Goal: Task Accomplishment & Management: Complete application form

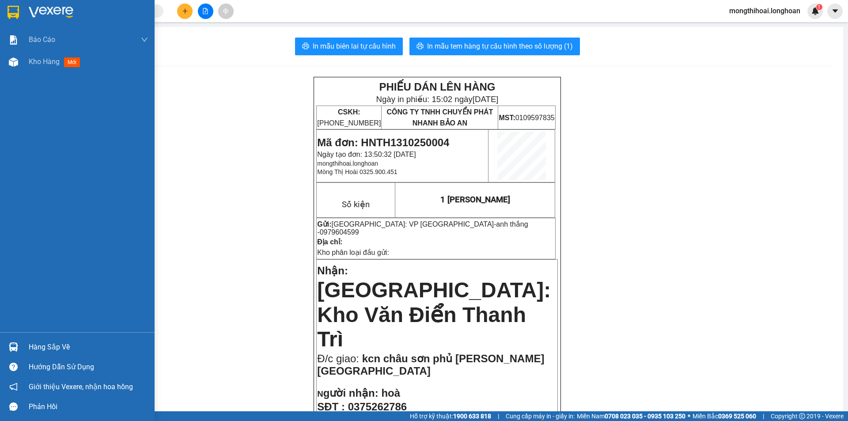
click at [0, 0] on div at bounding box center [77, 14] width 155 height 29
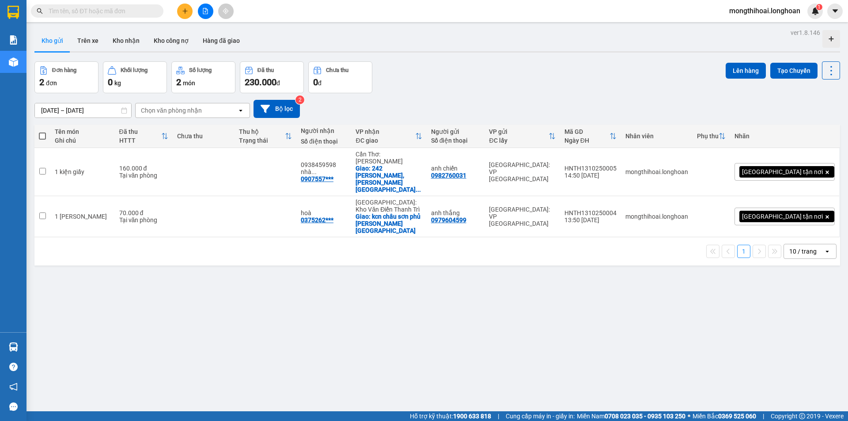
click at [133, 7] on input "text" at bounding box center [101, 11] width 104 height 10
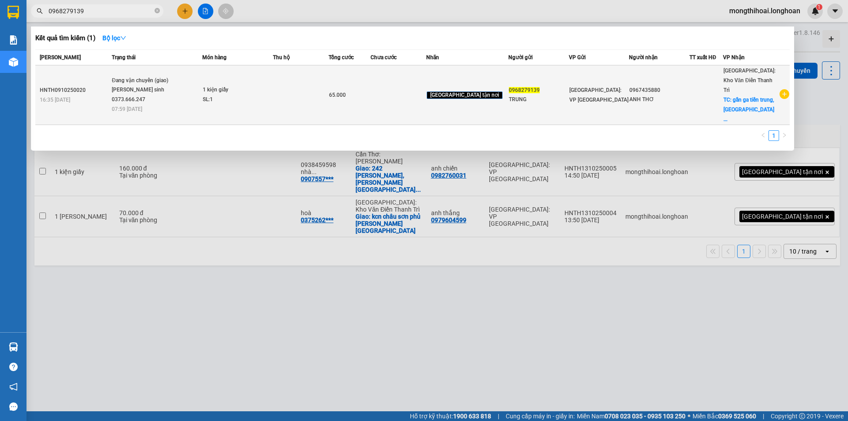
type input "0968279139"
click at [269, 85] on div "1 kiện giấy" at bounding box center [236, 90] width 66 height 10
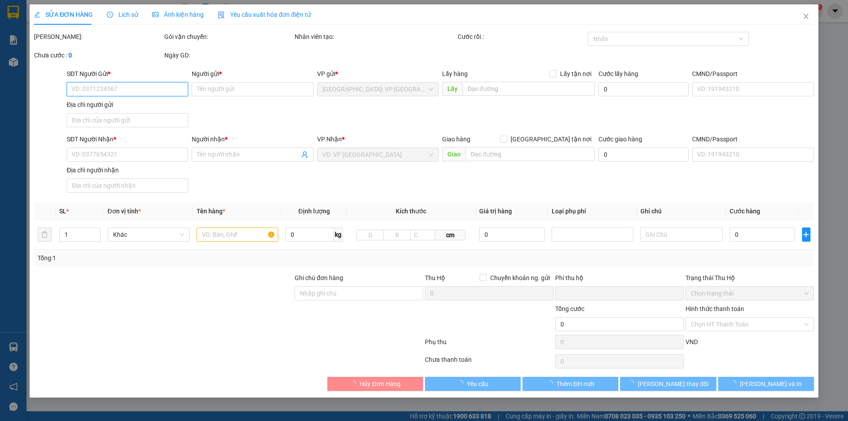
type input "0968279139"
type input "TRUNG"
type input "0967435880"
type input "ANH THƠ"
checkbox input "true"
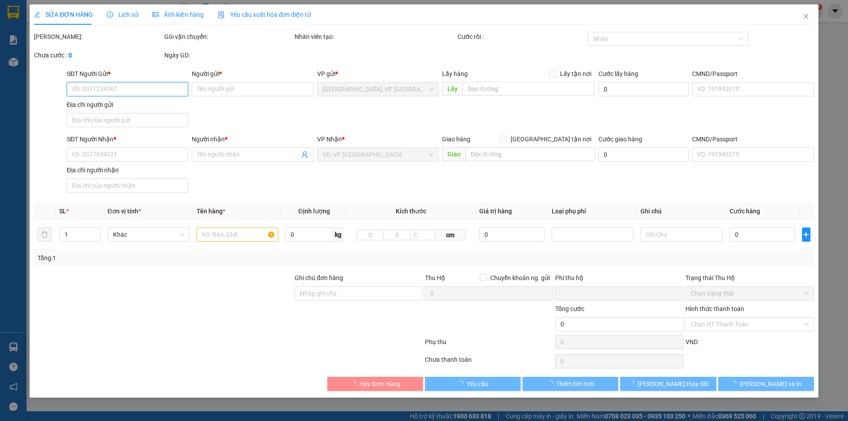
type input "gần ga tiền trung, tp hải dương"
type input "0"
type input "65.000"
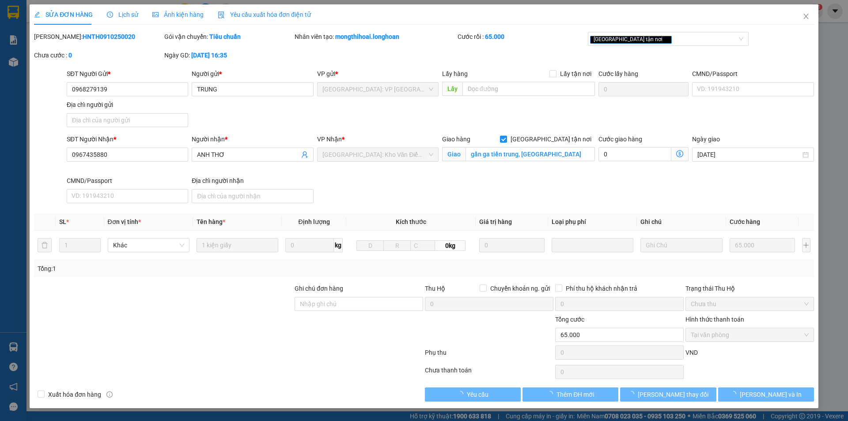
click at [120, 11] on span "Lịch sử" at bounding box center [122, 14] width 31 height 7
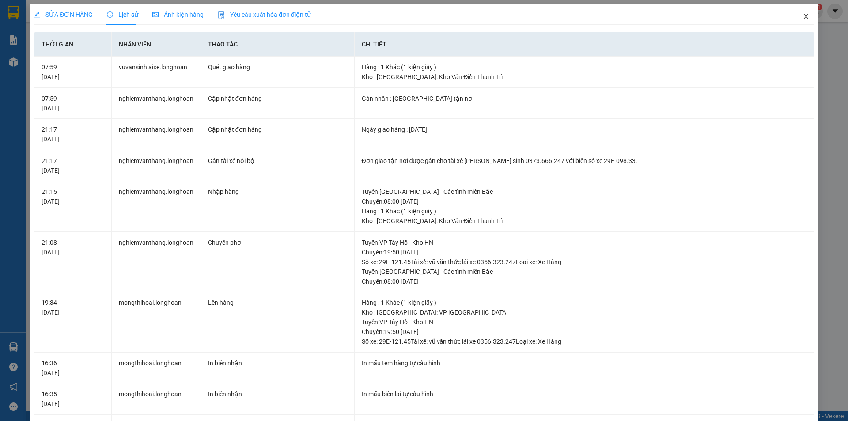
click at [802, 17] on icon "close" at bounding box center [805, 16] width 7 height 7
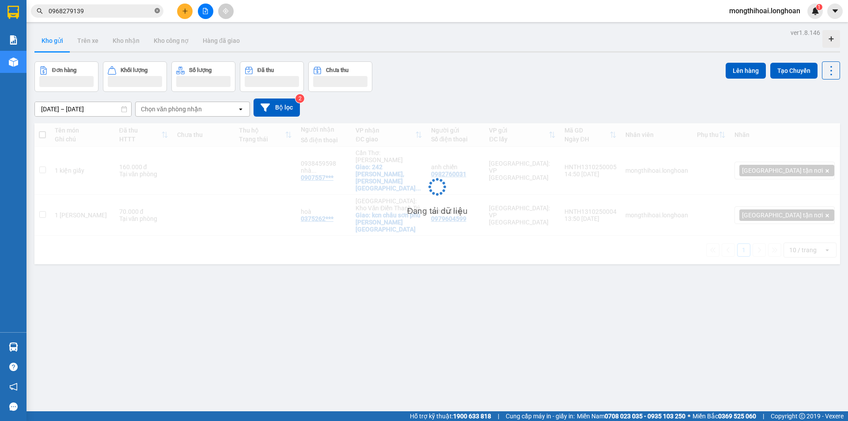
click at [156, 10] on icon "close-circle" at bounding box center [157, 10] width 5 height 5
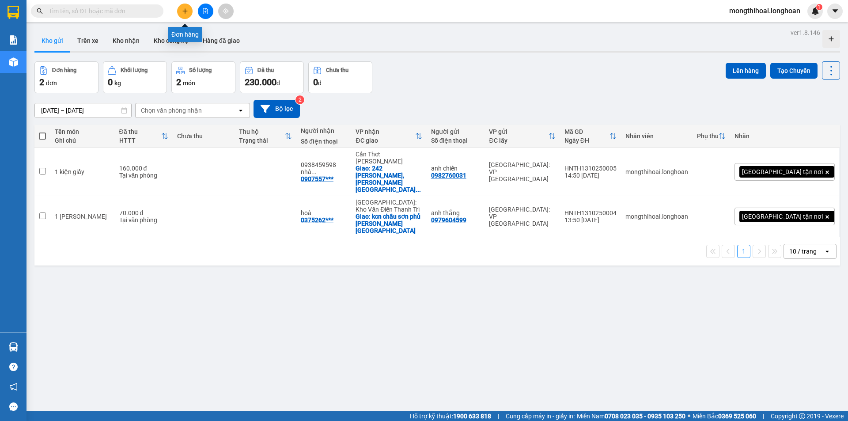
click at [185, 10] on icon "plus" at bounding box center [185, 10] width 0 height 5
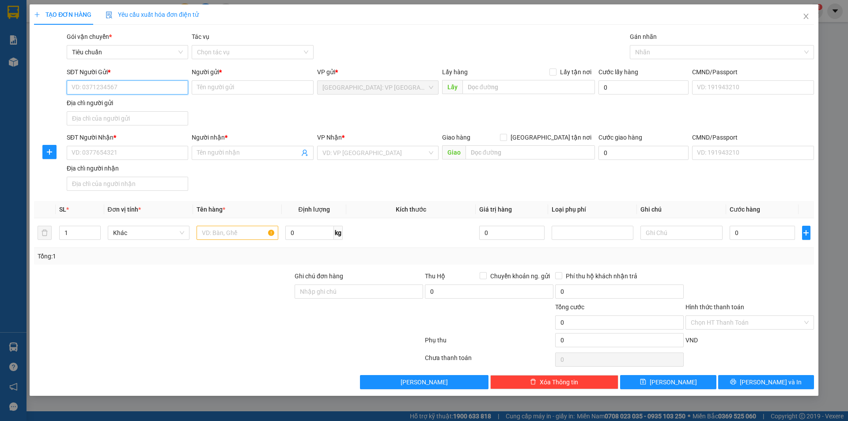
click at [166, 80] on input "SĐT Người Gửi *" at bounding box center [127, 87] width 121 height 14
drag, startPoint x: 168, startPoint y: 81, endPoint x: 185, endPoint y: 70, distance: 19.7
click at [174, 80] on input "SĐT Người Gửi *" at bounding box center [127, 87] width 121 height 14
click at [136, 116] on div "0986170330 - anh thượng" at bounding box center [127, 119] width 111 height 10
type input "0986170330"
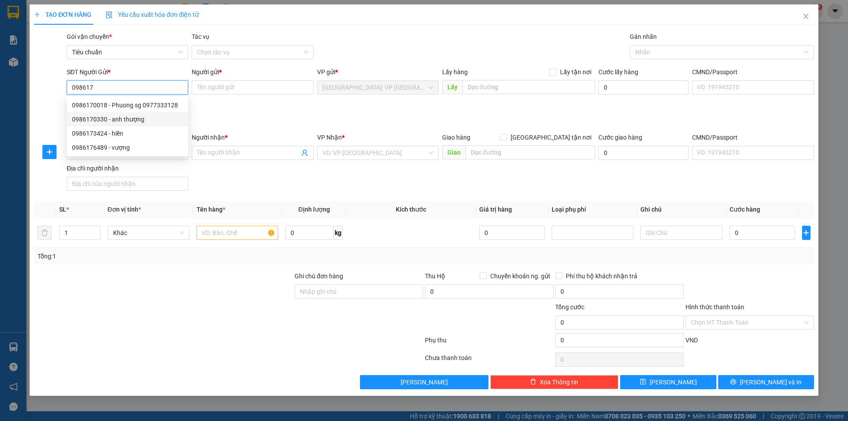
type input "anh thượng"
type input "525 xuân đỉnh bắc từ liêm hà nội"
type input "0986170330"
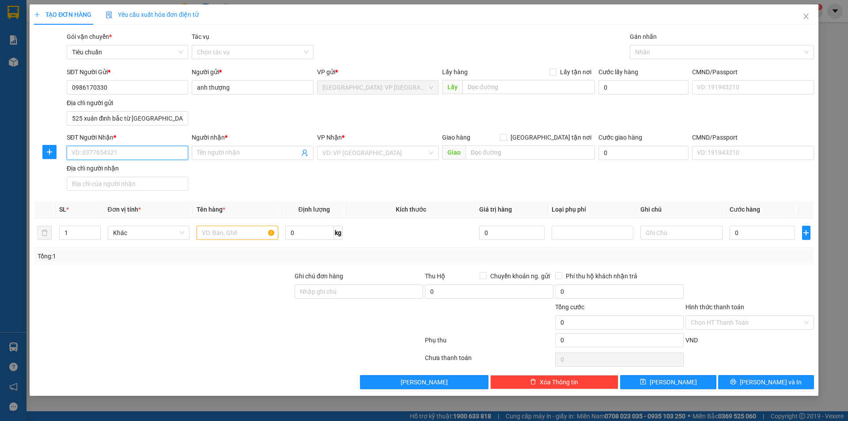
click at [151, 149] on input "SĐT Người Nhận *" at bounding box center [127, 153] width 121 height 14
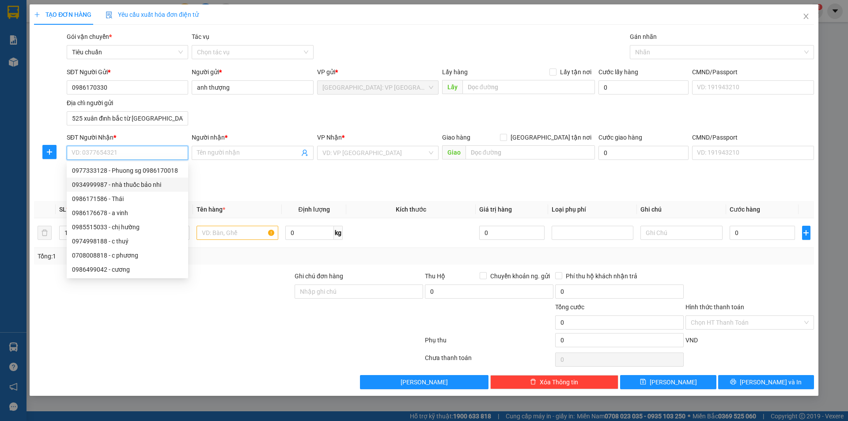
click at [137, 185] on div "0934999987 - nhà thuốc bảo nhi" at bounding box center [127, 185] width 111 height 10
type input "0934999987"
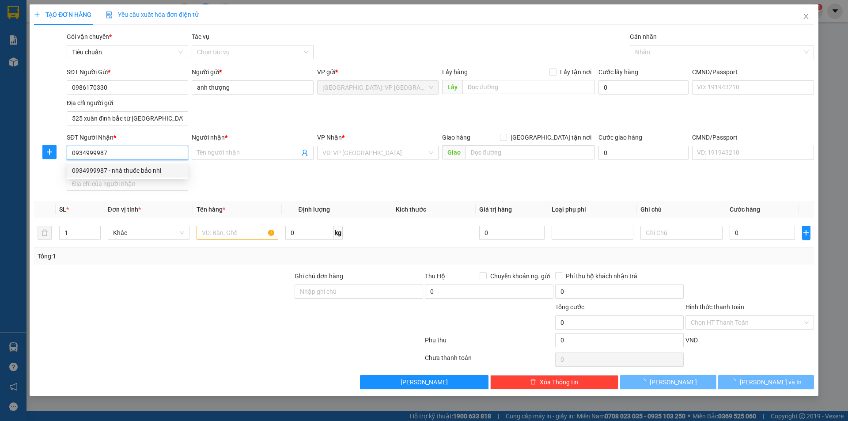
type input "nhà thuốc bảo nhi"
checkbox input "true"
type input "790 hùng vương nhơn phú, tp quy nhơn"
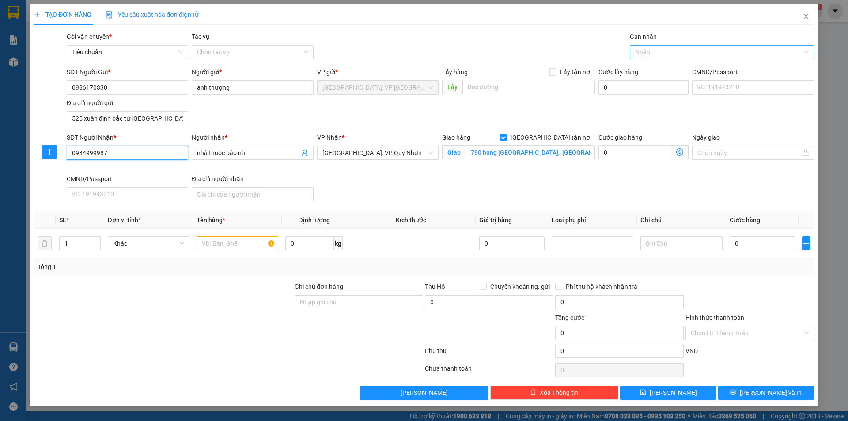
click at [657, 47] on div at bounding box center [717, 52] width 171 height 11
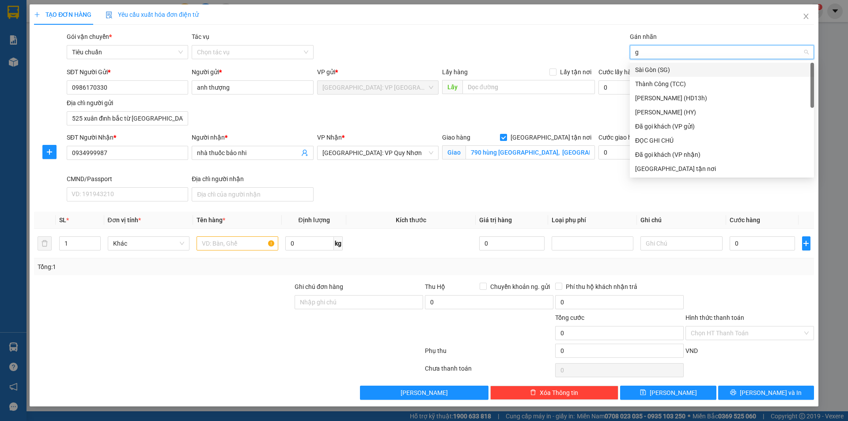
type input "gi"
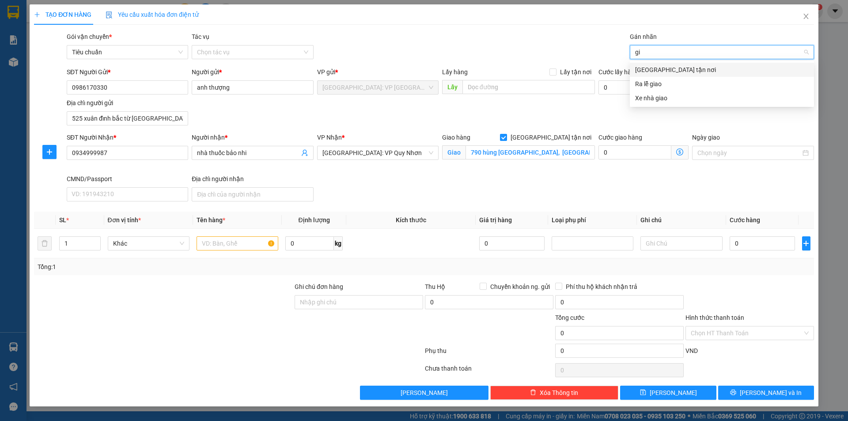
click at [649, 69] on div "[GEOGRAPHIC_DATA] tận nơi" at bounding box center [721, 70] width 173 height 10
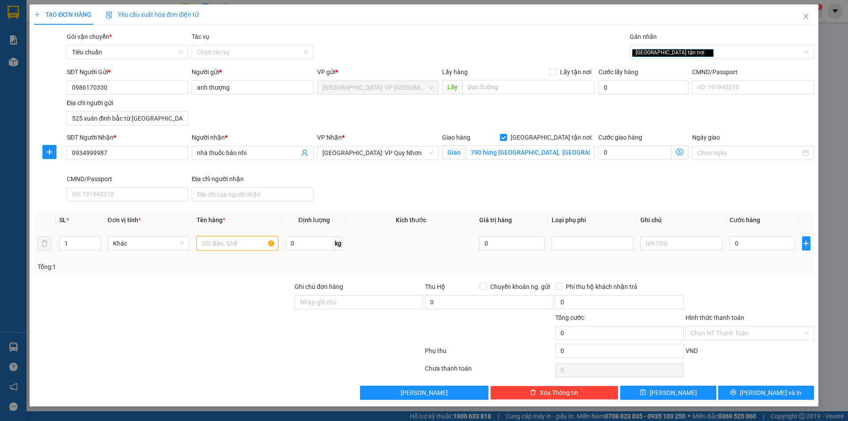
drag, startPoint x: 226, startPoint y: 242, endPoint x: 210, endPoint y: 245, distance: 16.6
click at [225, 242] on input "text" at bounding box center [237, 243] width 82 height 14
click at [94, 240] on span "up" at bounding box center [95, 240] width 5 height 5
click at [94, 240] on icon "up" at bounding box center [95, 241] width 3 height 3
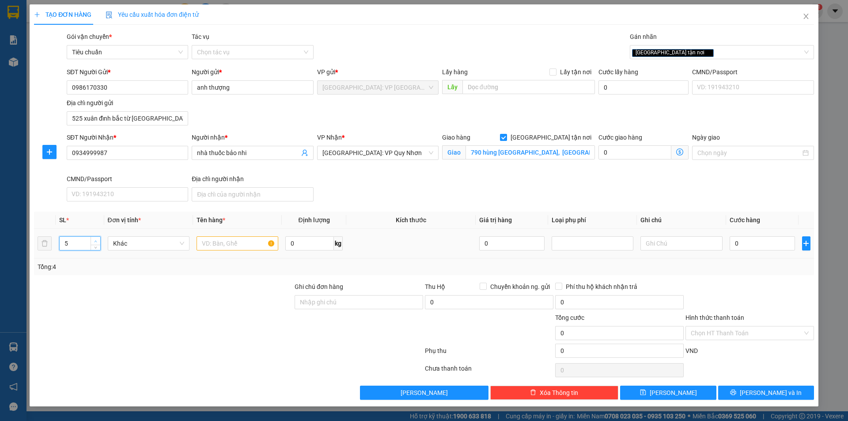
click at [94, 240] on icon "up" at bounding box center [95, 241] width 3 height 3
click at [90, 247] on input "6" at bounding box center [80, 243] width 41 height 13
type input "5"
click at [95, 246] on icon "down" at bounding box center [95, 246] width 3 height 2
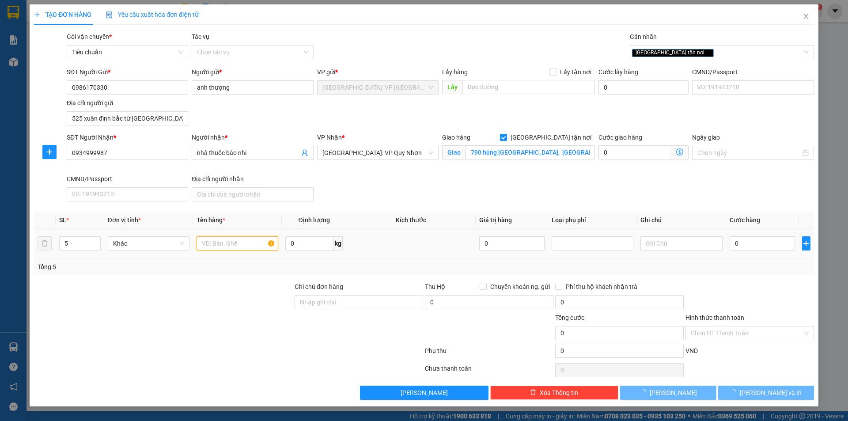
click at [230, 241] on input "text" at bounding box center [237, 243] width 82 height 14
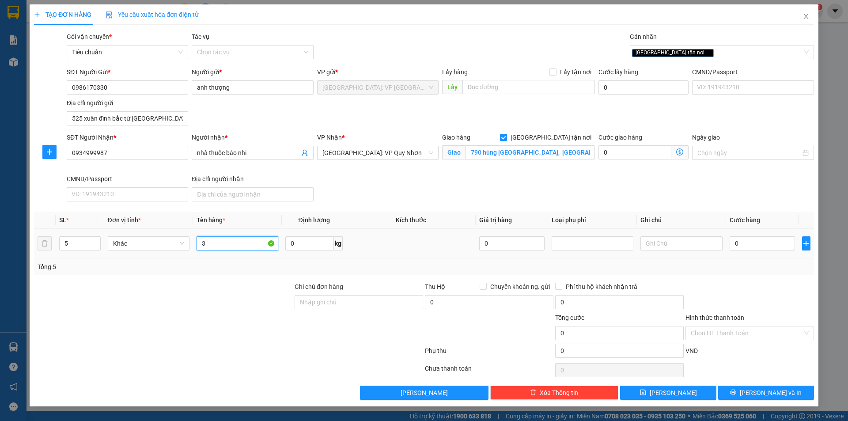
type input "3"
type input "5 kiện thùng giấy giống nhau"
click at [758, 244] on input "0" at bounding box center [762, 243] width 66 height 14
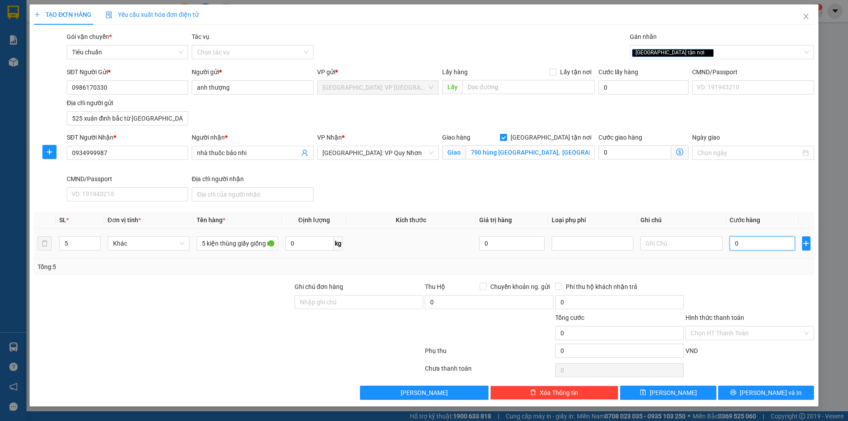
type input "6"
type input "68"
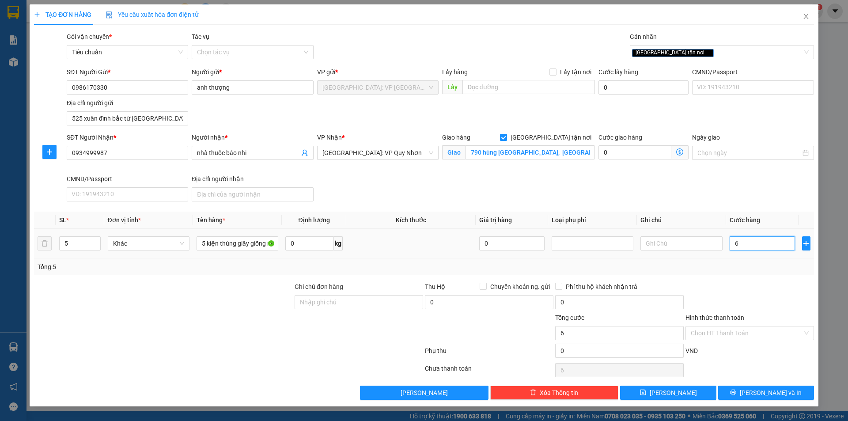
type input "68"
type input "680"
type input "6.800"
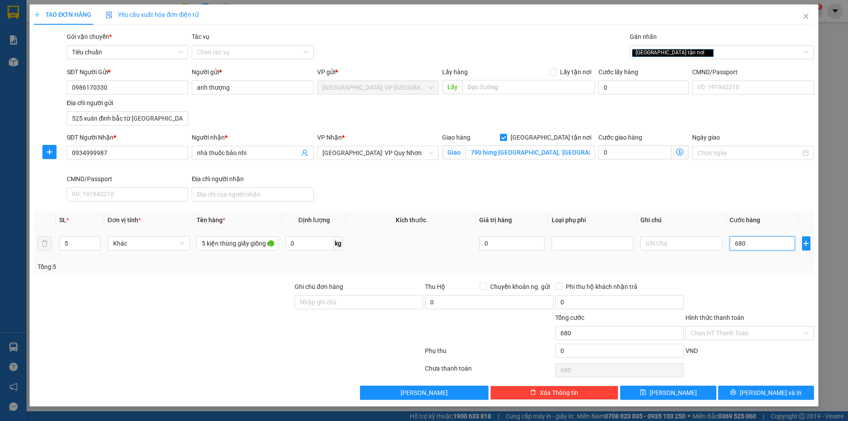
type input "6.800"
type input "68.000"
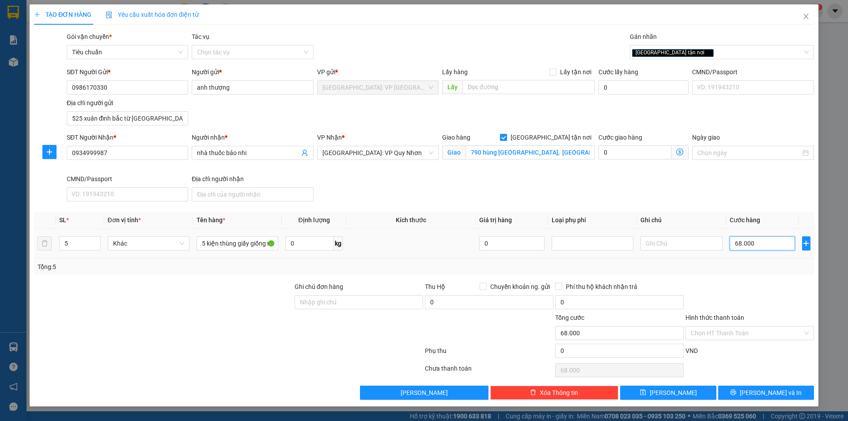
type input "680.000"
click at [783, 387] on button "Lưu và In" at bounding box center [766, 392] width 96 height 14
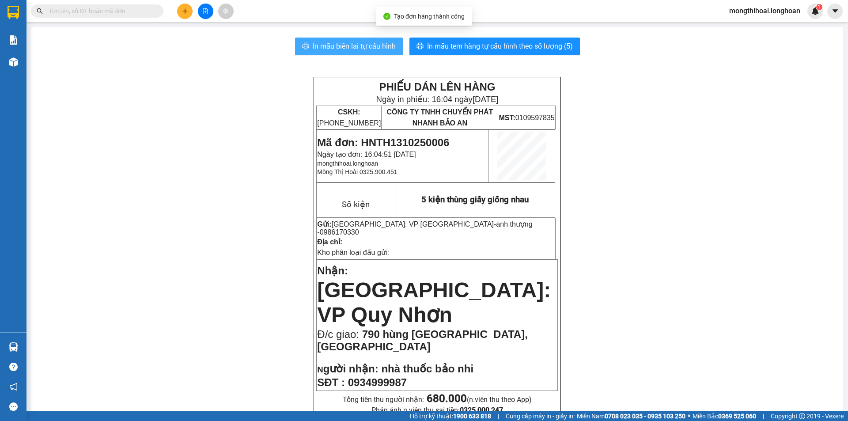
drag, startPoint x: 368, startPoint y: 41, endPoint x: 433, endPoint y: 42, distance: 64.9
click at [370, 41] on span "In mẫu biên lai tự cấu hình" at bounding box center [354, 46] width 83 height 11
click at [138, 10] on input "text" at bounding box center [101, 11] width 104 height 10
click at [118, 14] on input "text" at bounding box center [101, 11] width 104 height 10
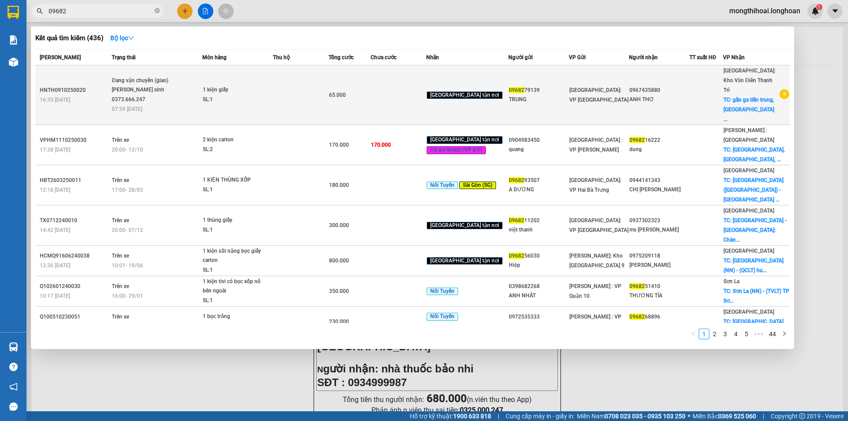
type input "09682"
click at [285, 84] on td at bounding box center [301, 95] width 56 height 60
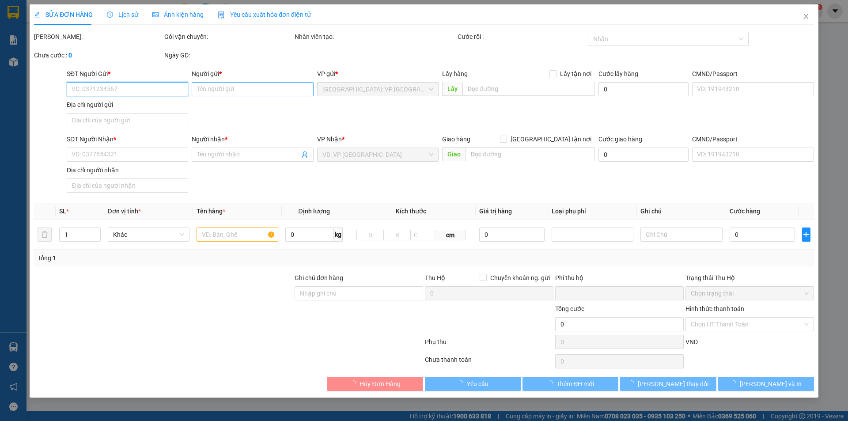
type input "0968279139"
type input "TRUNG"
type input "0967435880"
type input "ANH THƠ"
checkbox input "true"
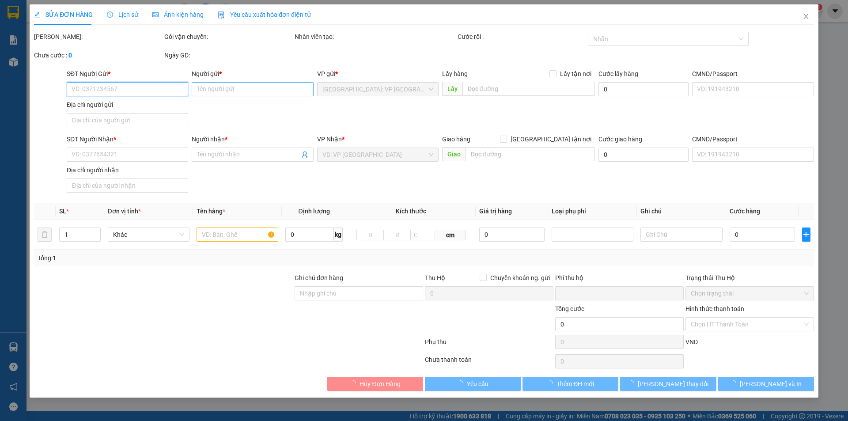
type input "gần ga tiền trung, tp hải dương"
type input "0"
type input "65.000"
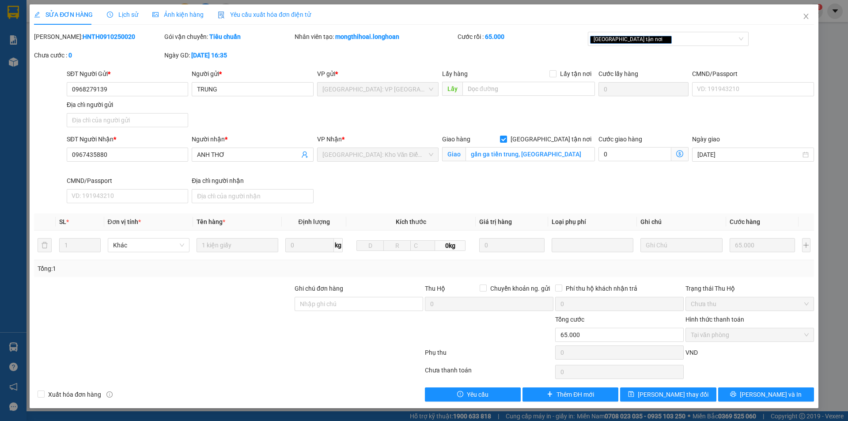
drag, startPoint x: 121, startPoint y: 11, endPoint x: 157, endPoint y: 4, distance: 36.4
click at [121, 10] on div "Lịch sử" at bounding box center [122, 15] width 31 height 10
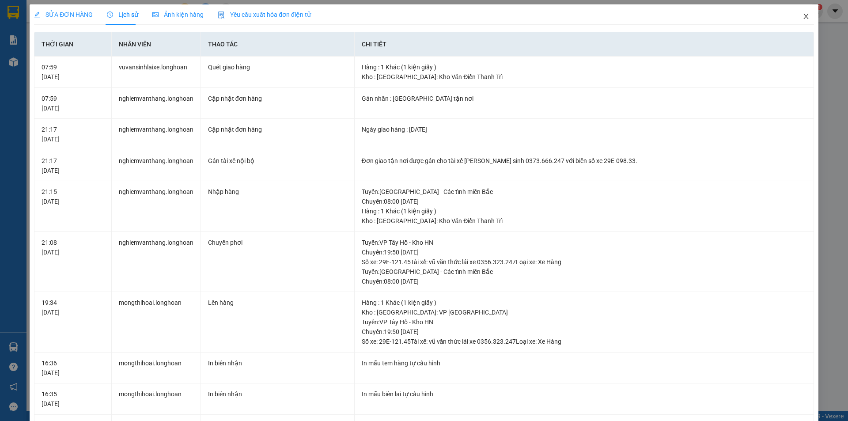
click at [793, 15] on span "Close" at bounding box center [805, 16] width 25 height 25
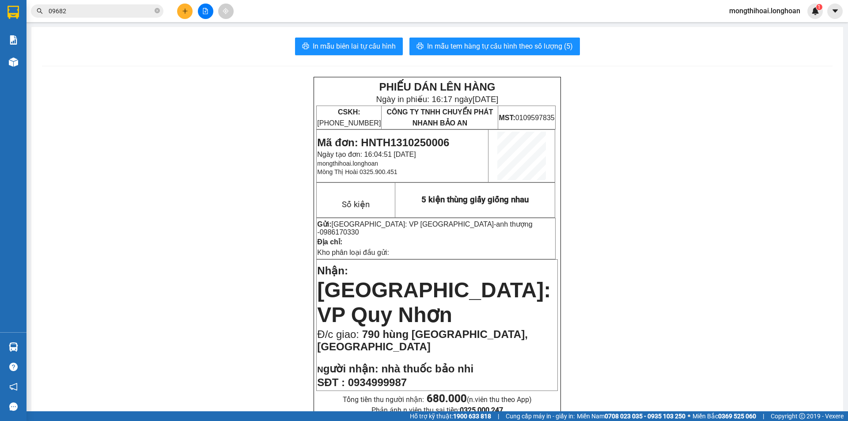
drag, startPoint x: 139, startPoint y: 13, endPoint x: 173, endPoint y: 36, distance: 41.4
click at [139, 13] on input "09682" at bounding box center [101, 11] width 104 height 10
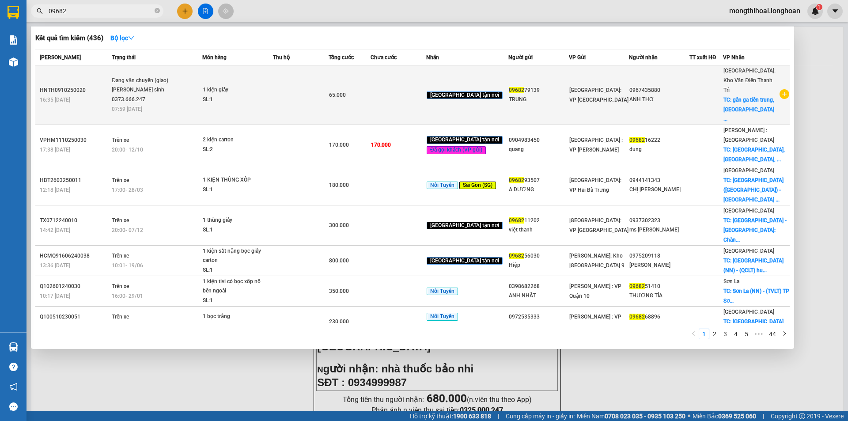
click at [272, 85] on span "1 kiện giấy SL: 1" at bounding box center [238, 94] width 70 height 19
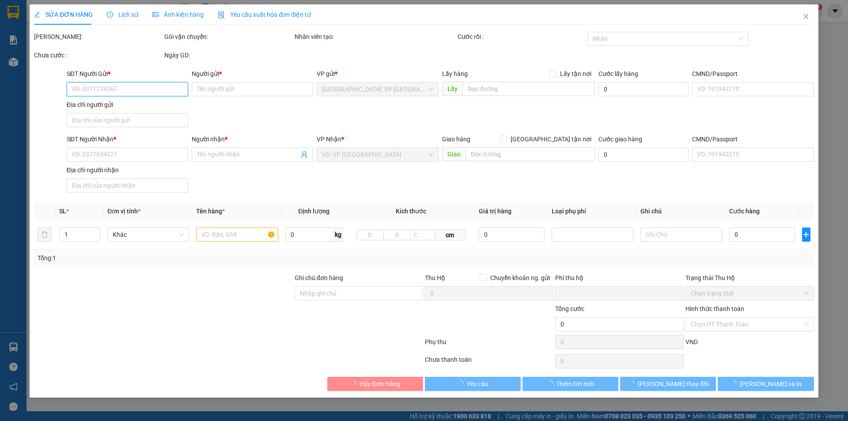
type input "0968279139"
type input "TRUNG"
type input "0967435880"
type input "ANH THƠ"
checkbox input "true"
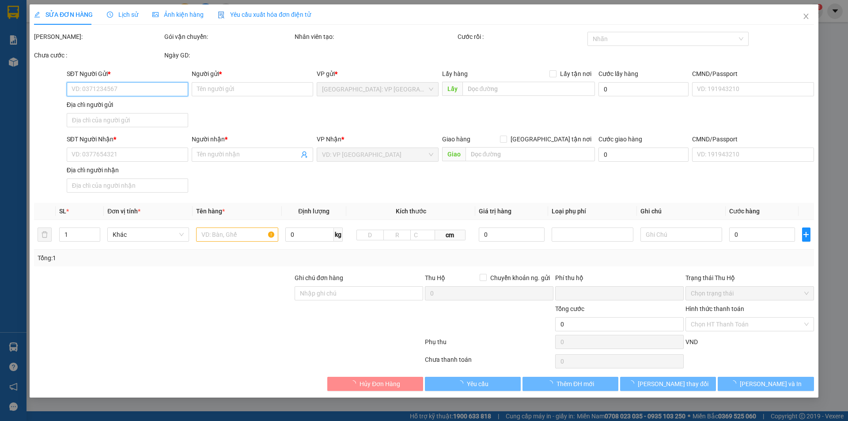
type input "gần ga tiền trung, tp hải dương"
type input "0"
type input "65.000"
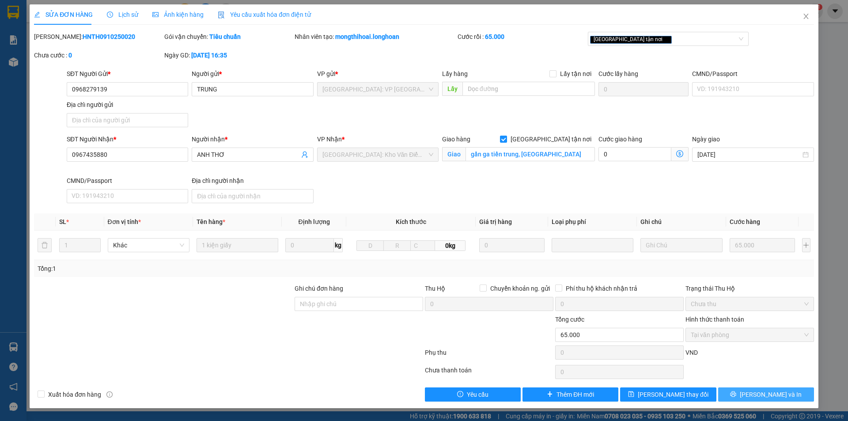
click at [755, 394] on button "Lưu và In" at bounding box center [766, 394] width 96 height 14
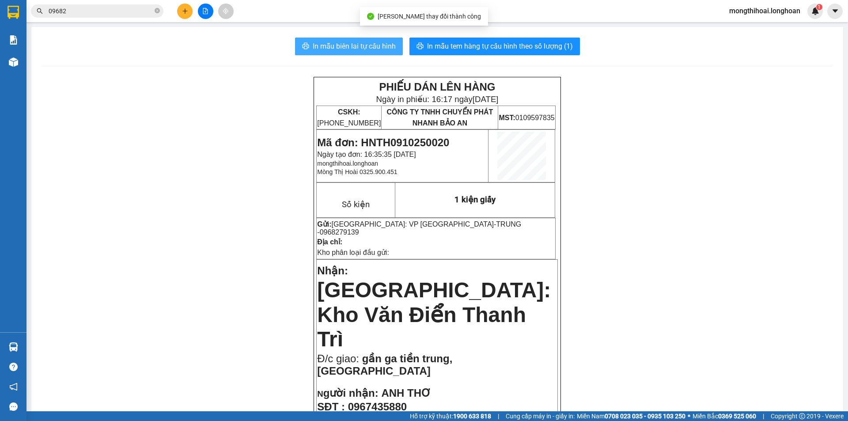
click at [378, 44] on span "In mẫu biên lai tự cấu hình" at bounding box center [354, 46] width 83 height 11
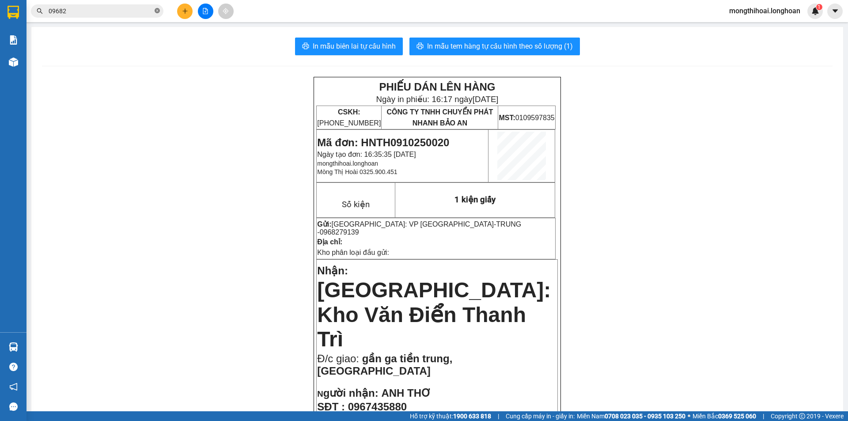
click at [158, 10] on icon "close-circle" at bounding box center [157, 10] width 5 height 5
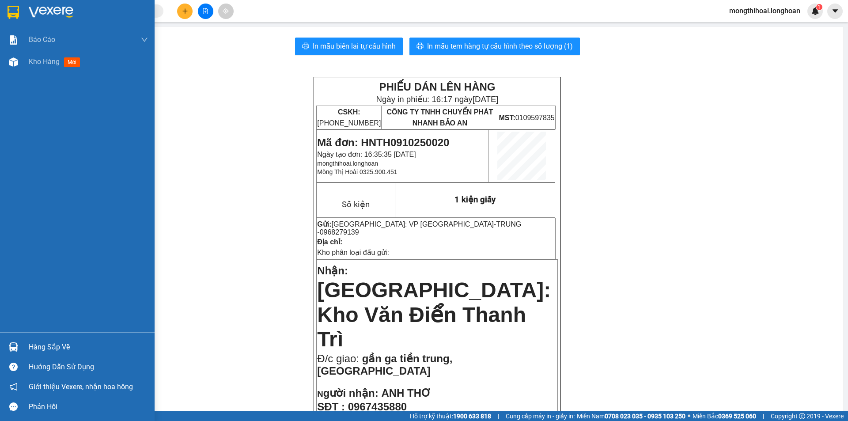
click at [7, 14] on div at bounding box center [13, 11] width 15 height 15
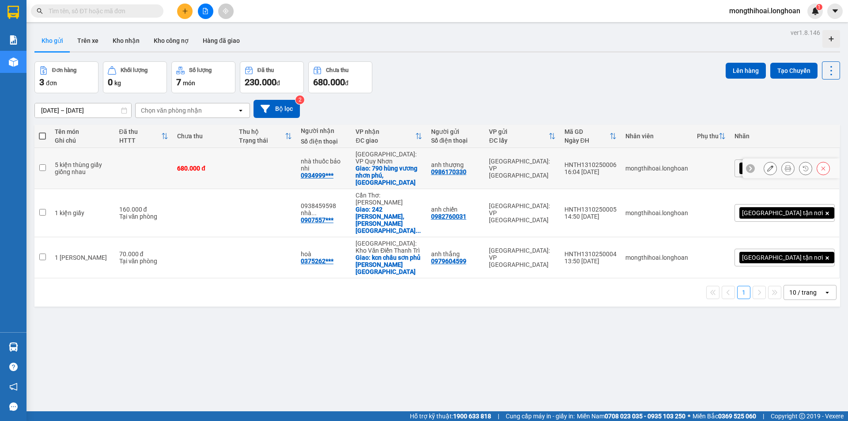
click at [784, 165] on icon at bounding box center [787, 168] width 6 height 6
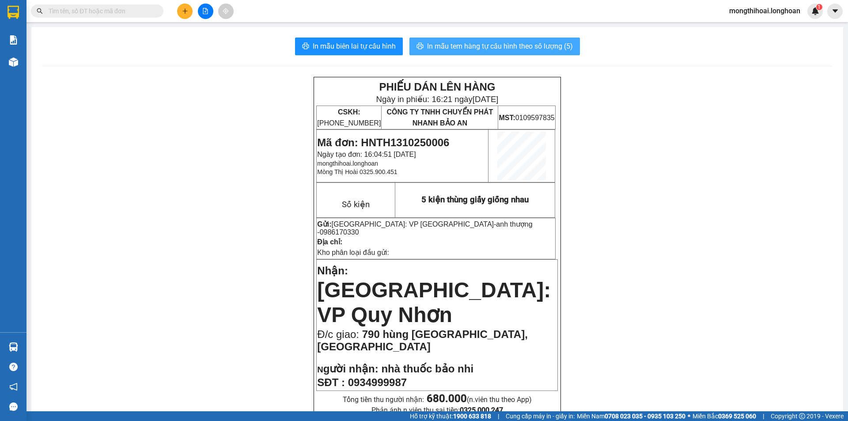
click at [508, 45] on span "In mẫu tem hàng tự cấu hình theo số lượng (5)" at bounding box center [500, 46] width 146 height 11
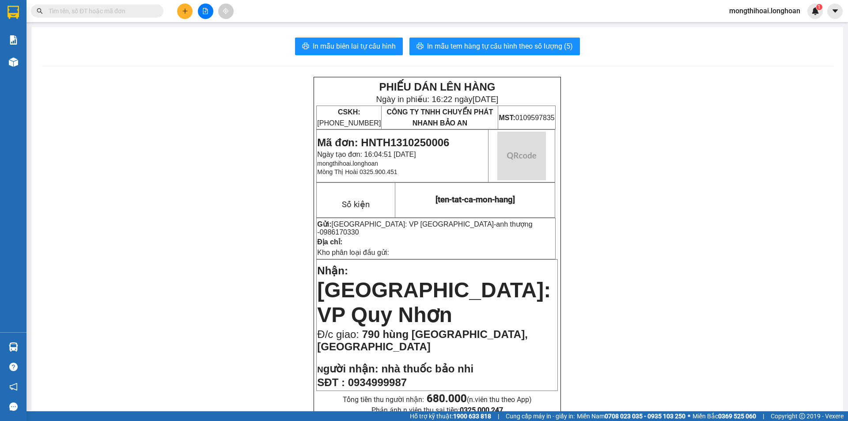
scroll to position [44, 0]
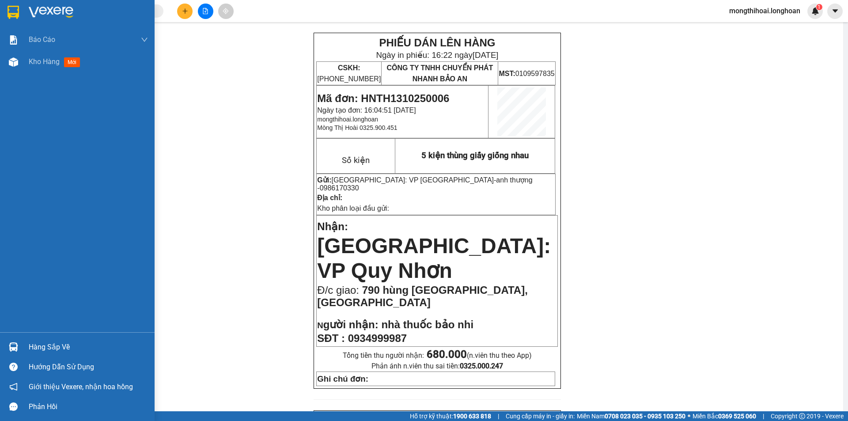
click at [0, 17] on div at bounding box center [77, 14] width 155 height 29
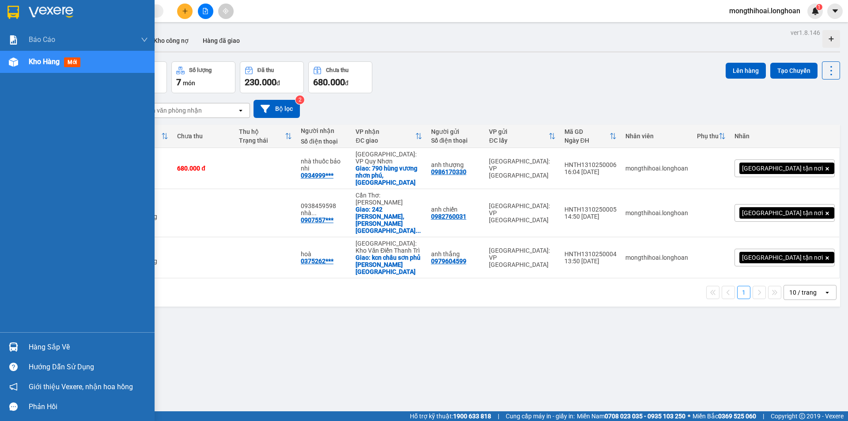
click at [0, 11] on div at bounding box center [77, 14] width 155 height 29
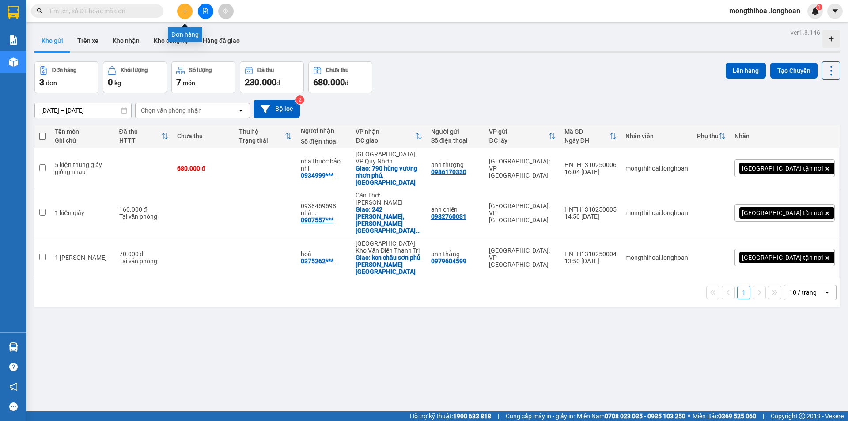
click at [184, 15] on button at bounding box center [184, 11] width 15 height 15
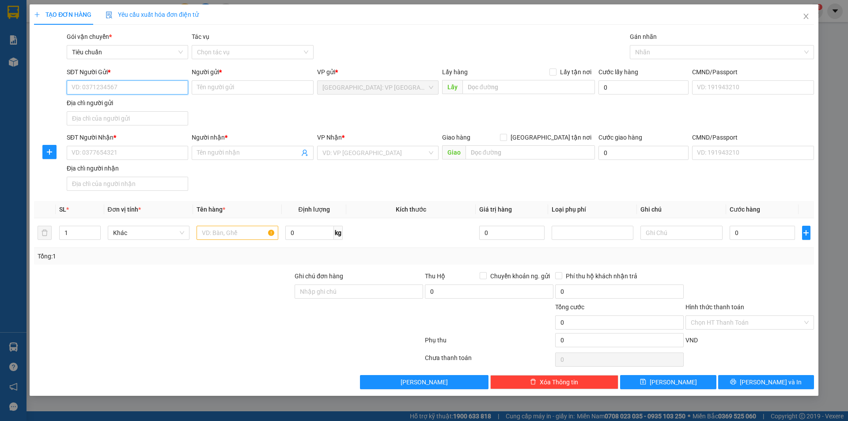
click at [168, 85] on input "SĐT Người Gửi *" at bounding box center [127, 87] width 121 height 14
click at [149, 90] on input "SĐT Người Gửi *" at bounding box center [127, 87] width 121 height 14
drag, startPoint x: 129, startPoint y: 105, endPoint x: 158, endPoint y: 106, distance: 28.3
click at [130, 105] on div "0833824908 - liêm chung" at bounding box center [127, 105] width 111 height 10
type input "0833824908"
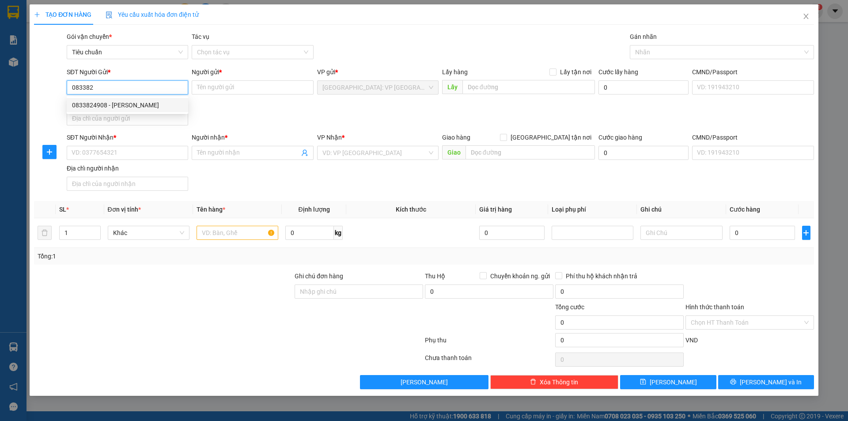
type input "liêm chung"
type input "0833824908"
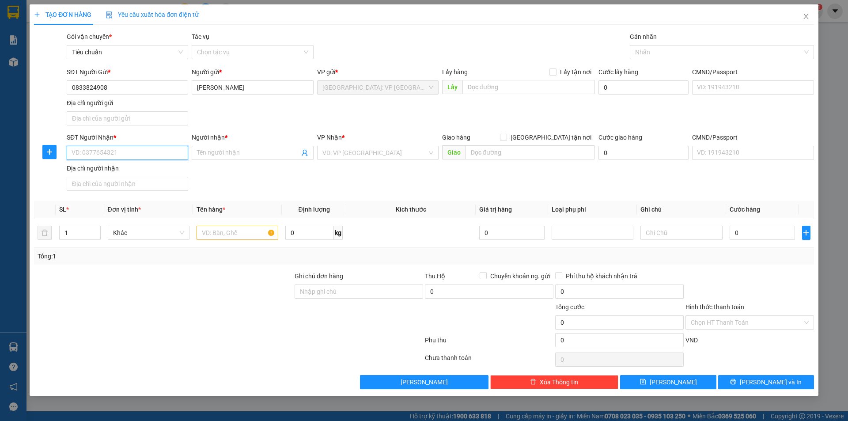
click at [177, 156] on input "SĐT Người Nhận *" at bounding box center [127, 153] width 121 height 14
click at [157, 155] on input "SĐT Người Nhận *" at bounding box center [127, 153] width 121 height 14
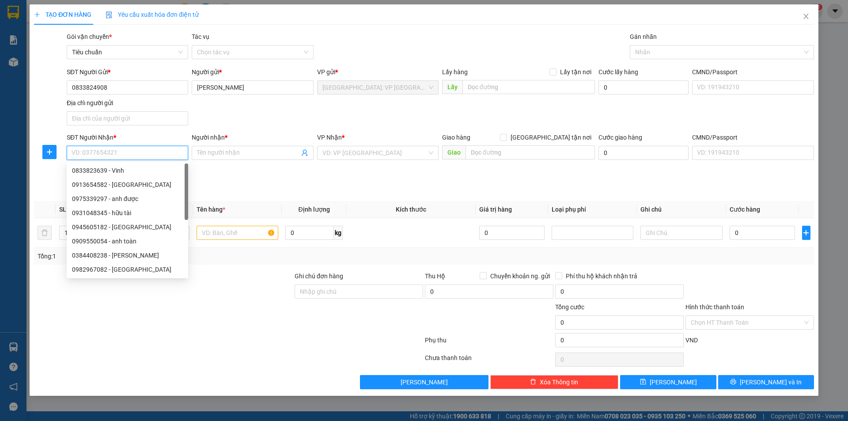
paste input "0905011616"
type input "0905011616"
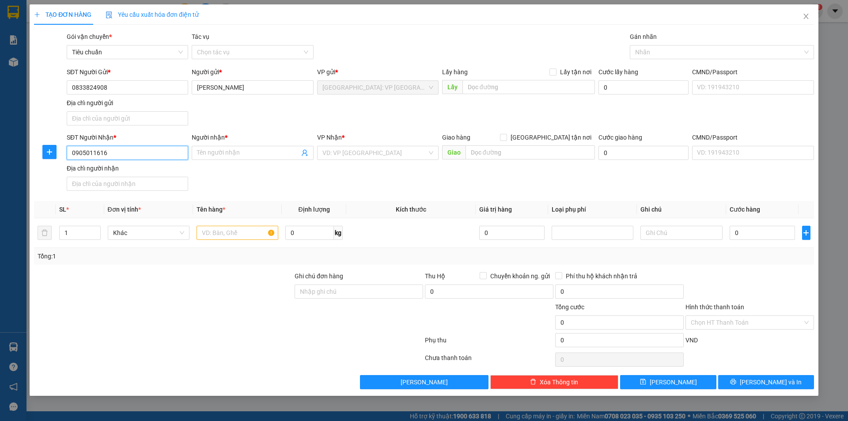
click at [147, 153] on input "0905011616" at bounding box center [127, 153] width 121 height 14
click at [143, 154] on input "SĐT Người Nhận *" at bounding box center [127, 153] width 121 height 14
click at [134, 155] on input "0905" at bounding box center [127, 153] width 121 height 14
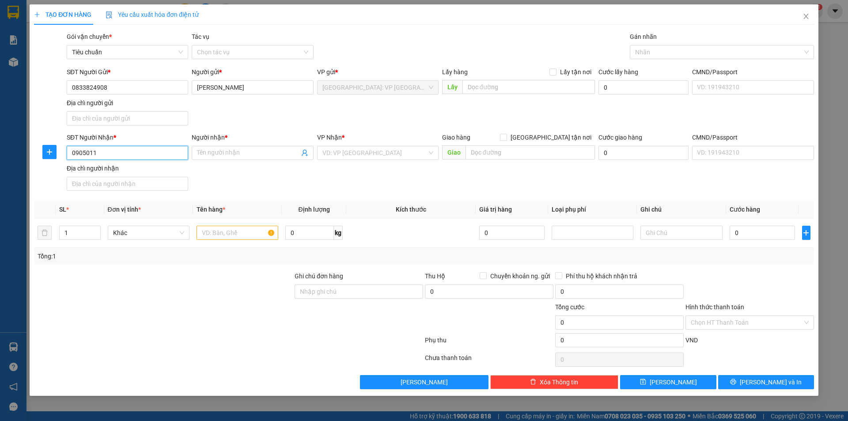
click at [132, 152] on input "0905011" at bounding box center [127, 153] width 121 height 14
type input "0905011616"
click at [226, 153] on input "Người nhận *" at bounding box center [248, 153] width 102 height 10
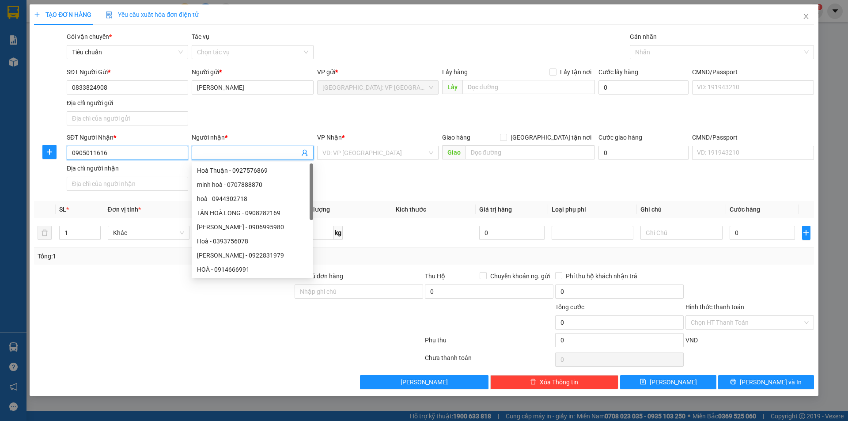
click at [160, 158] on input "0905011616" at bounding box center [127, 153] width 121 height 14
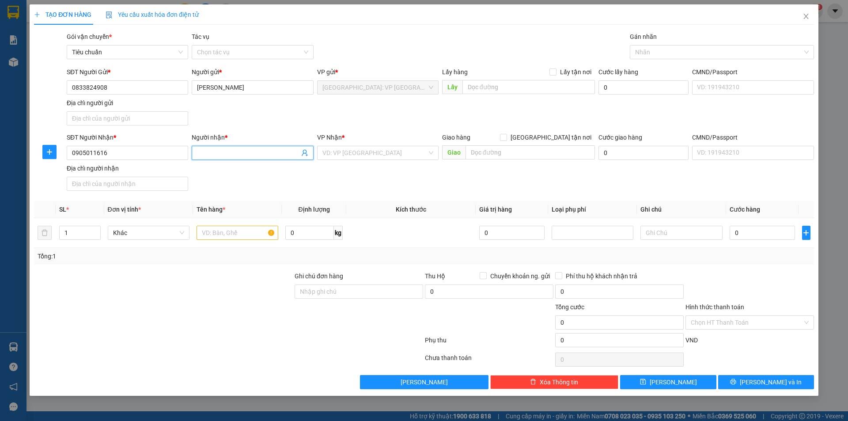
click at [253, 157] on input "Người nhận *" at bounding box center [248, 153] width 102 height 10
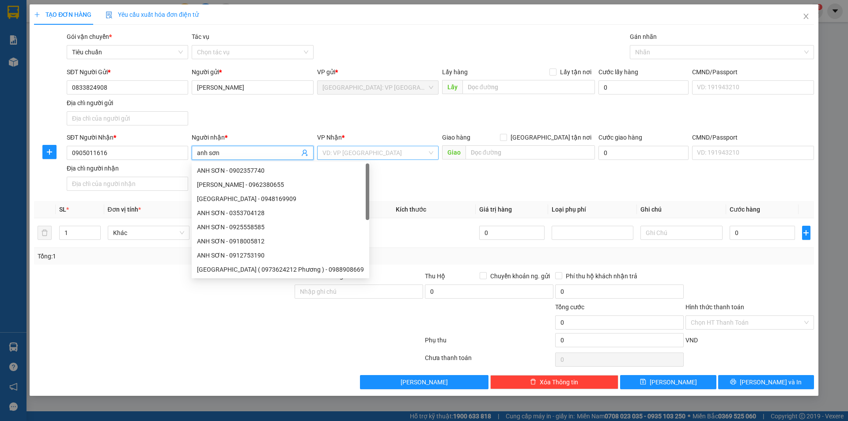
type input "anh sơn"
click at [391, 151] on input "search" at bounding box center [374, 152] width 105 height 13
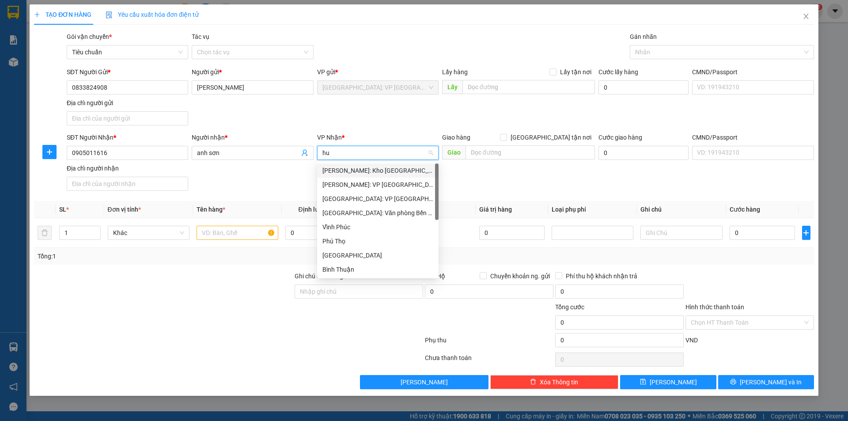
type input "hue"
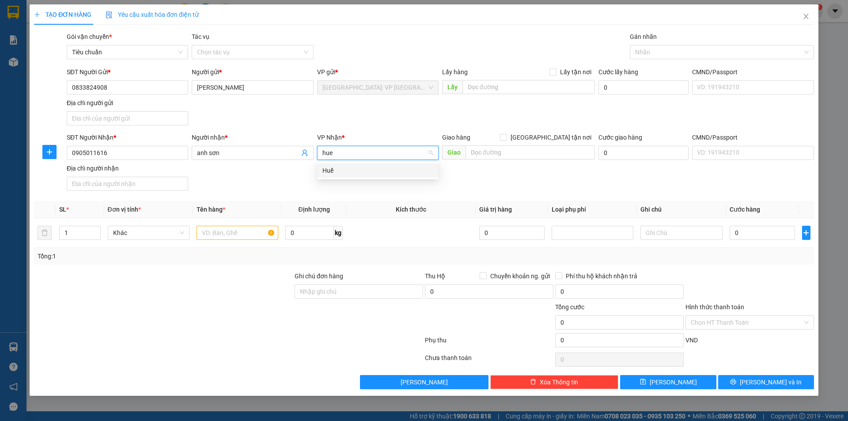
click at [336, 171] on div "Huế" at bounding box center [377, 171] width 111 height 10
click at [257, 187] on div "SĐT Người Nhận * 0905011616 Người nhận * anh sơn VP Nhận * Huế Giao hàng Giao t…" at bounding box center [440, 163] width 750 height 62
click at [373, 159] on div "Huế" at bounding box center [377, 153] width 121 height 14
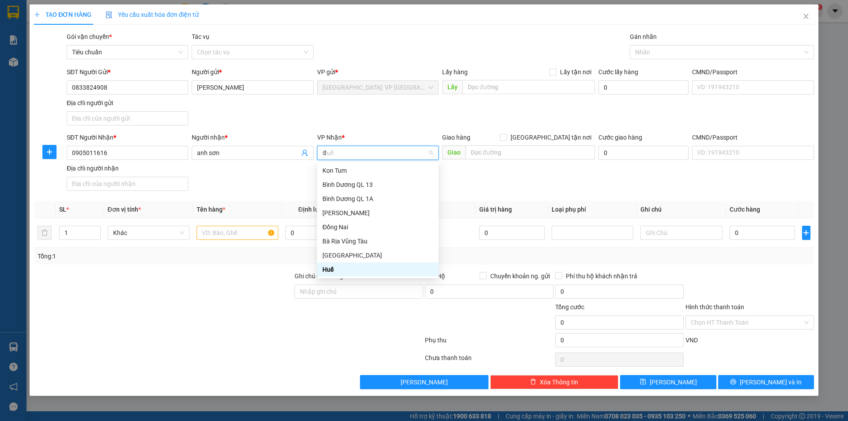
scroll to position [124, 0]
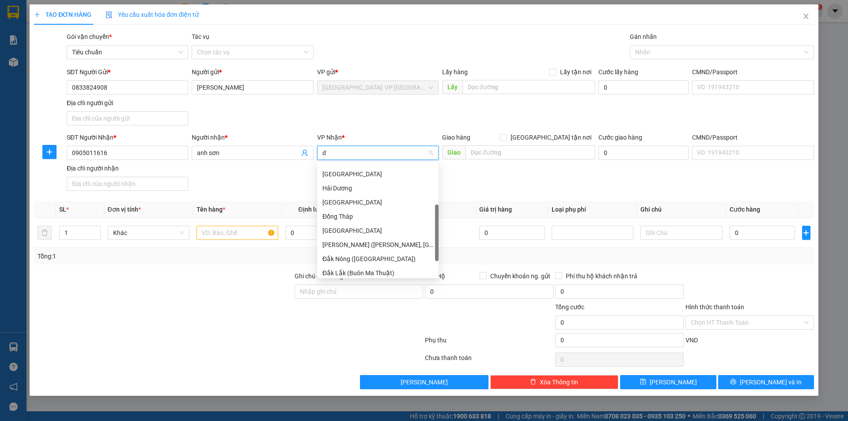
type input "da"
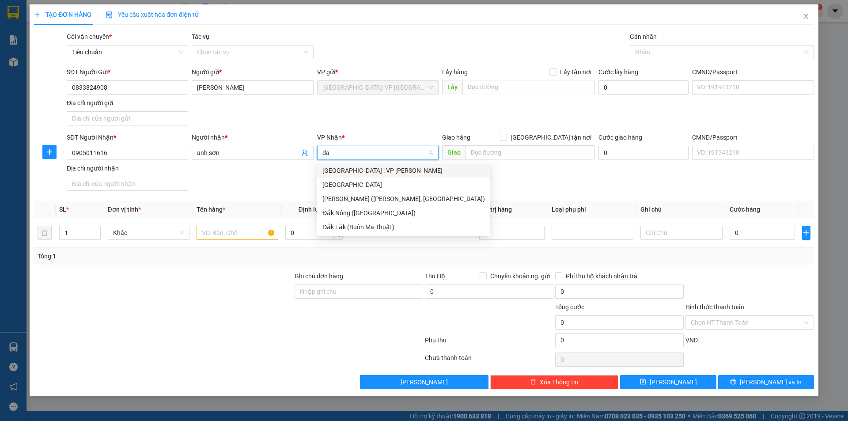
click at [363, 165] on div "Đà Nẵng : VP Thanh Khê" at bounding box center [403, 170] width 173 height 14
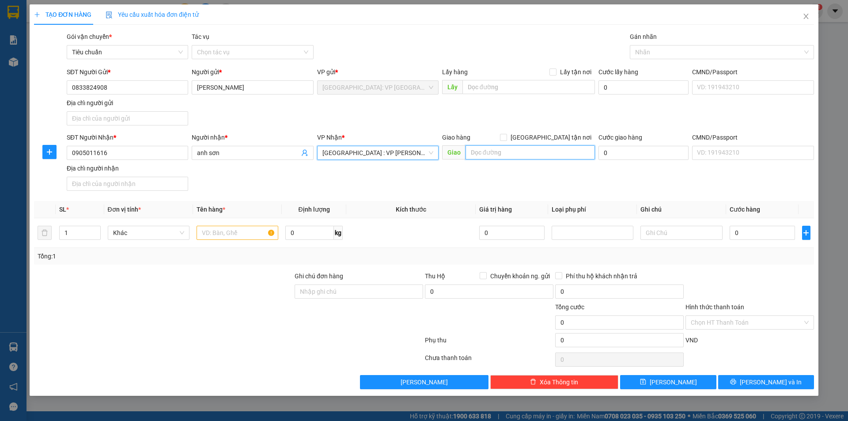
click at [522, 147] on input "text" at bounding box center [529, 152] width 129 height 14
click at [494, 151] on input "text" at bounding box center [529, 152] width 129 height 14
paste input "4 Tô Vĩnh Diện, thị trấn Khe Tre, Thành phố Huế"
drag, startPoint x: 576, startPoint y: 151, endPoint x: 544, endPoint y: 153, distance: 32.3
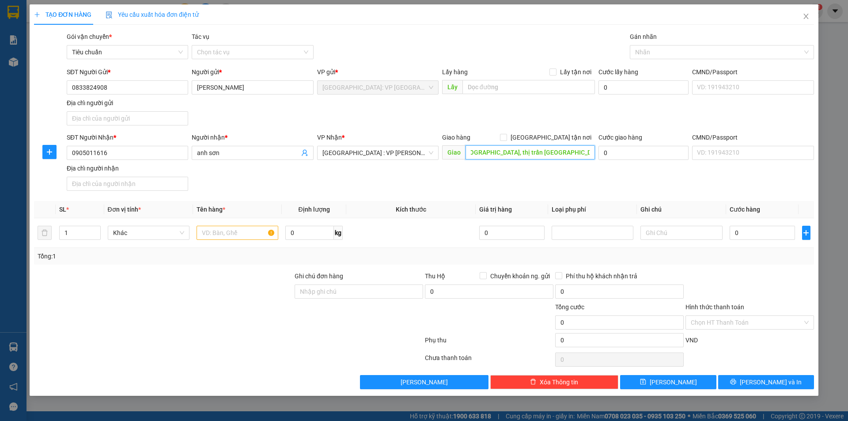
click at [544, 153] on input "4 Tô Vĩnh Diện, thị trấn Khe Tre, Thành phố Huế" at bounding box center [529, 152] width 129 height 14
type input "4 Tô Vĩnh Diện, thị trấn Khe Tre,tp Huế"
drag, startPoint x: 547, startPoint y: 136, endPoint x: 582, endPoint y: 110, distance: 43.3
click at [506, 135] on input "[GEOGRAPHIC_DATA] tận nơi" at bounding box center [503, 137] width 6 height 6
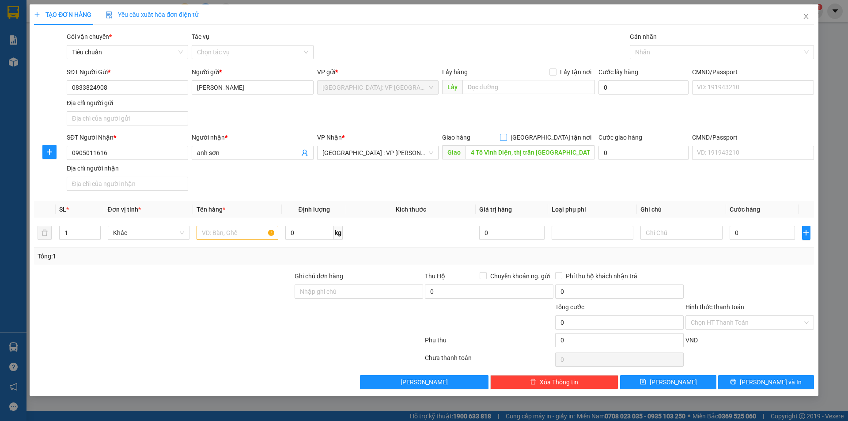
checkbox input "true"
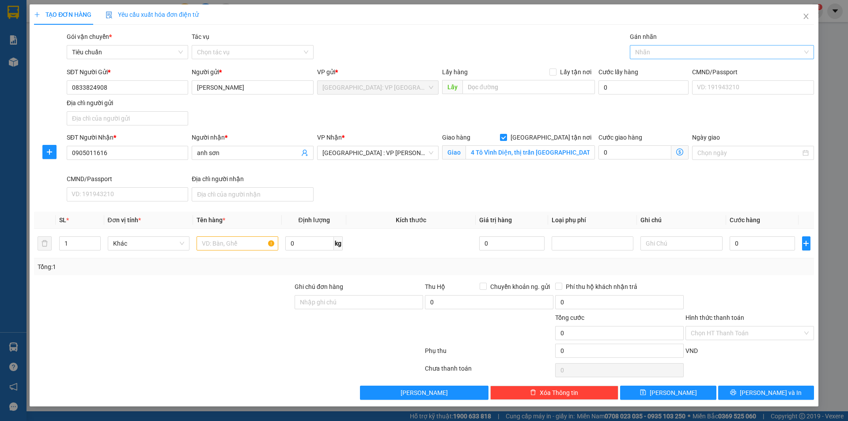
click at [643, 49] on div at bounding box center [717, 52] width 171 height 11
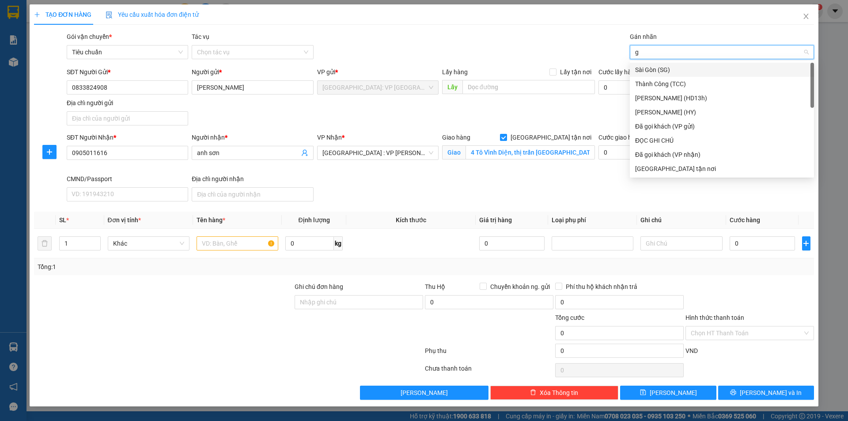
type input "gi"
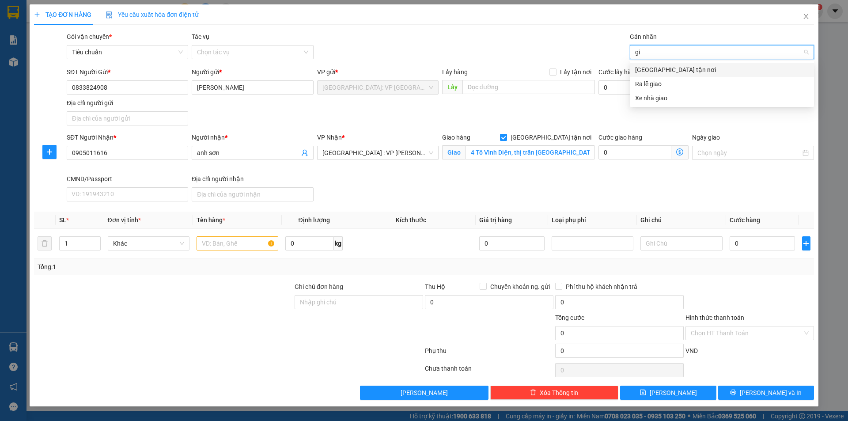
click at [645, 68] on div "[GEOGRAPHIC_DATA] tận nơi" at bounding box center [721, 70] width 173 height 10
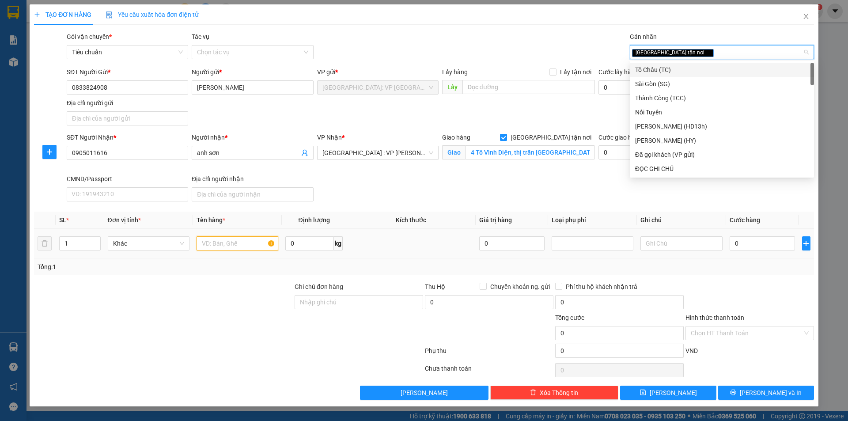
click at [231, 240] on input "text" at bounding box center [237, 243] width 82 height 14
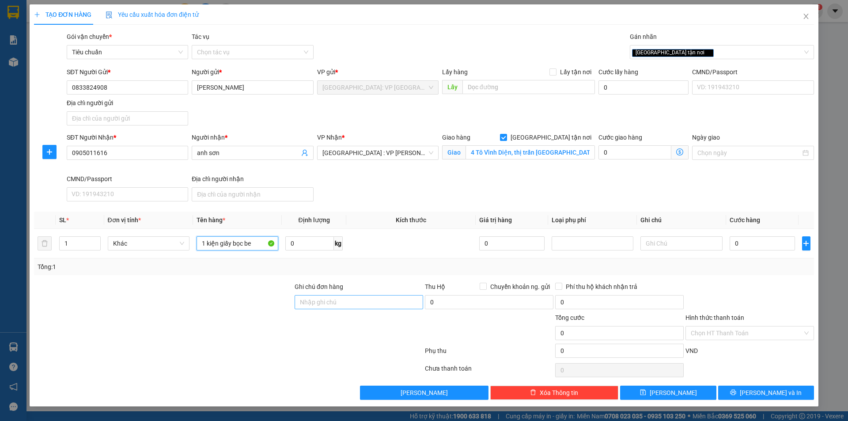
type input "1 kiện giấy bọc be"
click at [388, 308] on input "Ghi chú đơn hàng" at bounding box center [358, 302] width 128 height 14
type input "12"
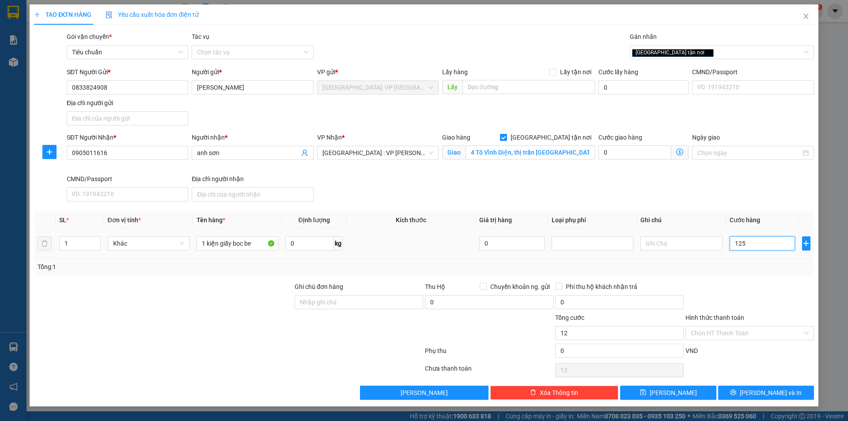
type input "1.256"
type input "125"
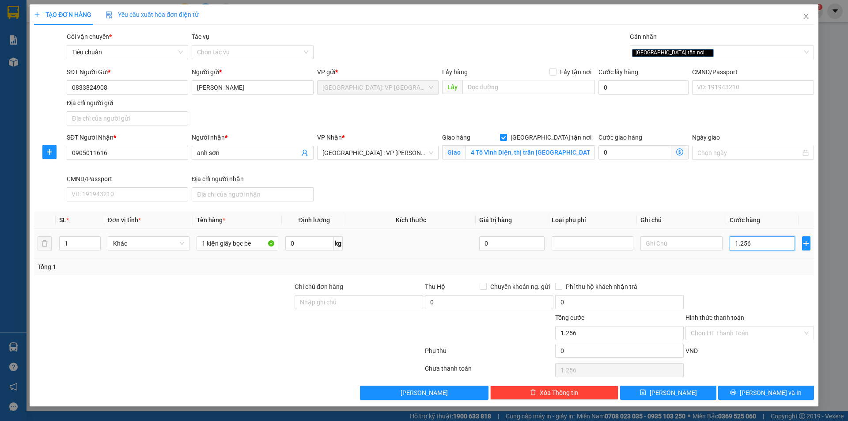
type input "125"
type input "12"
type input "1"
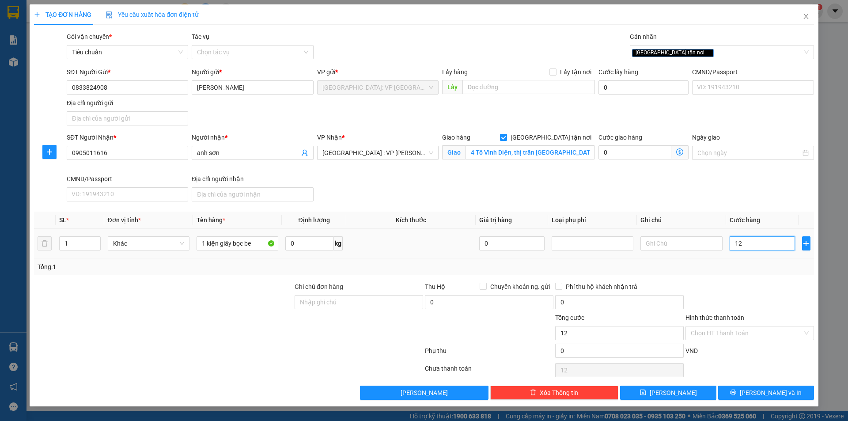
type input "1"
type input "0"
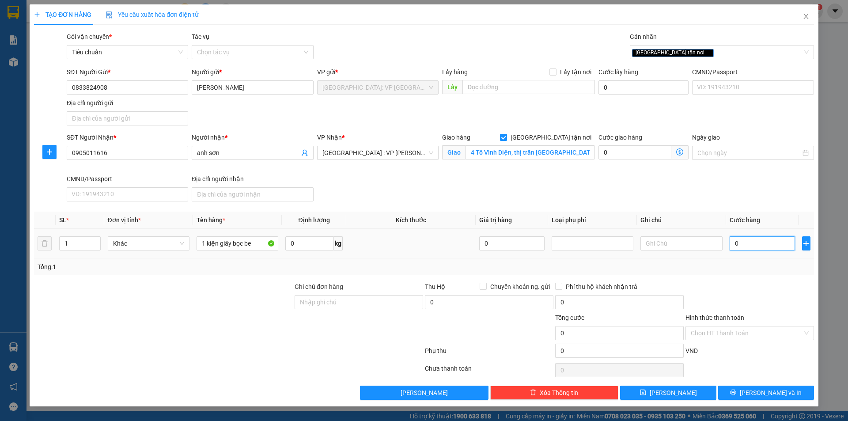
type input "01"
type input "1"
type input "015"
type input "15"
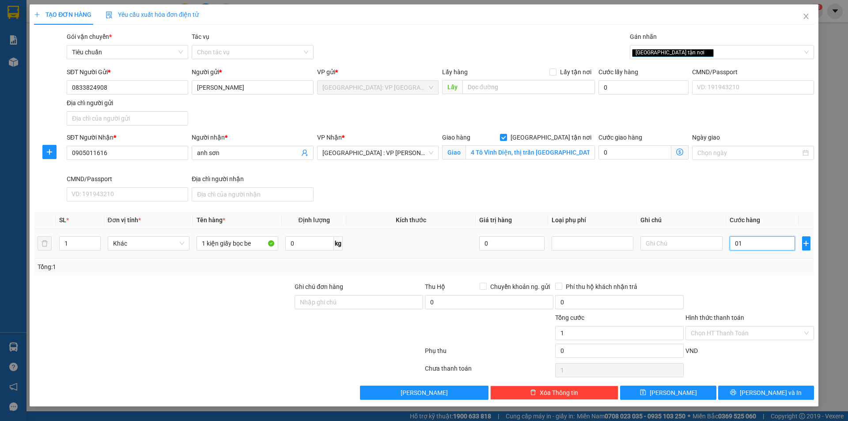
type input "15"
type input "0.150"
type input "150"
type input "01.500"
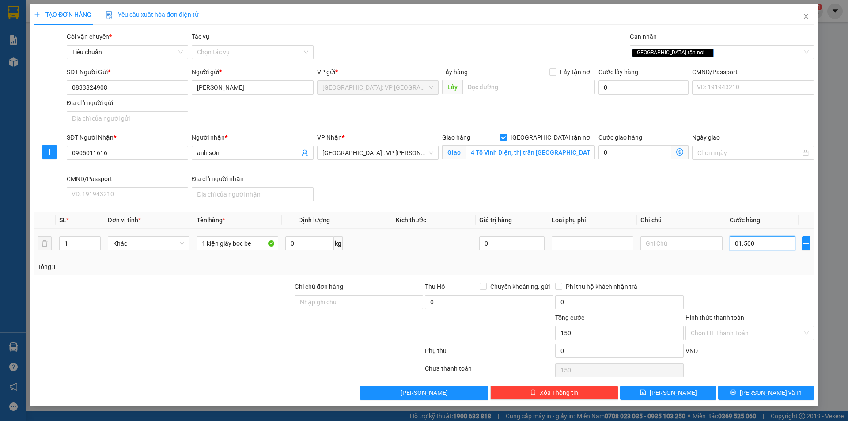
type input "1.500"
type input "015.000"
type input "15.000"
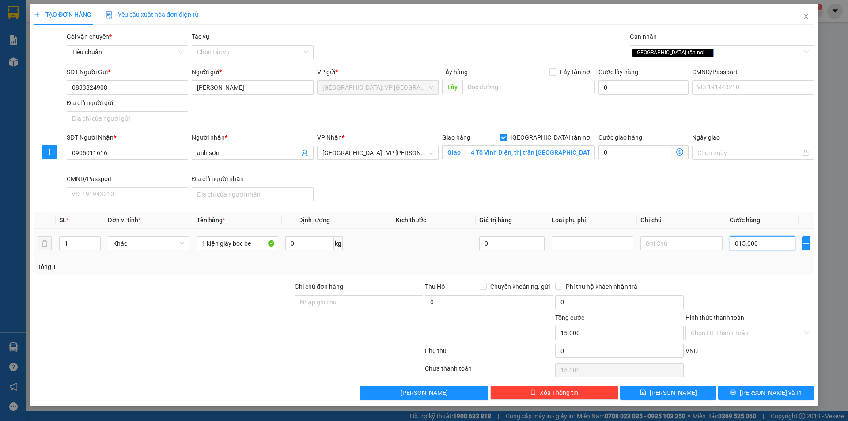
type input "0.150.000"
type input "150.000"
click at [489, 284] on span "Chuyển khoản ng. gửi" at bounding box center [519, 287] width 67 height 10
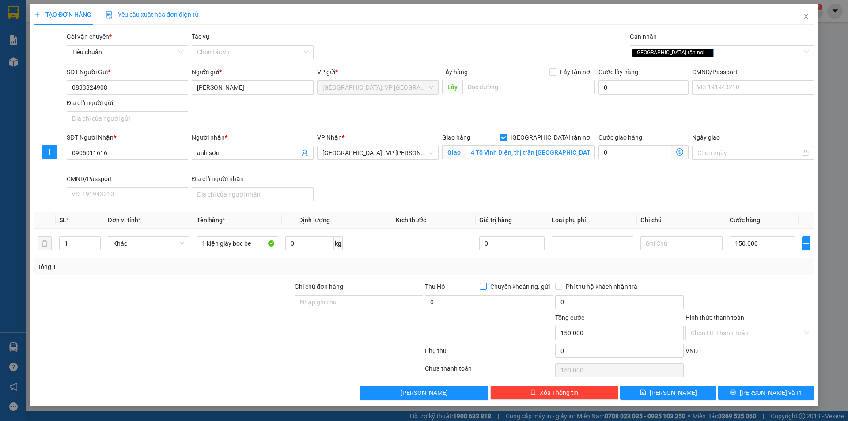
click at [486, 284] on input "Chuyển khoản ng. gửi" at bounding box center [482, 286] width 6 height 6
checkbox input "true"
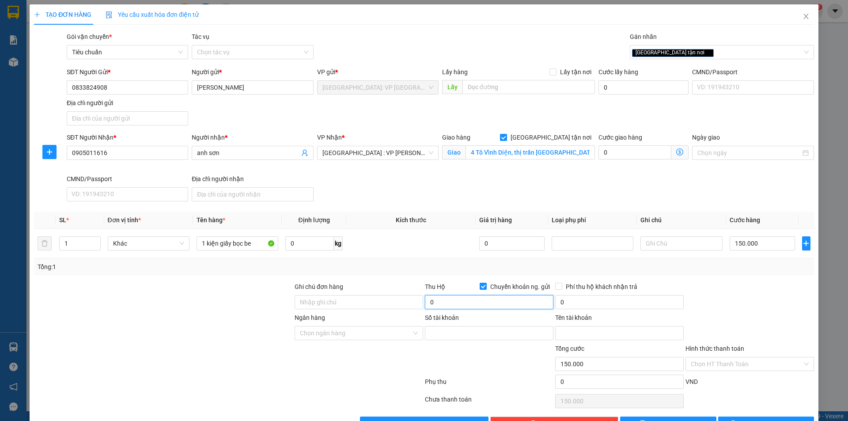
click at [472, 298] on input "0" at bounding box center [489, 302] width 128 height 14
click at [468, 301] on input "0" at bounding box center [489, 302] width 128 height 14
type input "2.900.000"
click at [401, 336] on input "Ngân hàng" at bounding box center [356, 332] width 112 height 13
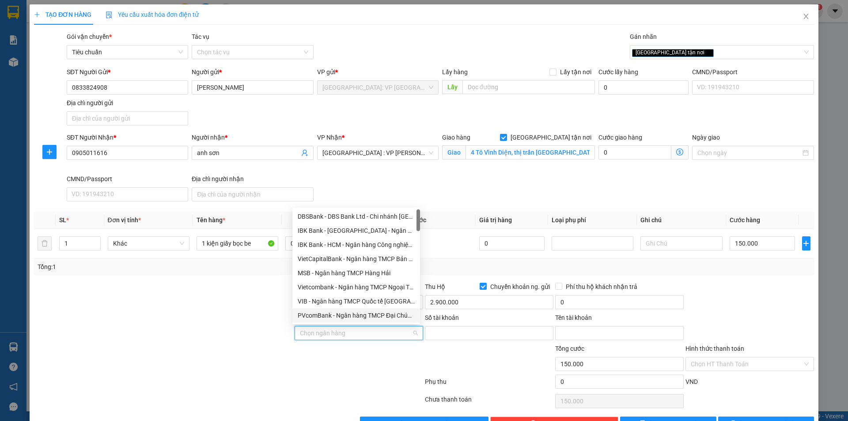
click at [375, 333] on input "Ngân hàng" at bounding box center [356, 332] width 112 height 13
type input "viet"
click at [382, 225] on div "Vietcombank - Ngân hàng TMCP Ngoại Thương Việt Nam" at bounding box center [356, 230] width 128 height 14
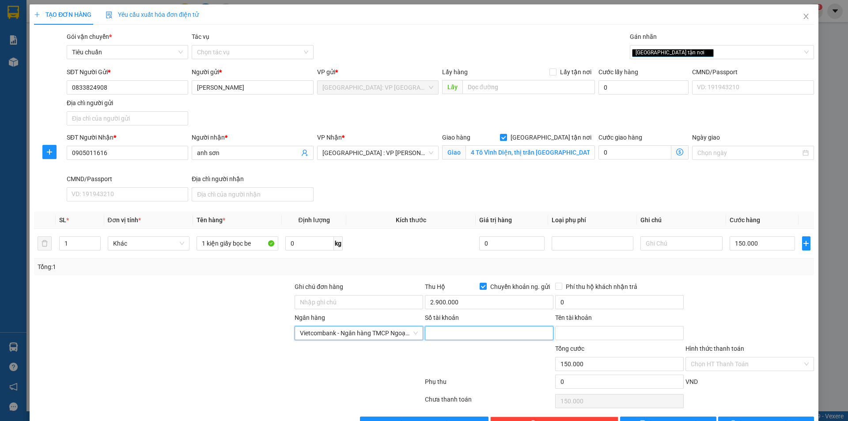
click at [447, 328] on input "Số tài khoản" at bounding box center [489, 333] width 128 height 14
click at [445, 332] on input "Số tài khoản" at bounding box center [489, 333] width 128 height 14
click at [458, 332] on input "0541000" at bounding box center [489, 333] width 128 height 14
type input "0541000275217"
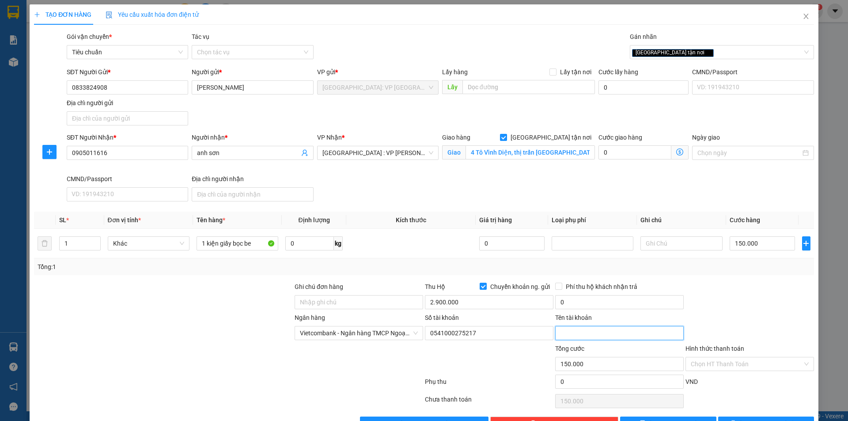
click at [586, 332] on input "Tên tài khoản" at bounding box center [619, 333] width 128 height 14
click at [558, 336] on input "Tên tài khoản" at bounding box center [619, 333] width 128 height 14
type input "nguyen thị kiêu liem"
click at [567, 302] on input "0" at bounding box center [619, 302] width 128 height 14
click at [591, 302] on input "0" at bounding box center [619, 302] width 128 height 14
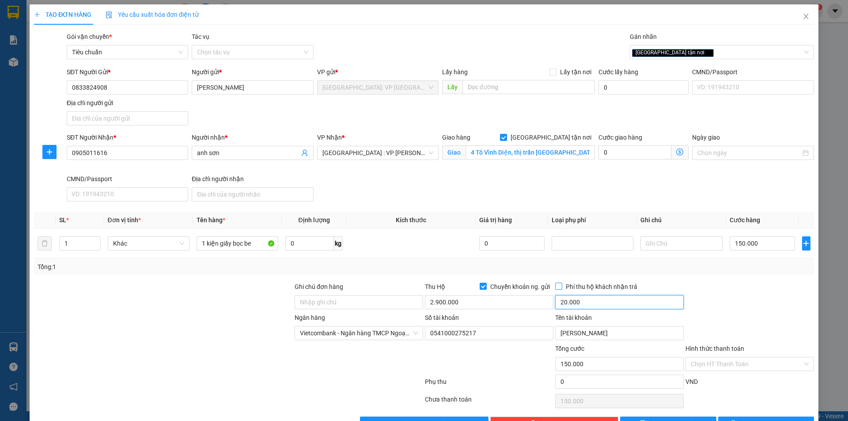
type input "20.000"
click at [555, 285] on input "Phí thu hộ khách nhận trả" at bounding box center [558, 286] width 6 height 6
checkbox input "true"
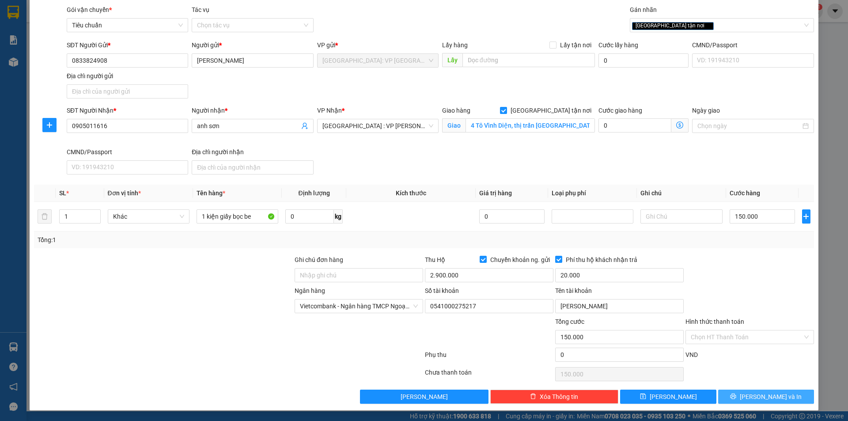
drag, startPoint x: 762, startPoint y: 394, endPoint x: 725, endPoint y: 357, distance: 52.1
click at [759, 393] on span "Lưu và In" at bounding box center [770, 397] width 62 height 10
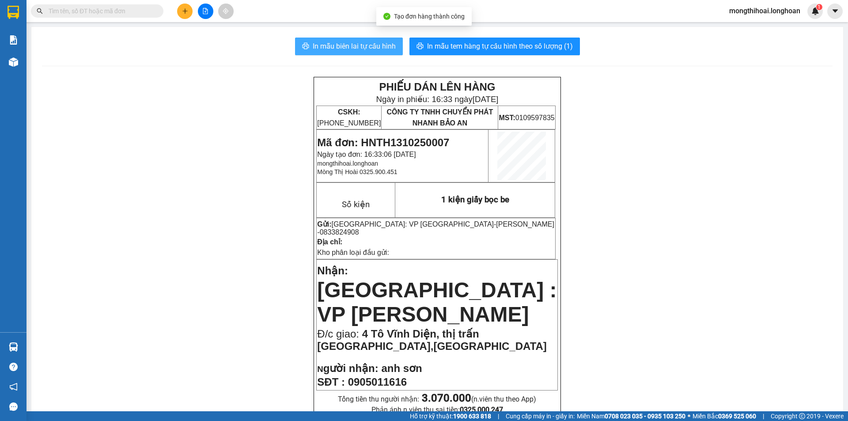
drag, startPoint x: 369, startPoint y: 49, endPoint x: 373, endPoint y: 45, distance: 6.0
click at [369, 46] on span "In mẫu biên lai tự cấu hình" at bounding box center [354, 46] width 83 height 11
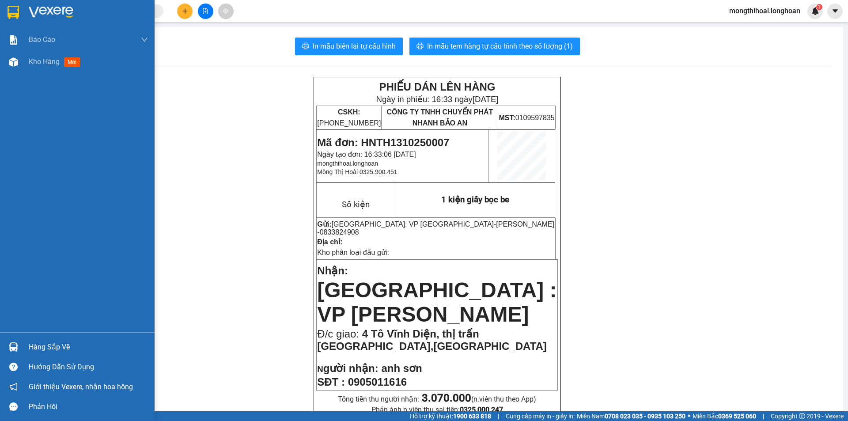
click at [0, 16] on div at bounding box center [77, 14] width 155 height 29
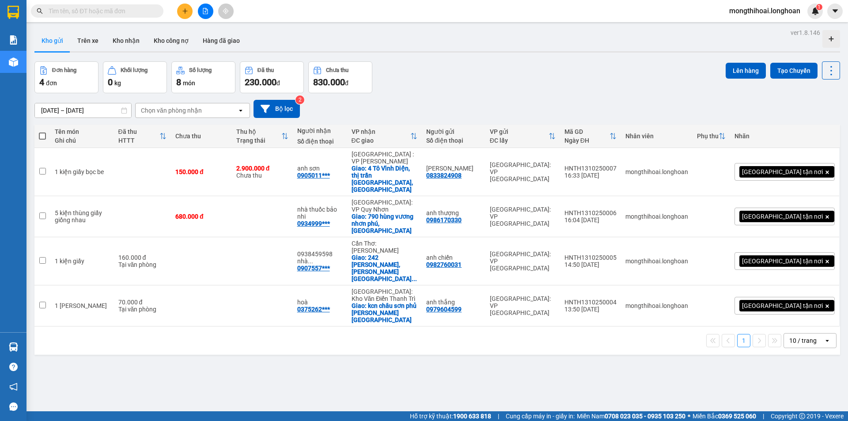
click at [181, 9] on button at bounding box center [184, 11] width 15 height 15
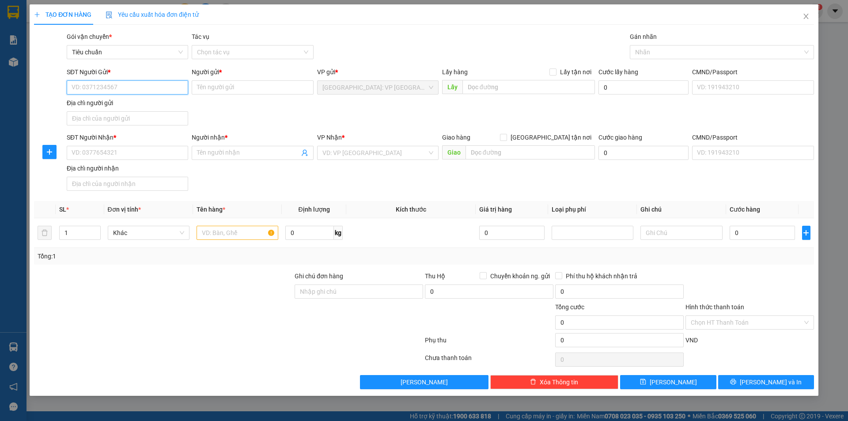
click at [181, 86] on input "SĐT Người Gửi *" at bounding box center [127, 87] width 121 height 14
click at [173, 88] on input "SĐT Người Gửi *" at bounding box center [127, 87] width 121 height 14
type input "0987948356"
click at [217, 87] on input "Người gửi *" at bounding box center [252, 87] width 121 height 14
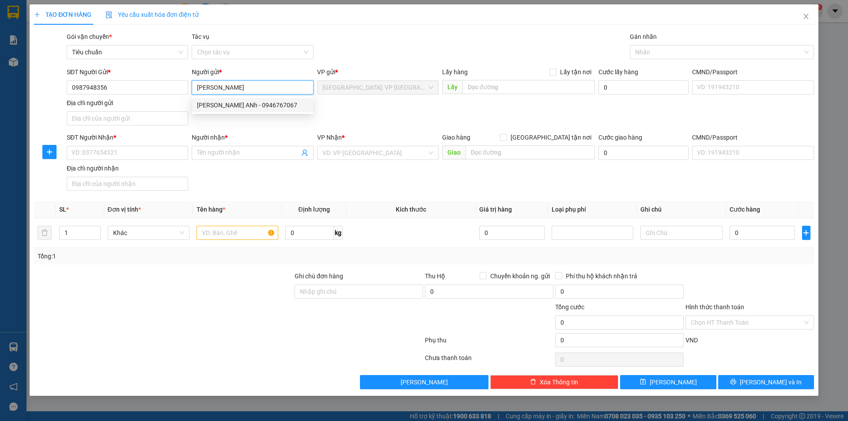
type input "kim vân"
click at [172, 162] on div "SĐT Người Nhận * VD: 0377654321" at bounding box center [127, 147] width 121 height 31
click at [170, 151] on input "SĐT Người Nhận *" at bounding box center [127, 153] width 121 height 14
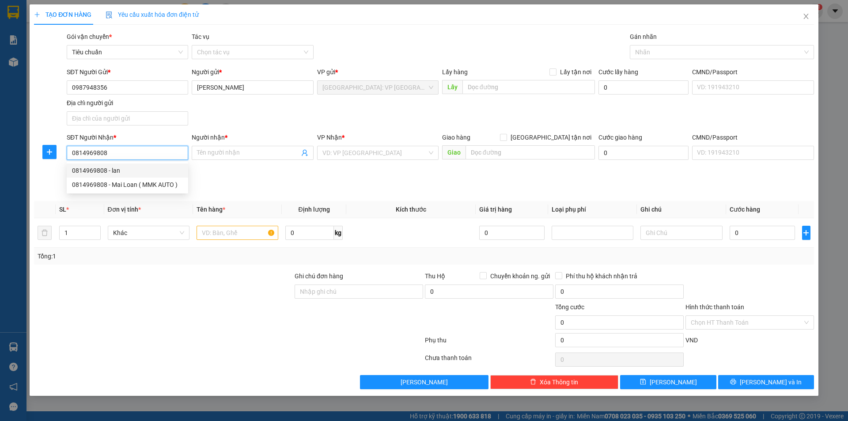
click at [109, 169] on div "0814969808 - lan" at bounding box center [127, 171] width 111 height 10
type input "0814969808"
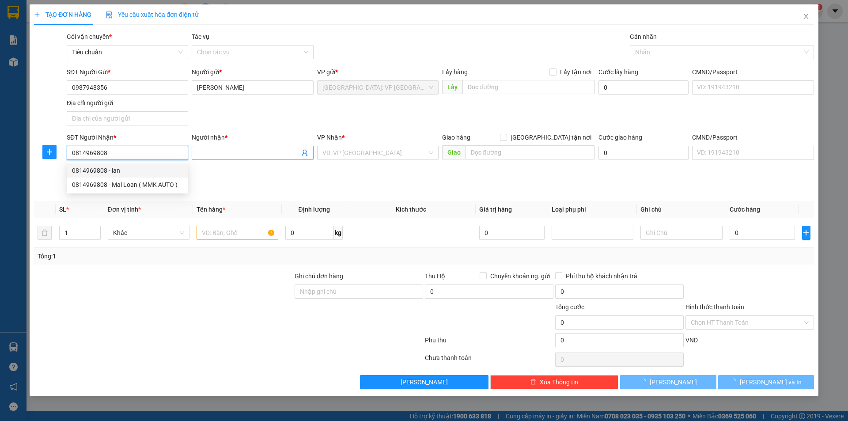
type input "lan"
checkbox input "true"
type input "552 phạm văn chiêu, phường 16, gò vấp, HCM"
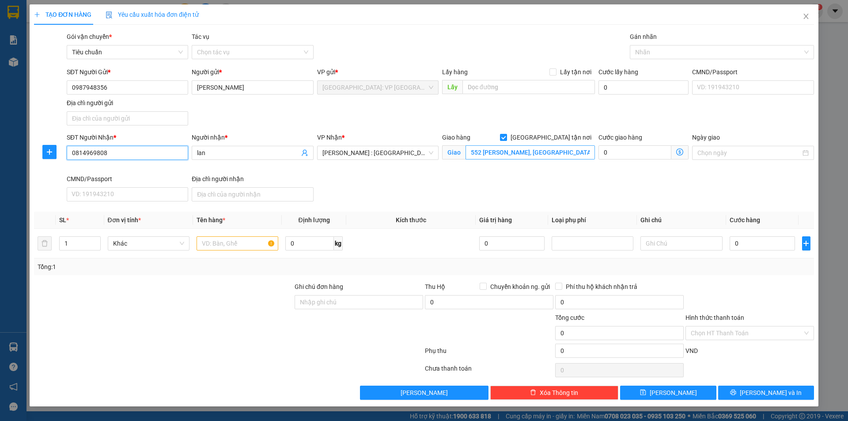
type input "0814969808"
click at [529, 151] on input "552 phạm văn chiêu, phường 16, gò vấp, HCM" at bounding box center [529, 152] width 129 height 14
click at [530, 153] on input "552 phạm văn chiêu, phường 16, gò vấp, HCM" at bounding box center [529, 152] width 129 height 14
drag, startPoint x: 572, startPoint y: 151, endPoint x: 600, endPoint y: 151, distance: 28.3
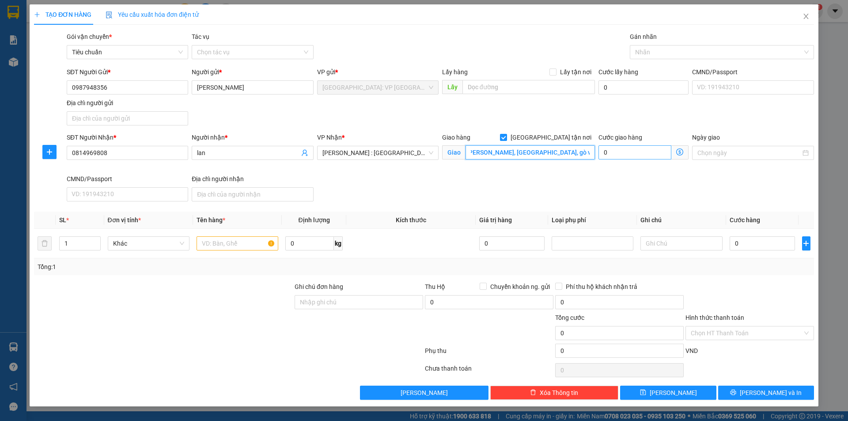
click at [600, 151] on div "SĐT Người Nhận * 0814969808 Người nhận * lan VP Nhận * Hồ Chí Minh : Kho Quận 1…" at bounding box center [440, 168] width 750 height 72
drag, startPoint x: 563, startPoint y: 150, endPoint x: 527, endPoint y: 156, distance: 37.2
click at [527, 156] on input "552 phạm văn chiêu, phường 16, gò vấp," at bounding box center [529, 152] width 129 height 14
click at [530, 156] on input "552 phạm văn chiêu, phường 16, gò vấp," at bounding box center [529, 152] width 129 height 14
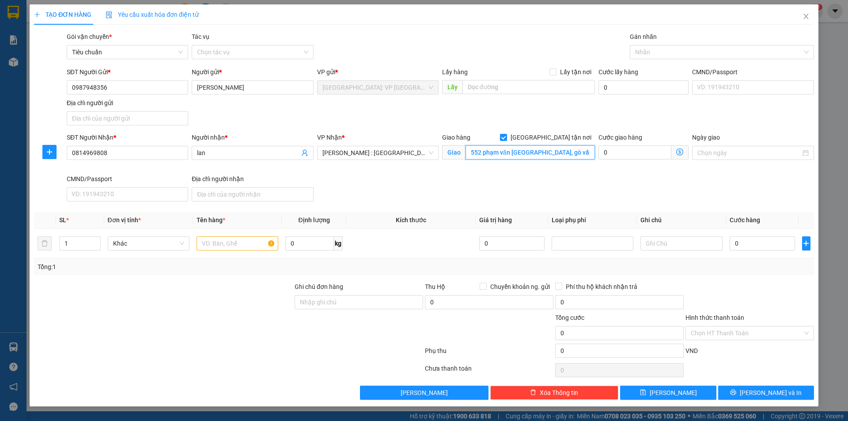
drag, startPoint x: 562, startPoint y: 148, endPoint x: 539, endPoint y: 154, distance: 23.7
click at [544, 154] on input "552 phạm văn chiêu phường 16, gò vấp," at bounding box center [529, 152] width 129 height 14
click at [531, 155] on input "552 phạm văn chiêu phường 16, gò vấp," at bounding box center [529, 152] width 129 height 14
drag, startPoint x: 561, startPoint y: 151, endPoint x: 528, endPoint y: 153, distance: 33.2
click at [528, 153] on input "552 phạm văn chiêu phường 16, gò vấp," at bounding box center [529, 152] width 129 height 14
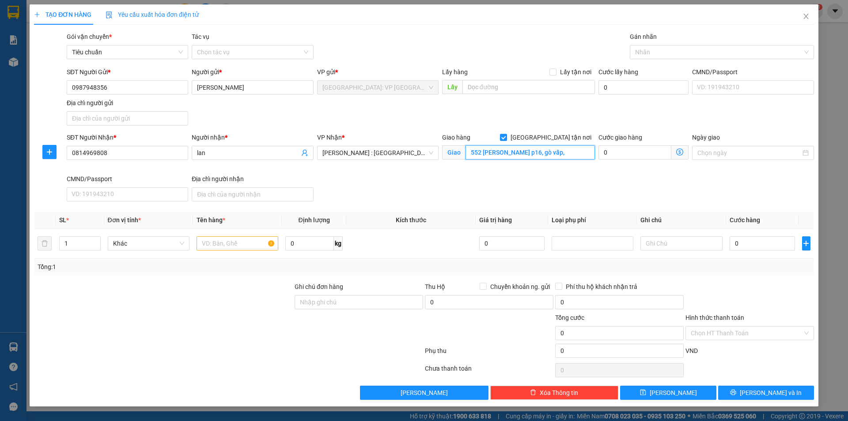
click at [577, 147] on input "552 phạm văn chiêu p16, gò vấp," at bounding box center [529, 152] width 129 height 14
type input "552 phạm văn chiêu p16, gò vấp, hcm"
click at [656, 44] on div "Gán nhãn" at bounding box center [722, 38] width 184 height 13
click at [656, 49] on div at bounding box center [717, 52] width 171 height 11
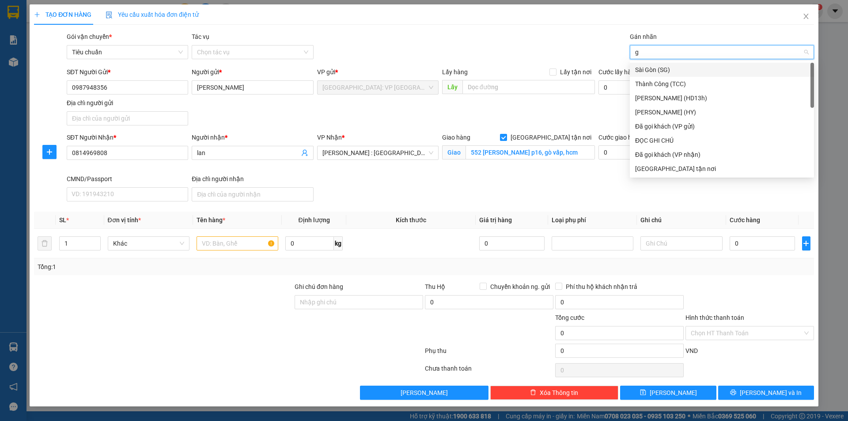
type input "gi"
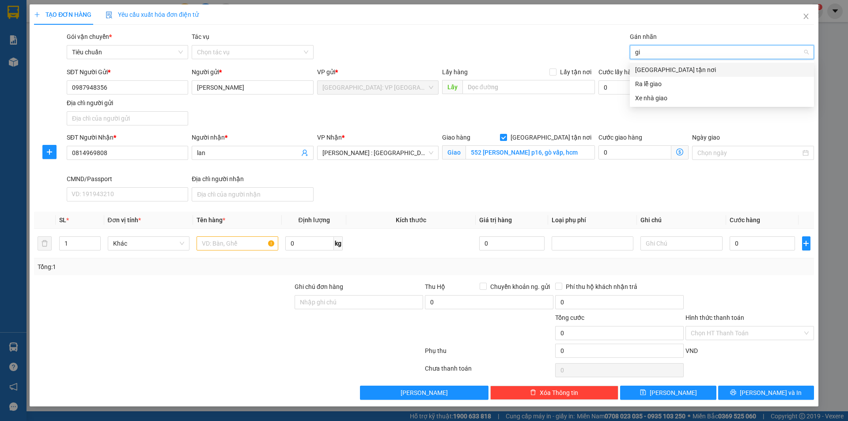
click at [664, 71] on div "[GEOGRAPHIC_DATA] tận nơi" at bounding box center [721, 70] width 173 height 10
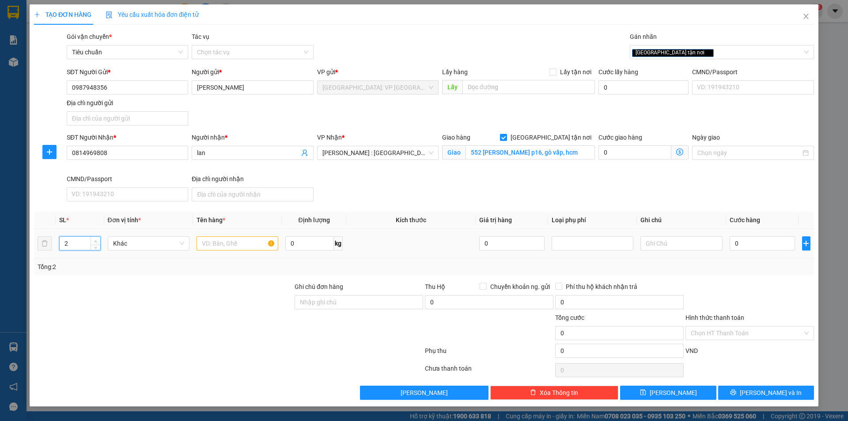
click at [94, 238] on span "up" at bounding box center [95, 240] width 5 height 5
type input "3"
click at [94, 238] on span "up" at bounding box center [95, 240] width 5 height 5
click at [218, 241] on input "text" at bounding box center [237, 243] width 82 height 14
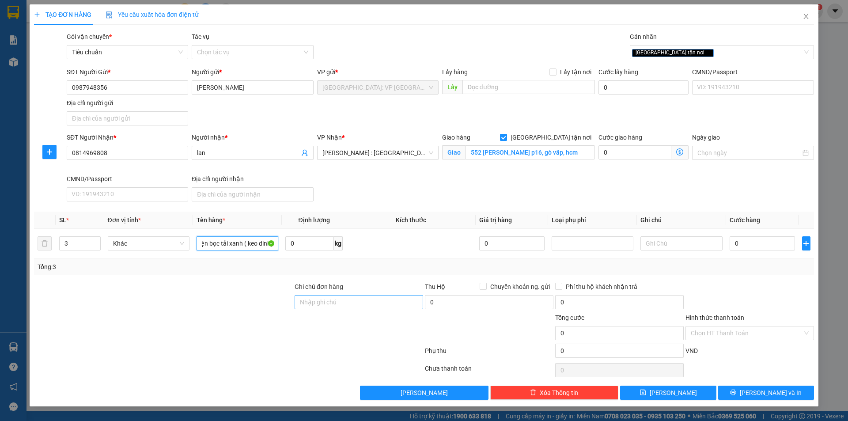
type input "3 kiện bọc tải xanh ( keo dinh)"
click at [381, 307] on input "Ghi chú đơn hàng" at bounding box center [358, 302] width 128 height 14
type input "để đúng chiều"
click at [400, 301] on input "để đúng chiều" at bounding box center [358, 302] width 128 height 14
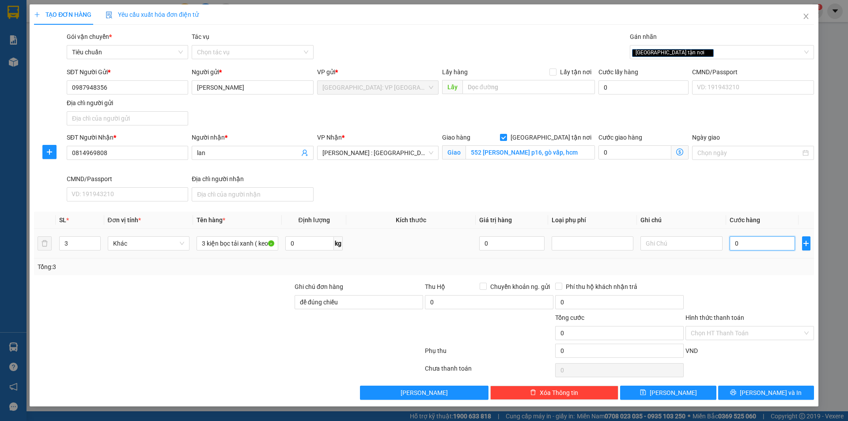
click at [769, 242] on input "0" at bounding box center [762, 243] width 66 height 14
click at [484, 284] on input "Chuyển khoản ng. gửi" at bounding box center [482, 286] width 6 height 6
checkbox input "true"
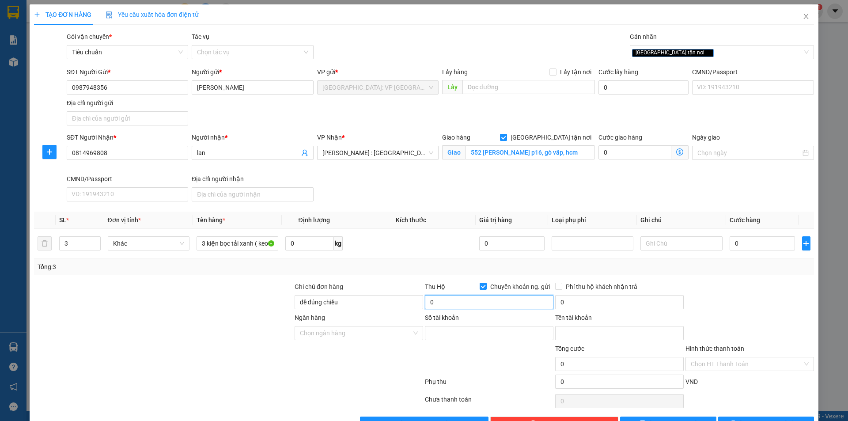
click at [476, 303] on input "0" at bounding box center [489, 302] width 128 height 14
type input "9.120.000"
click at [386, 331] on input "Ngân hàng" at bounding box center [356, 332] width 112 height 13
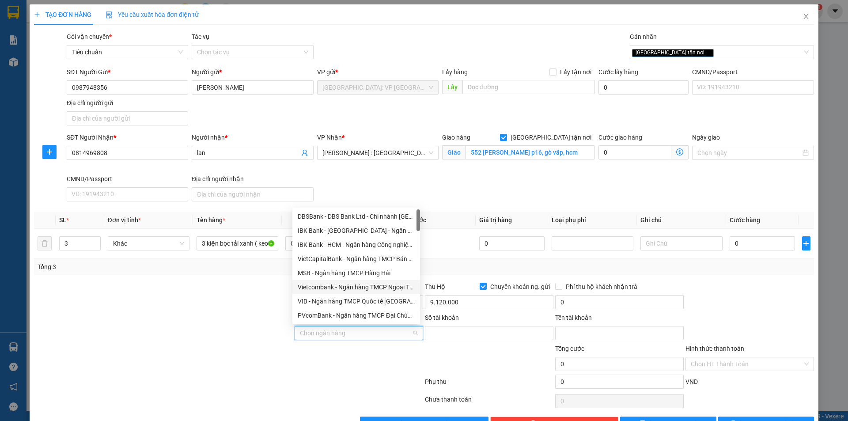
click at [405, 332] on input "Ngân hàng" at bounding box center [356, 332] width 112 height 13
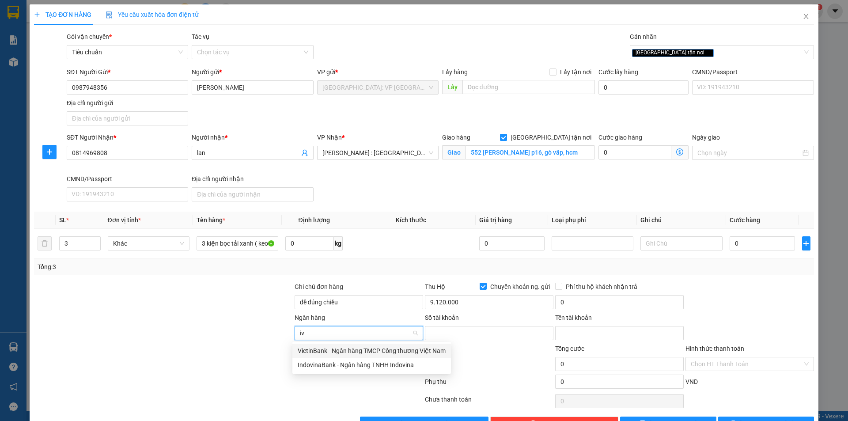
type input "i"
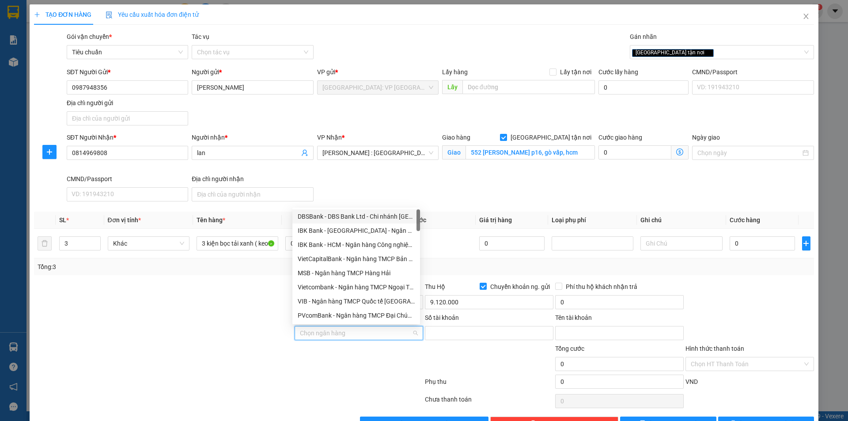
type input "i"
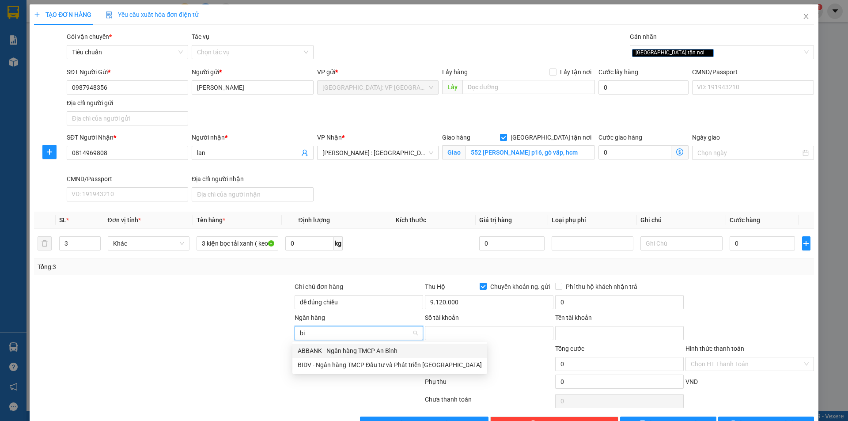
type input "b"
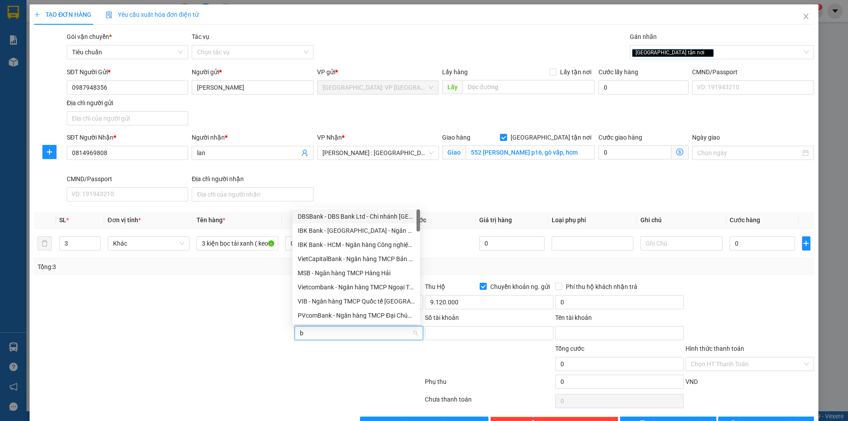
type input "bi"
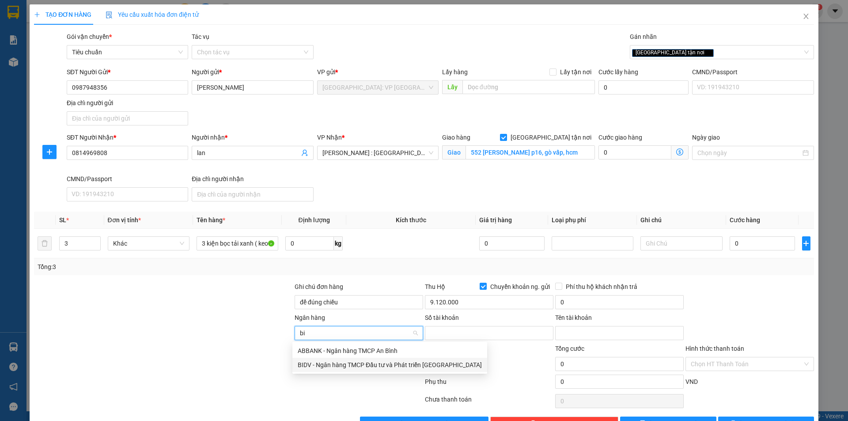
click at [379, 361] on div "BIDV - Ngân hàng TMCP Đầu tư và Phát triển Việt Nam" at bounding box center [390, 365] width 184 height 10
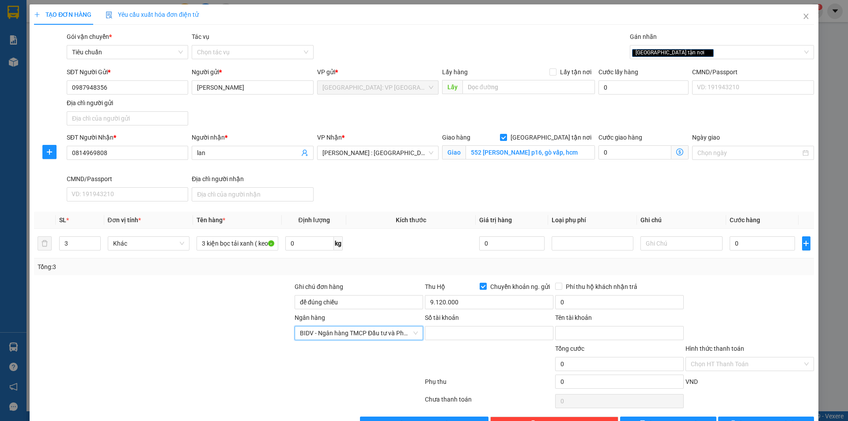
click at [393, 336] on span "BIDV - Ngân hàng TMCP Đầu tư và Phát triển Việt Nam" at bounding box center [359, 332] width 118 height 13
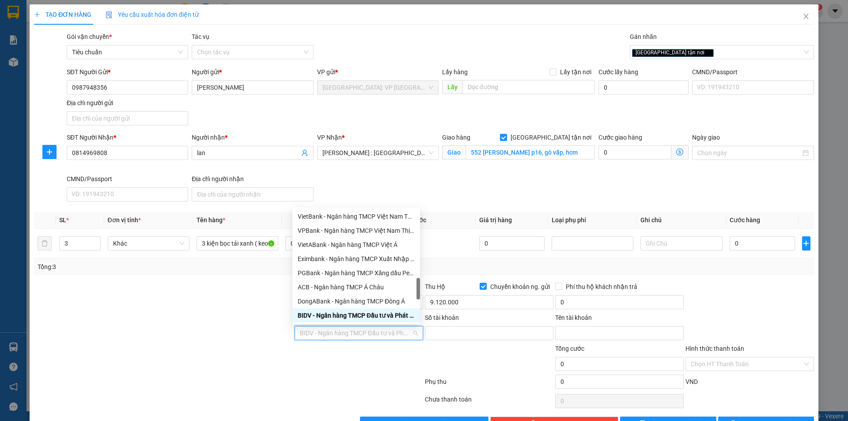
click at [392, 335] on span "BIDV - Ngân hàng TMCP Đầu tư và Phát triển Việt Nam" at bounding box center [359, 332] width 118 height 13
click at [445, 333] on input "Số tài khoản" at bounding box center [489, 333] width 128 height 14
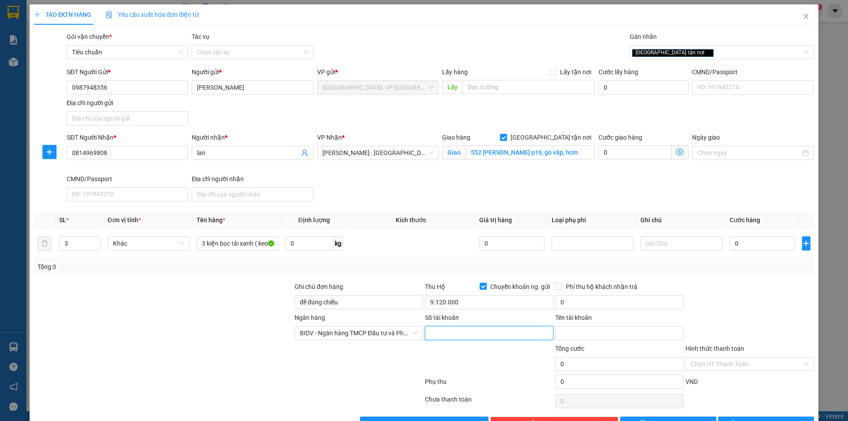
type input "0"
type input "21410001128523"
click at [586, 338] on input "Tên tài khoản" at bounding box center [619, 333] width 128 height 14
type input "b"
type input "nông thị vân"
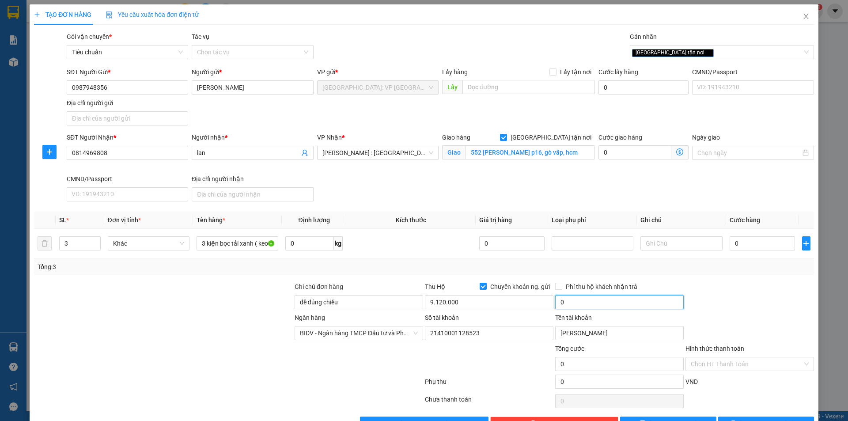
click at [596, 299] on input "0" at bounding box center [619, 302] width 128 height 14
type input "25.000"
click at [562, 283] on span "Phí thu hộ khách nhận trả" at bounding box center [601, 287] width 79 height 10
click at [559, 283] on input "Phí thu hộ khách nhận trả" at bounding box center [558, 286] width 6 height 6
checkbox input "true"
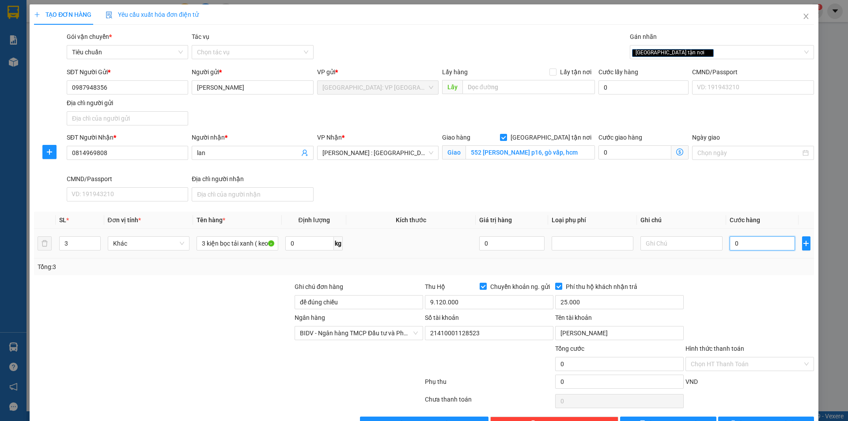
click at [760, 244] on input "0" at bounding box center [762, 243] width 66 height 14
type input "4"
type input "49"
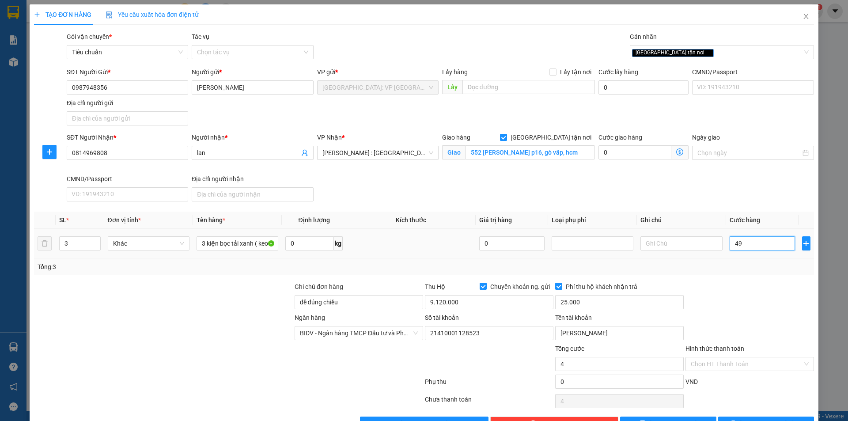
type input "49"
type input "490"
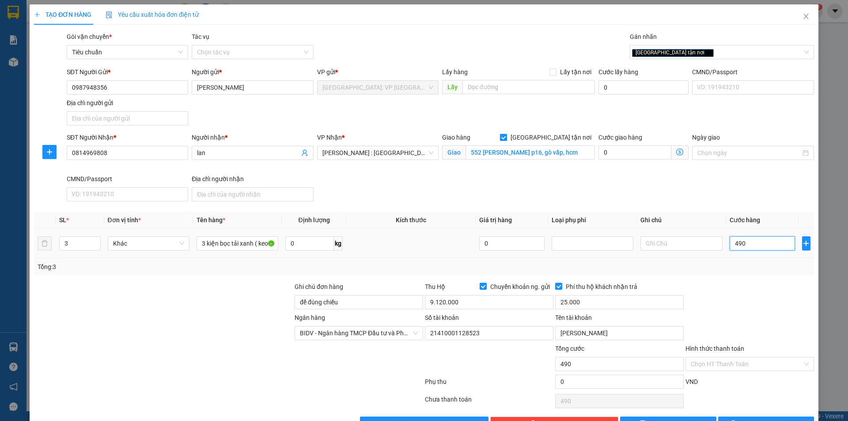
type input "4.900"
type input "49.000"
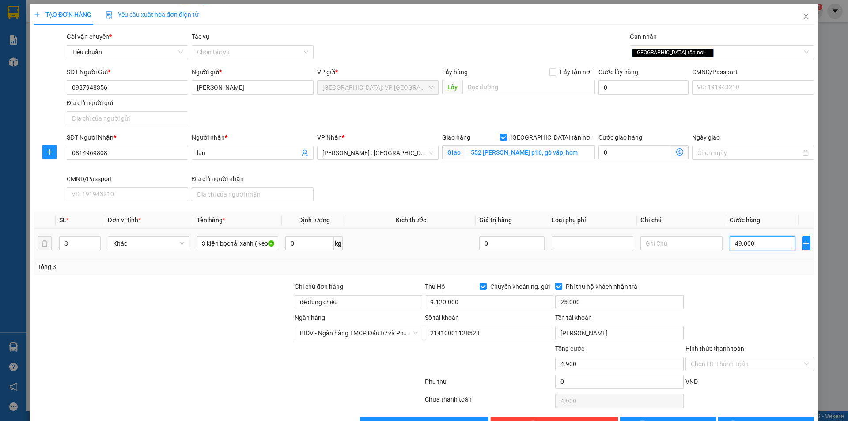
type input "49.000"
type input "490.000"
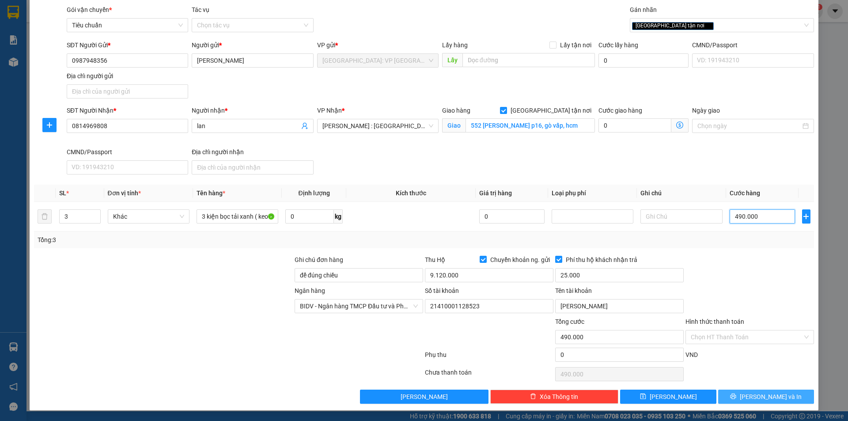
type input "490.000"
click at [773, 394] on span "Lưu và In" at bounding box center [770, 397] width 62 height 10
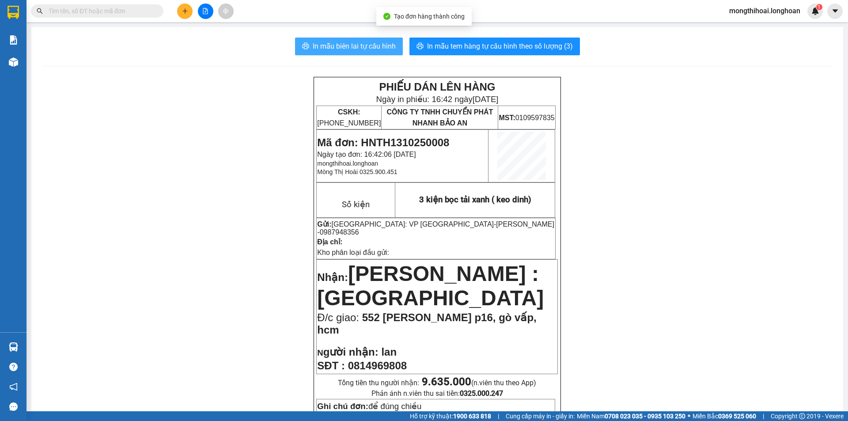
click at [380, 47] on span "In mẫu biên lai tự cấu hình" at bounding box center [354, 46] width 83 height 11
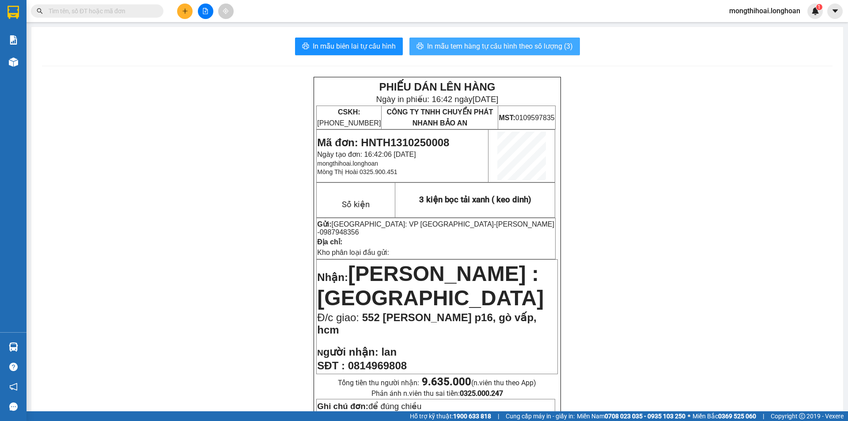
click at [471, 39] on button "In mẫu tem hàng tự cấu hình theo số lượng (3)" at bounding box center [494, 47] width 170 height 18
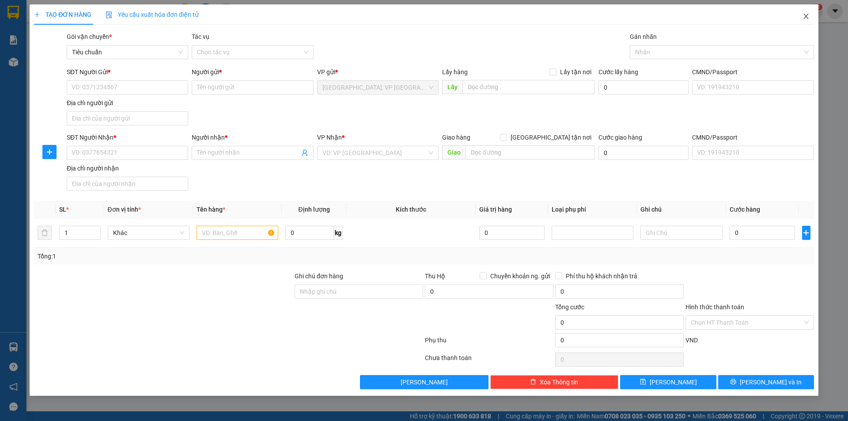
click at [805, 11] on span "Close" at bounding box center [805, 16] width 25 height 25
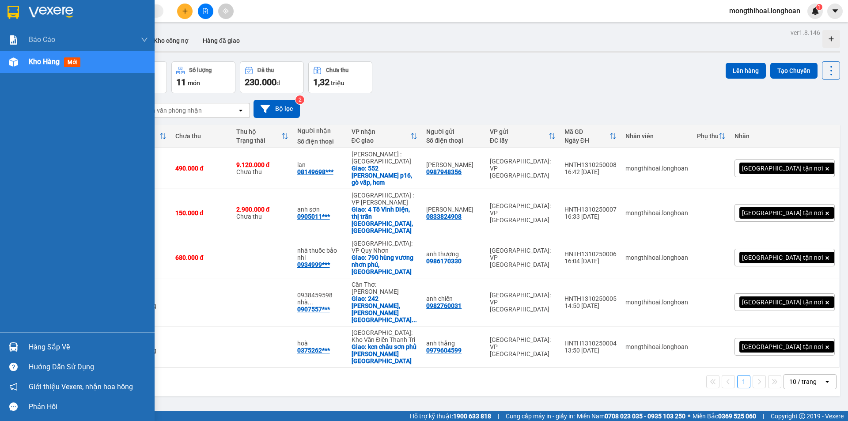
click at [0, 10] on div at bounding box center [77, 14] width 155 height 29
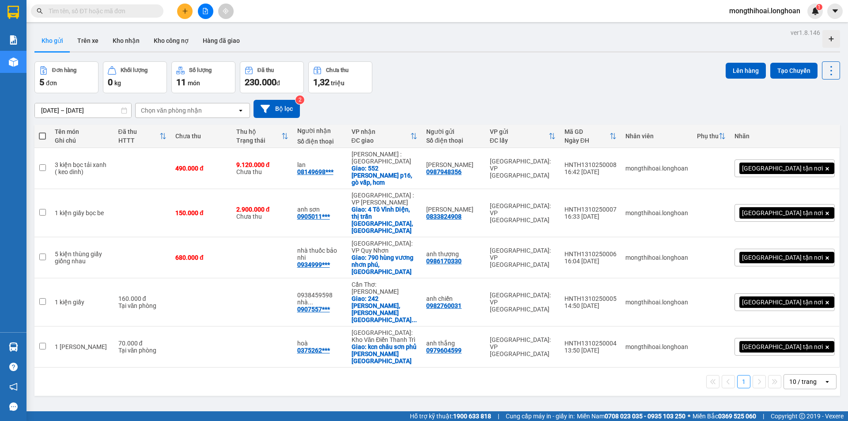
click at [183, 15] on button at bounding box center [184, 11] width 15 height 15
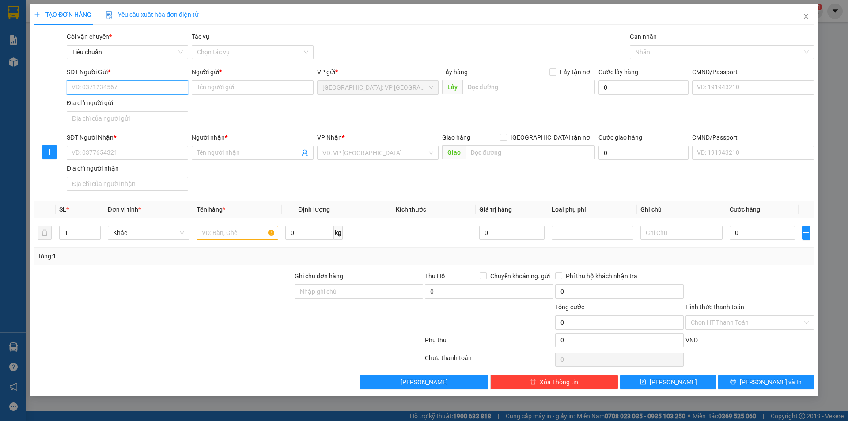
click at [174, 88] on input "SĐT Người Gửi *" at bounding box center [127, 87] width 121 height 14
click at [128, 108] on div "0988654798 - A LONG" at bounding box center [127, 105] width 111 height 10
type input "0988654798"
type input "A LONG"
type input "0988654798"
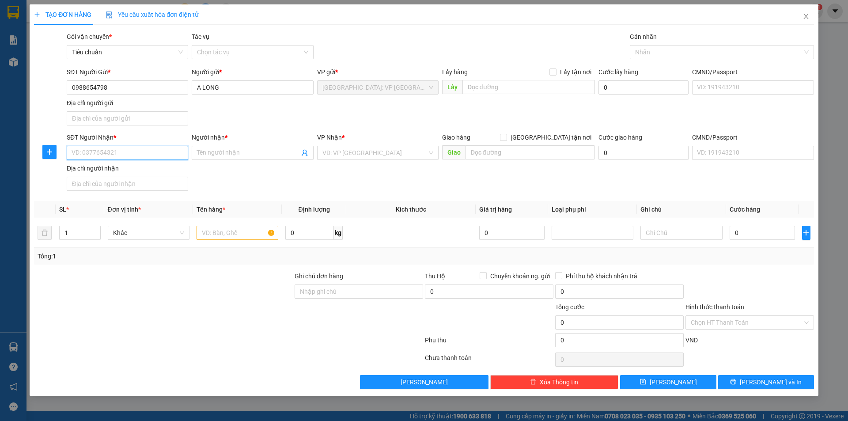
click at [156, 153] on input "SĐT Người Nhận *" at bounding box center [127, 153] width 121 height 14
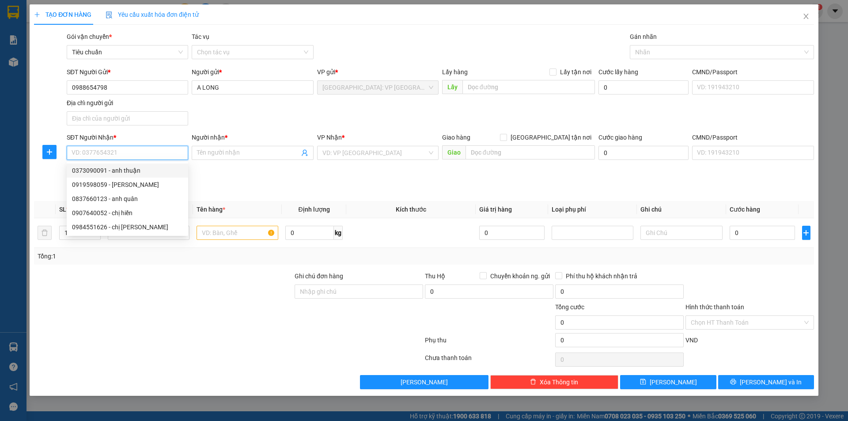
click at [115, 172] on div "0373090091 - anh thuận" at bounding box center [127, 171] width 111 height 10
type input "0373090091"
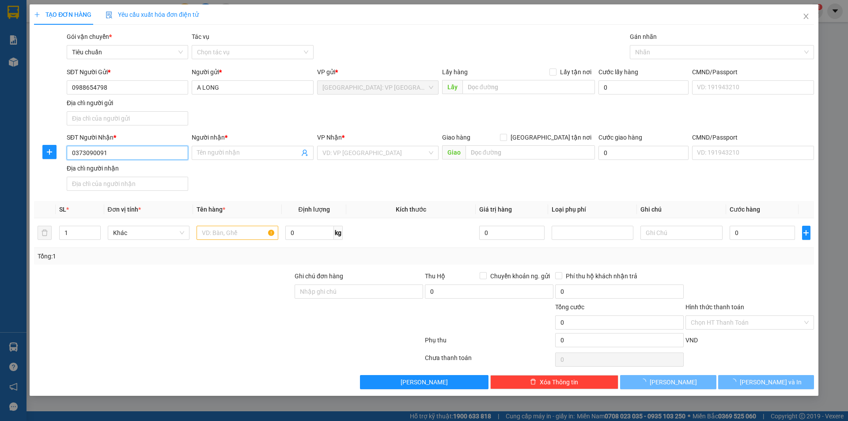
type input "anh thuận"
checkbox input "true"
type input "74/13 vĩnh phú 06 thuận an bình dương"
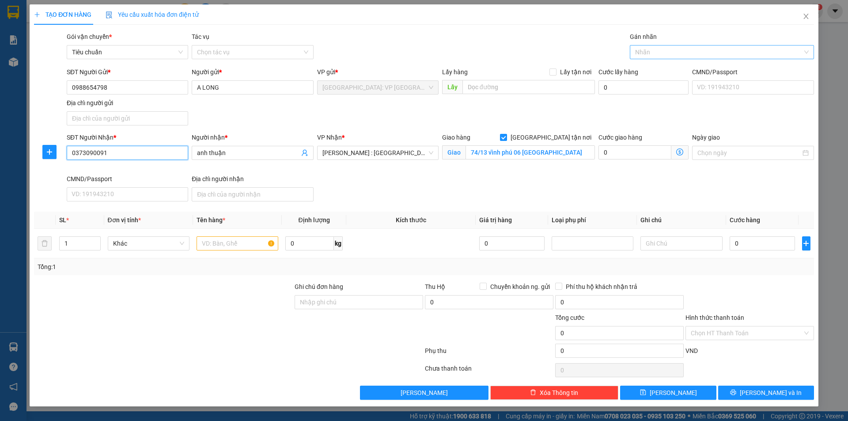
click at [651, 54] on div at bounding box center [717, 52] width 171 height 11
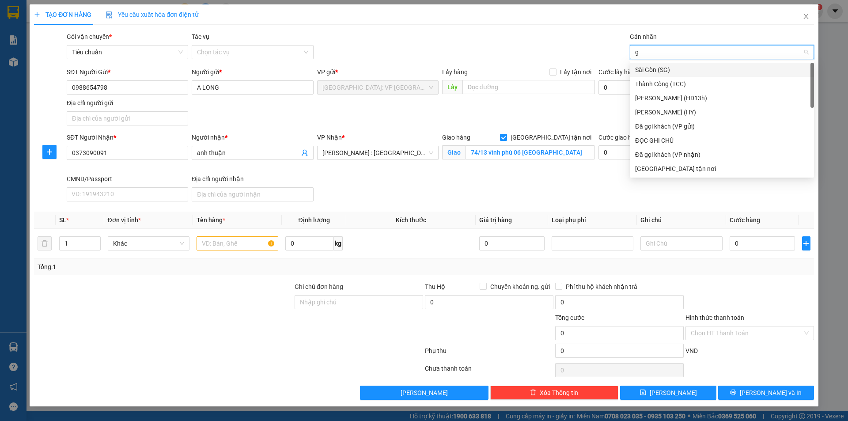
type input "gi"
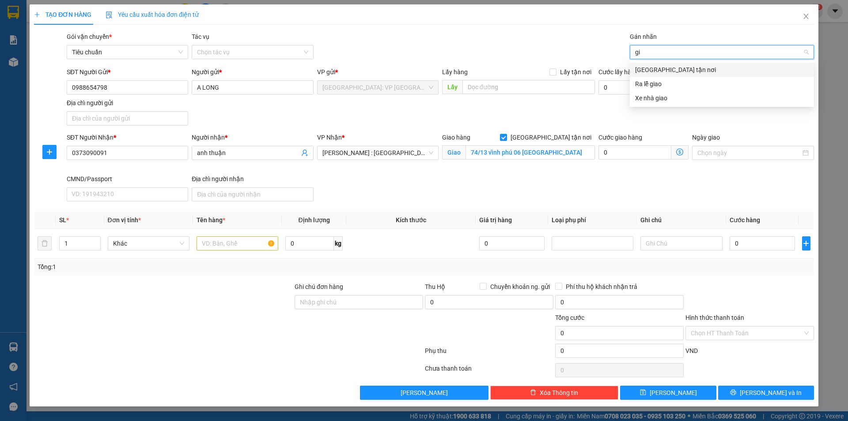
click at [658, 67] on div "[GEOGRAPHIC_DATA] tận nơi" at bounding box center [721, 70] width 173 height 10
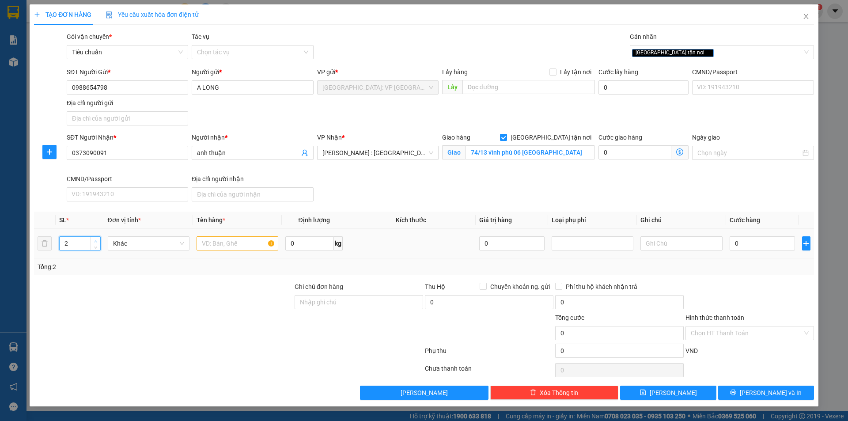
click at [95, 238] on span "up" at bounding box center [95, 240] width 5 height 5
click at [95, 239] on span "up" at bounding box center [95, 240] width 5 height 5
click at [95, 240] on icon "up" at bounding box center [95, 241] width 3 height 3
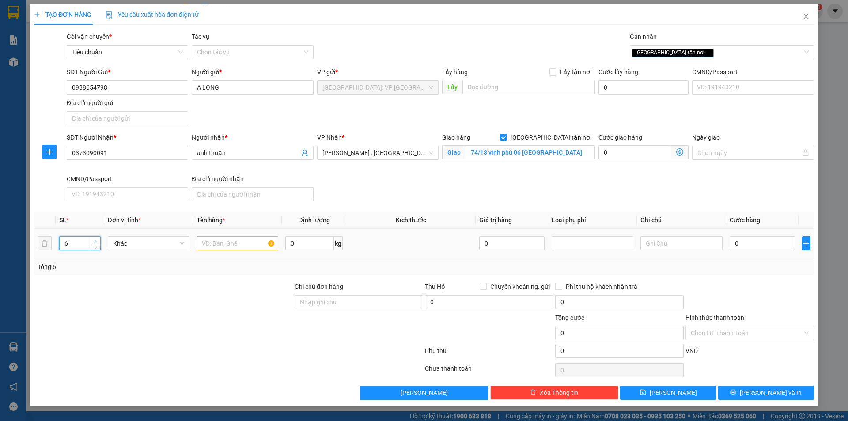
type input "7"
click at [95, 240] on icon "up" at bounding box center [95, 241] width 3 height 3
click at [222, 242] on input "text" at bounding box center [237, 243] width 82 height 14
type input "5 kiện giấy, 2 kiện bọc inlong đen"
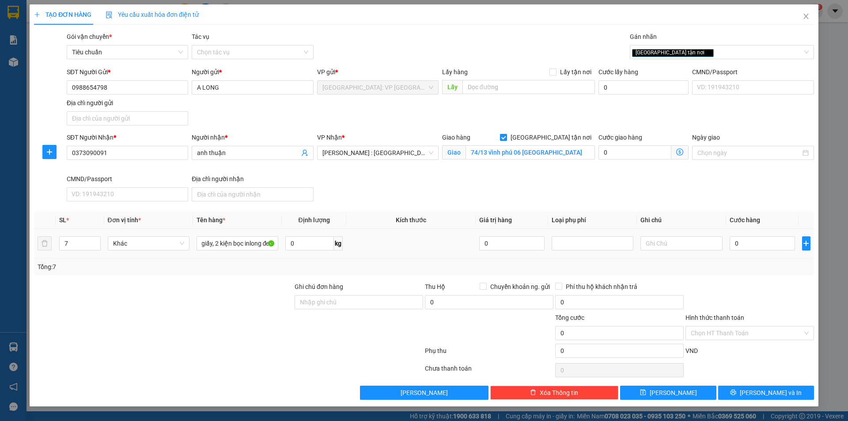
click at [753, 235] on div "0" at bounding box center [762, 243] width 66 height 18
click at [760, 238] on input "0" at bounding box center [762, 243] width 66 height 14
click at [755, 243] on input "0" at bounding box center [762, 243] width 66 height 14
type input "09"
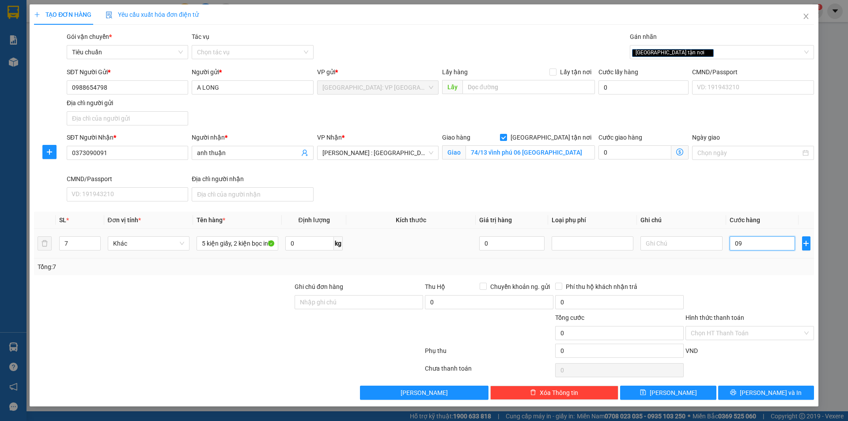
type input "9"
type input "090"
type input "90"
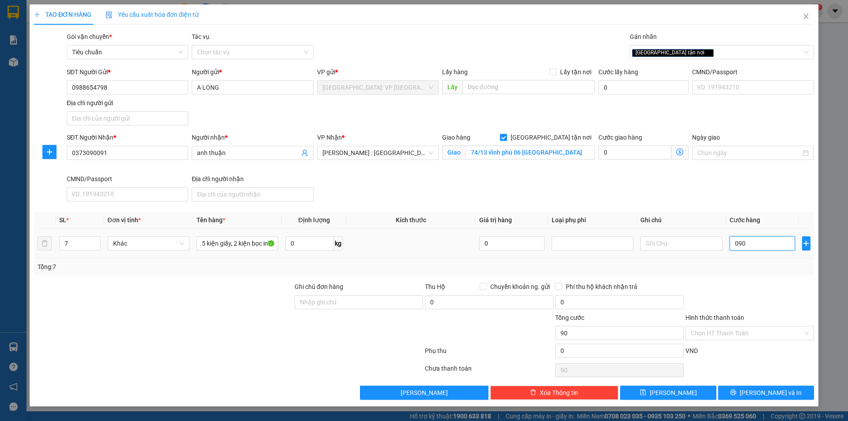
type input "0.900"
type input "900"
type input "09.000"
type input "9.000"
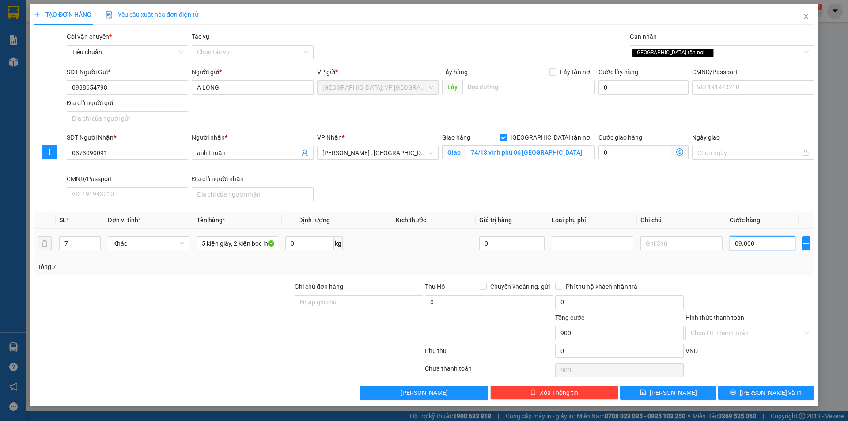
type input "9.000"
type input "090.000"
type input "90.000"
type input "0.900.000"
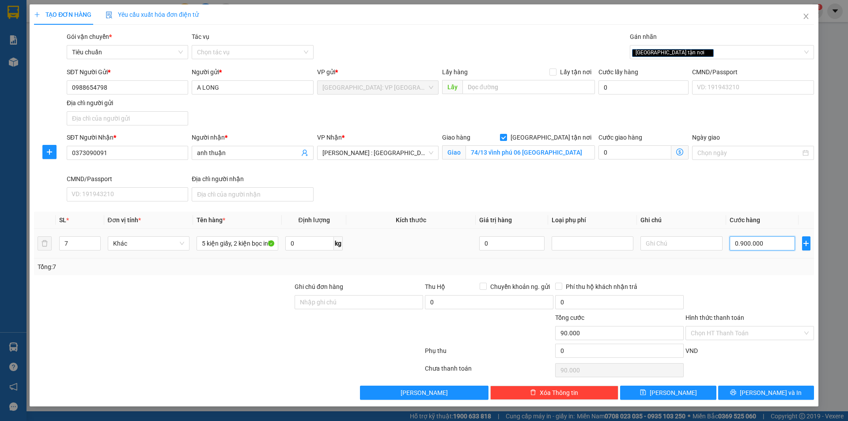
type input "900.000"
drag, startPoint x: 754, startPoint y: 391, endPoint x: 743, endPoint y: 385, distance: 13.0
click at [736, 391] on icon "printer" at bounding box center [733, 392] width 6 height 6
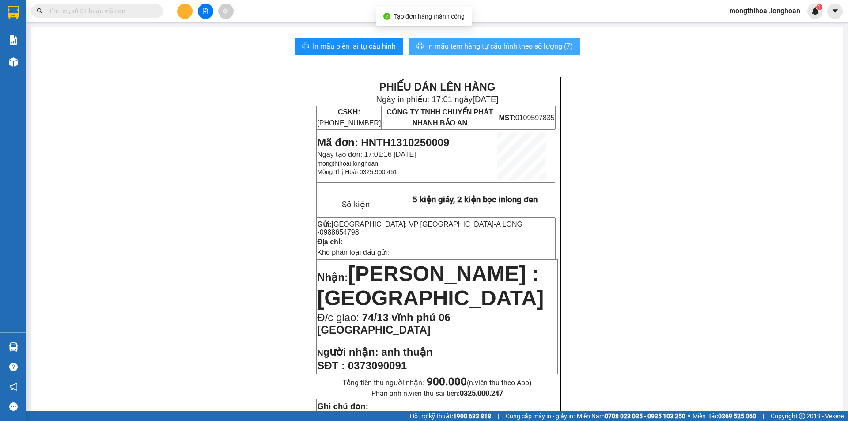
drag, startPoint x: 470, startPoint y: 43, endPoint x: 614, endPoint y: 67, distance: 145.8
click at [471, 43] on span "In mẫu tem hàng tự cấu hình theo số lượng (7)" at bounding box center [500, 46] width 146 height 11
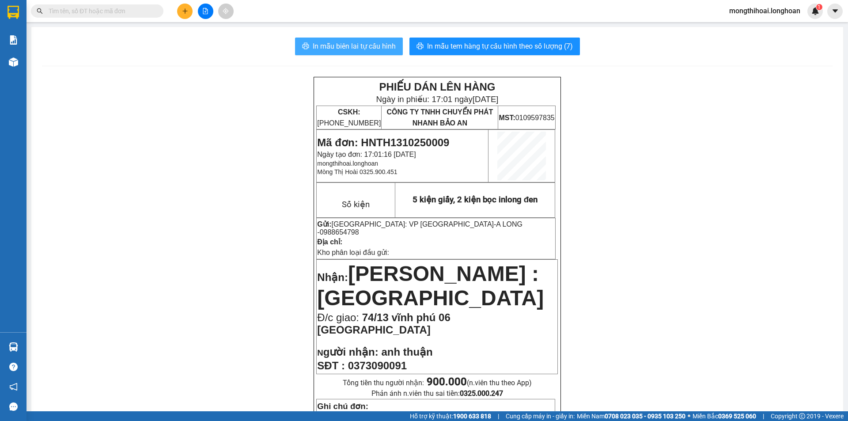
click at [367, 43] on span "In mẫu biên lai tự cấu hình" at bounding box center [354, 46] width 83 height 11
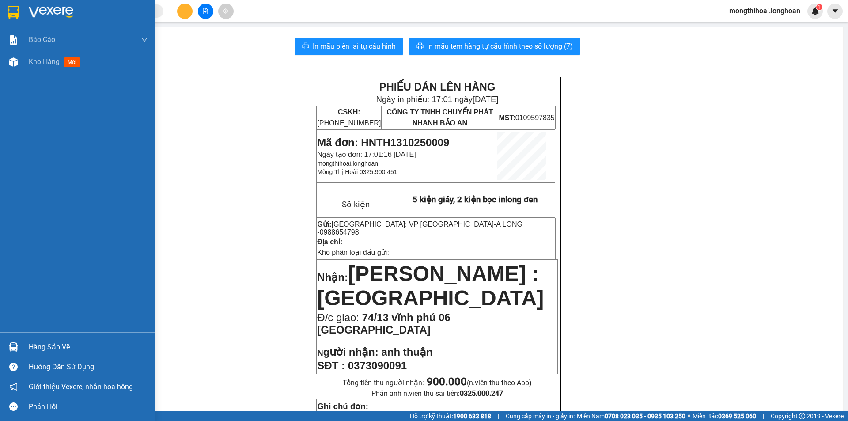
click at [3, 12] on div at bounding box center [77, 14] width 155 height 29
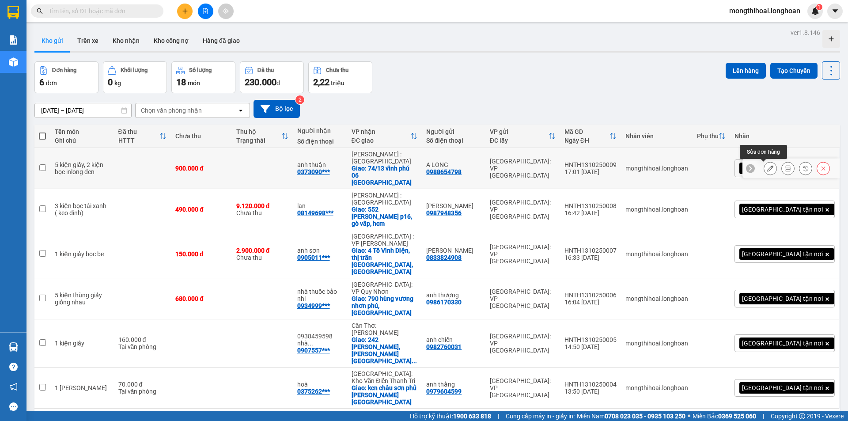
click at [764, 163] on button at bounding box center [770, 168] width 12 height 15
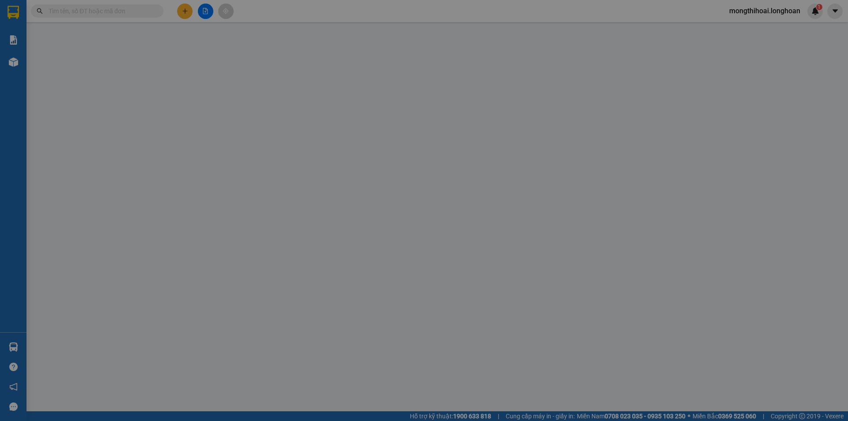
type input "0988654798"
type input "A LONG"
type input "0373090091"
type input "anh thuận"
checkbox input "true"
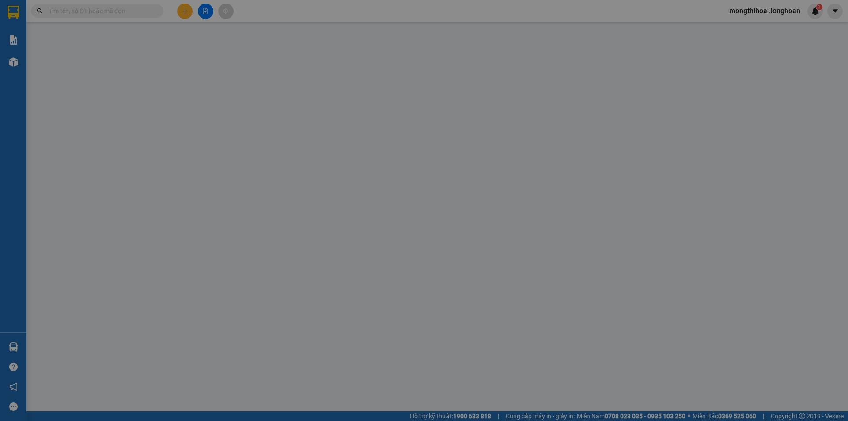
type input "74/13 vĩnh phú 06 thuận an bình dương"
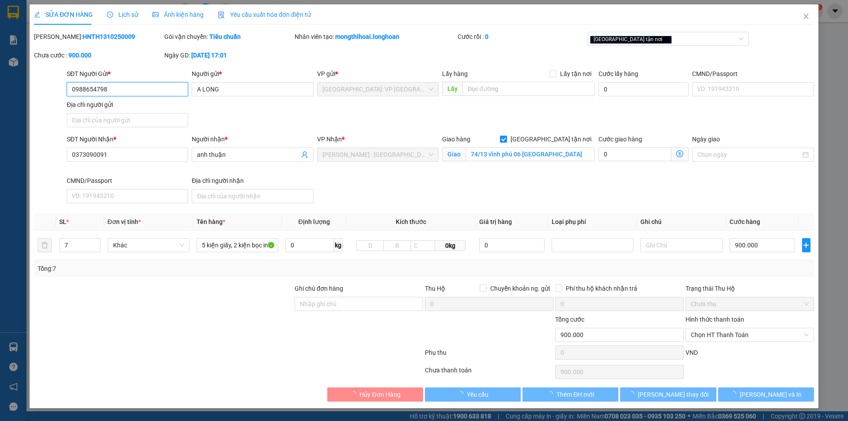
click at [168, 94] on input "0988654798" at bounding box center [127, 89] width 121 height 14
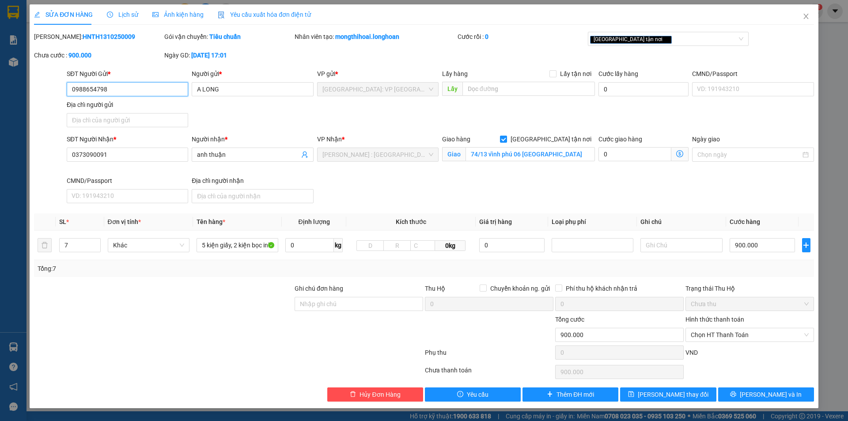
click at [168, 94] on input "0988654798" at bounding box center [127, 89] width 121 height 14
click at [807, 13] on span "Close" at bounding box center [805, 16] width 25 height 25
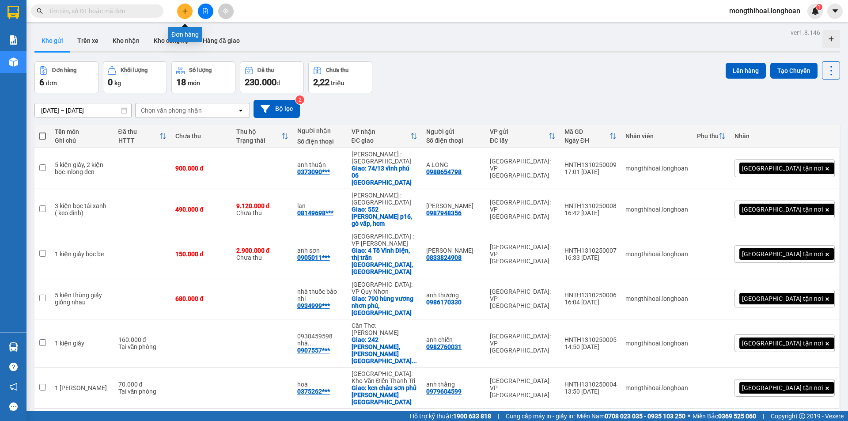
click at [186, 12] on icon "plus" at bounding box center [185, 11] width 6 height 6
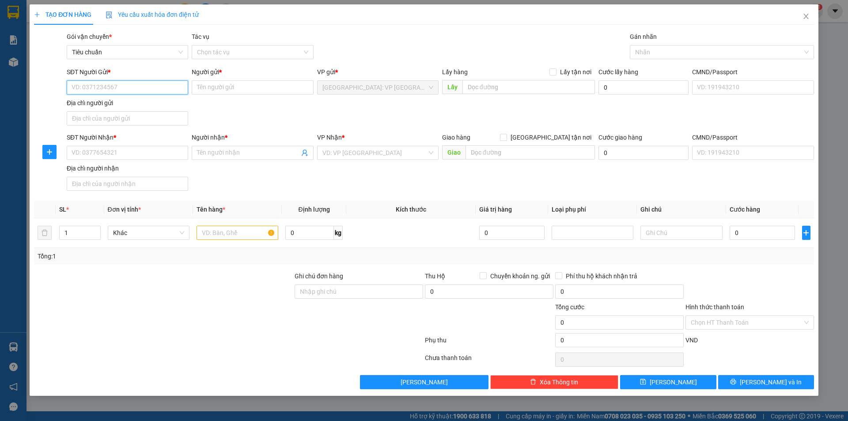
click at [175, 85] on input "SĐT Người Gửi *" at bounding box center [127, 87] width 121 height 14
paste input "0988654798"
click at [175, 85] on input "0988654798" at bounding box center [127, 87] width 121 height 14
click at [140, 102] on div "0988654798 - A LONG" at bounding box center [127, 105] width 111 height 10
click at [155, 149] on input "SĐT Người Nhận *" at bounding box center [127, 153] width 121 height 14
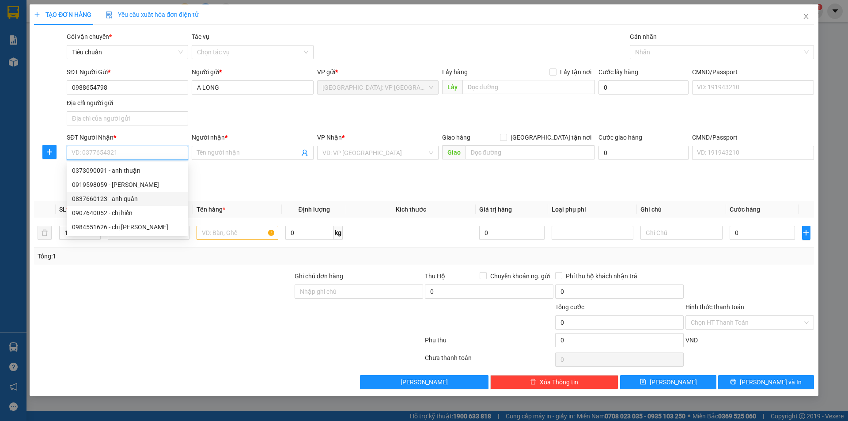
drag, startPoint x: 135, startPoint y: 199, endPoint x: 250, endPoint y: 175, distance: 117.7
click at [138, 198] on div "0837660123 - anh quân" at bounding box center [127, 199] width 111 height 10
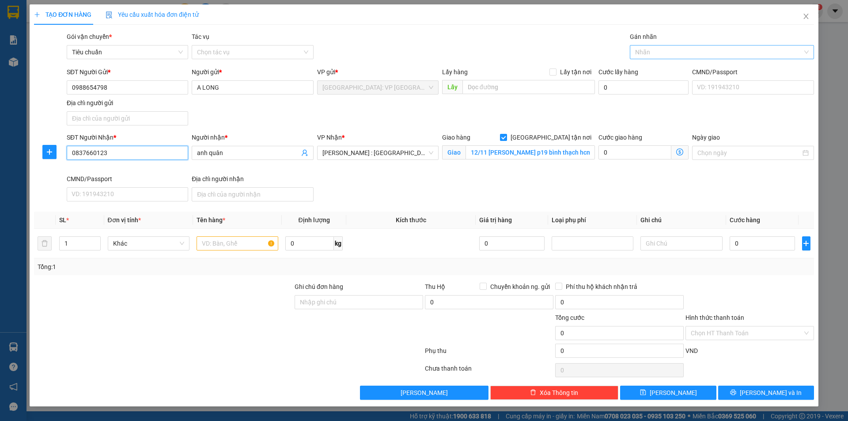
click at [650, 50] on div at bounding box center [717, 52] width 171 height 11
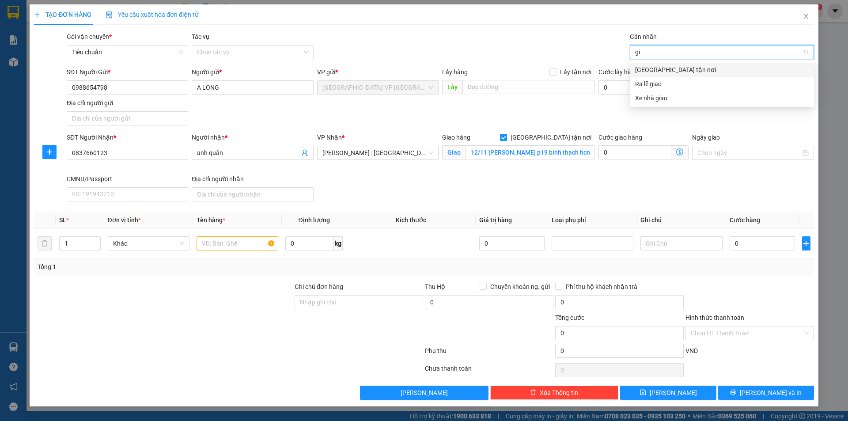
click at [650, 68] on div "[GEOGRAPHIC_DATA] tận nơi" at bounding box center [721, 70] width 173 height 10
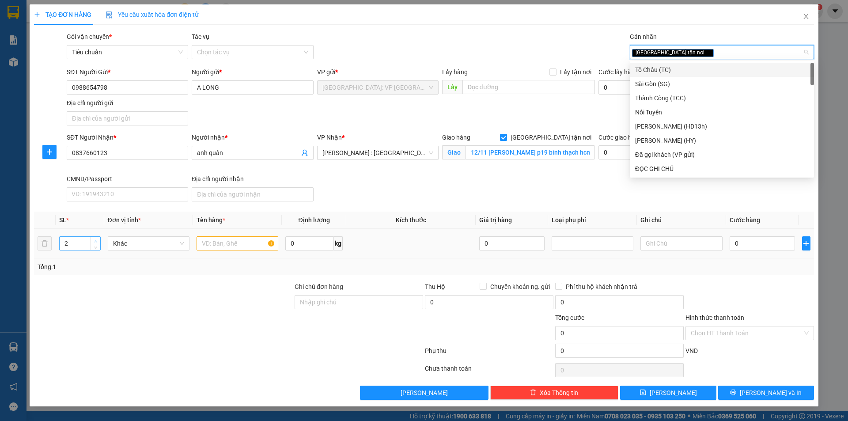
click at [96, 240] on icon "up" at bounding box center [95, 241] width 3 height 3
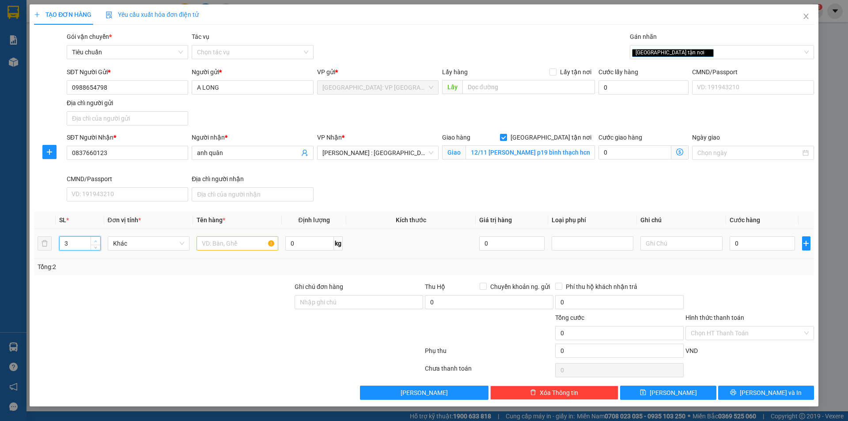
click at [96, 240] on icon "up" at bounding box center [95, 241] width 3 height 3
click at [97, 240] on icon "up" at bounding box center [95, 241] width 3 height 3
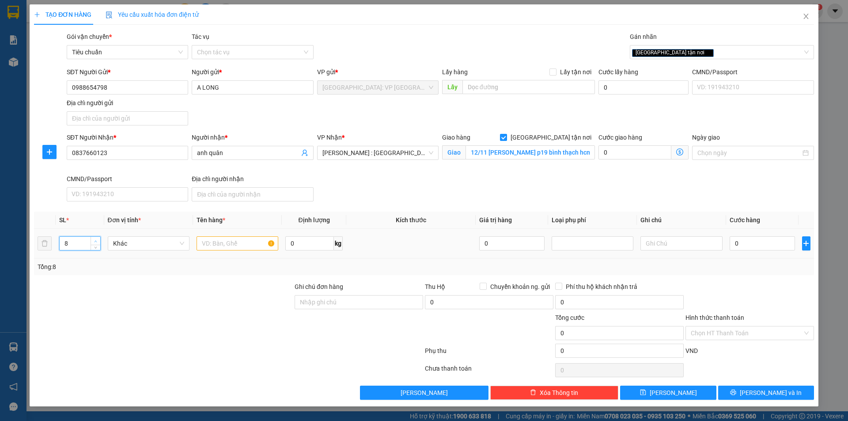
click at [97, 240] on icon "up" at bounding box center [95, 241] width 3 height 3
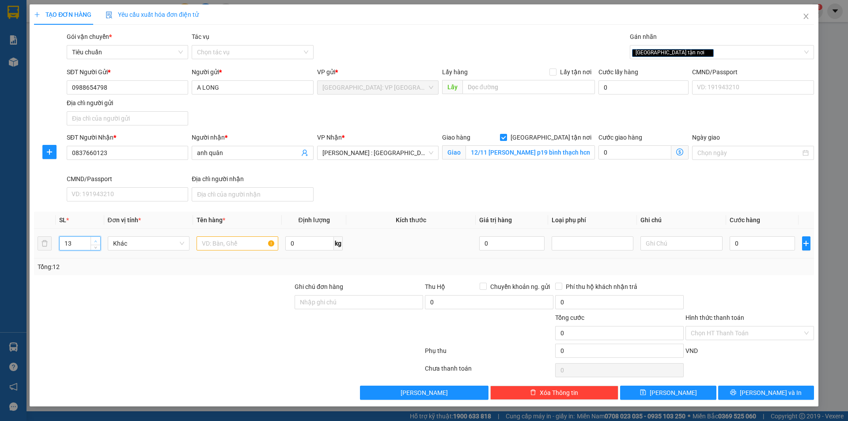
click at [97, 240] on icon "up" at bounding box center [95, 241] width 3 height 3
click at [96, 247] on icon "down" at bounding box center [95, 246] width 3 height 3
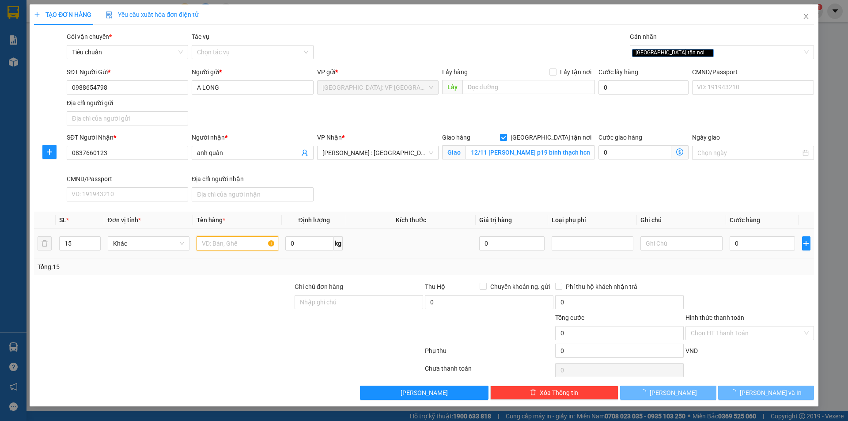
click at [218, 241] on input "text" at bounding box center [237, 243] width 82 height 14
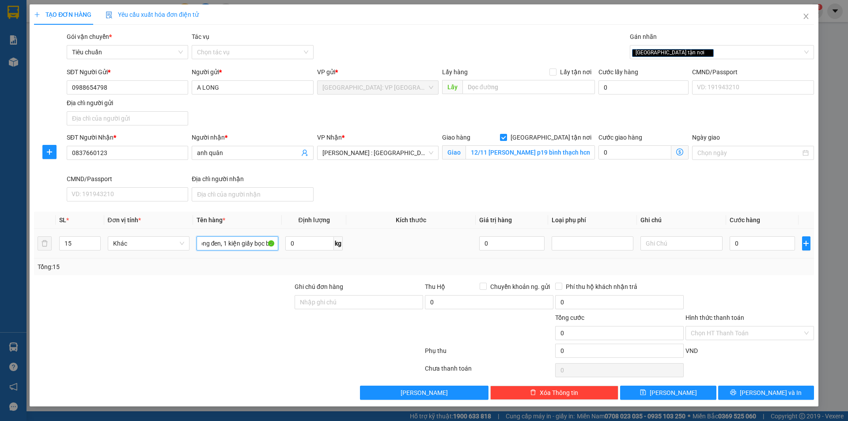
scroll to position [0, 59]
click at [769, 244] on input "0" at bounding box center [762, 243] width 66 height 14
click at [772, 247] on input "0" at bounding box center [762, 243] width 66 height 14
click at [758, 392] on button "Lưu và In" at bounding box center [766, 392] width 96 height 14
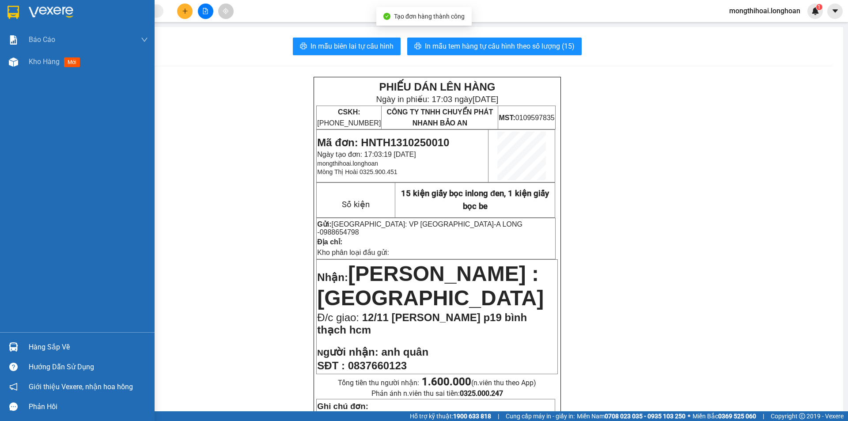
click at [0, 8] on div at bounding box center [77, 14] width 155 height 29
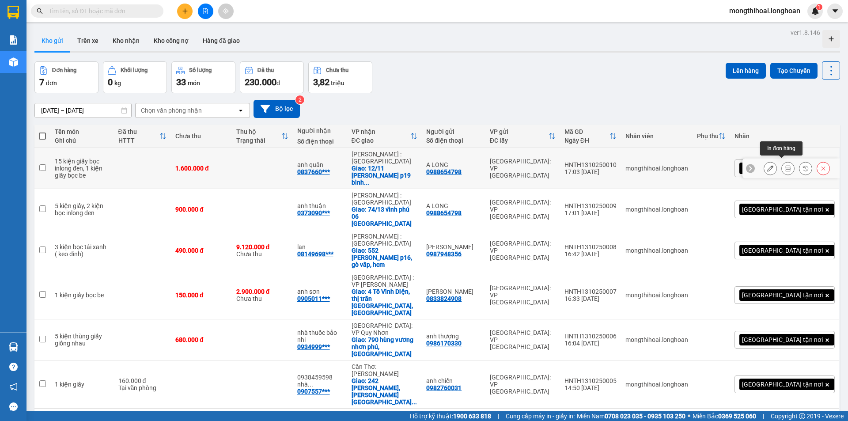
click at [784, 166] on icon at bounding box center [787, 168] width 6 height 6
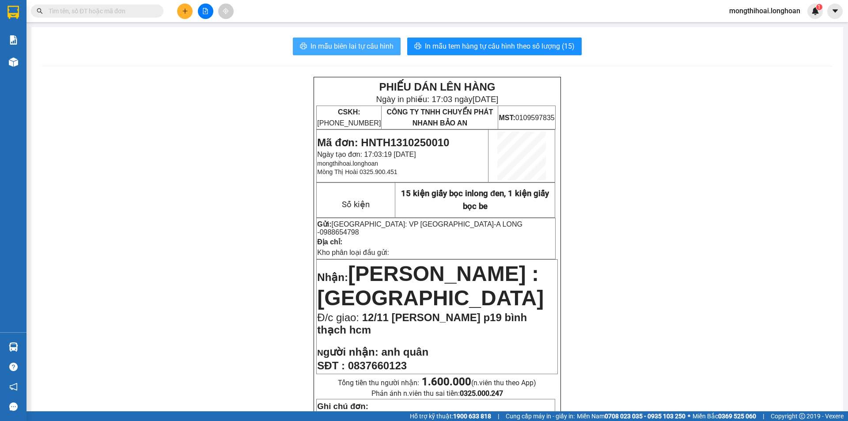
click at [381, 41] on span "In mẫu biên lai tự cấu hình" at bounding box center [351, 46] width 83 height 11
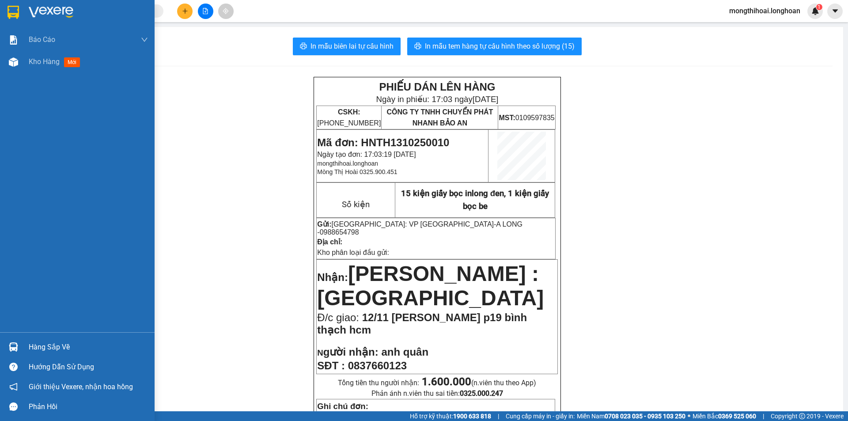
click at [1, 3] on div at bounding box center [77, 14] width 155 height 29
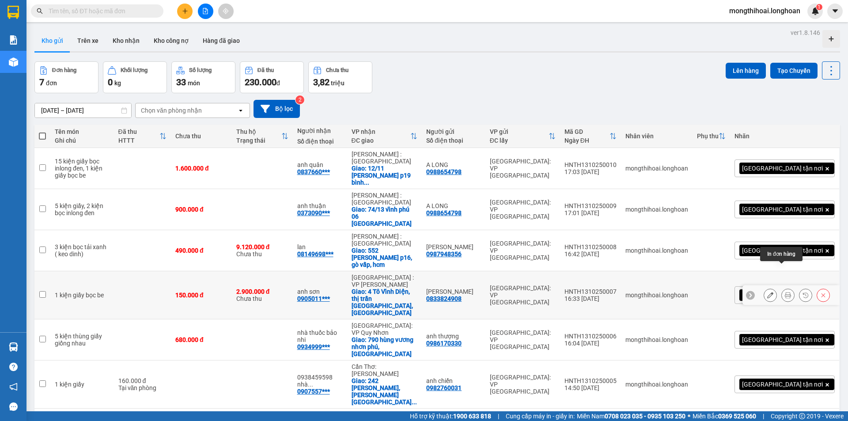
click at [783, 287] on button at bounding box center [787, 294] width 12 height 15
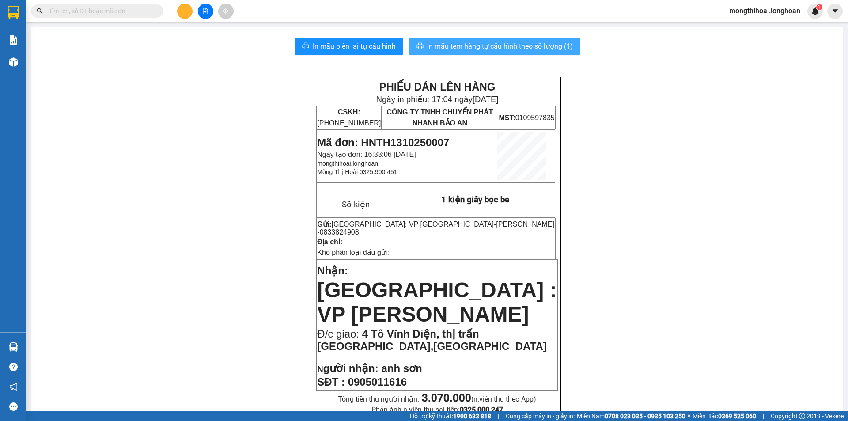
drag, startPoint x: 468, startPoint y: 43, endPoint x: 668, endPoint y: 11, distance: 203.3
click at [483, 40] on button "In mẫu tem hàng tự cấu hình theo số lượng (1)" at bounding box center [494, 47] width 170 height 18
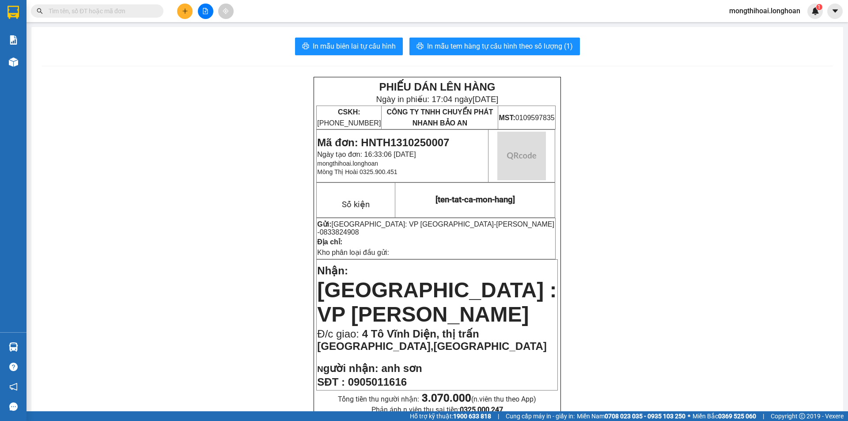
scroll to position [44, 0]
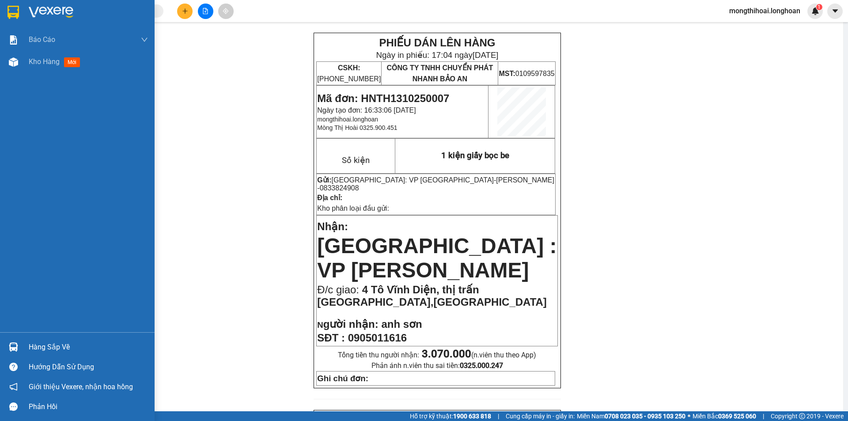
click at [4, 3] on div at bounding box center [77, 14] width 155 height 29
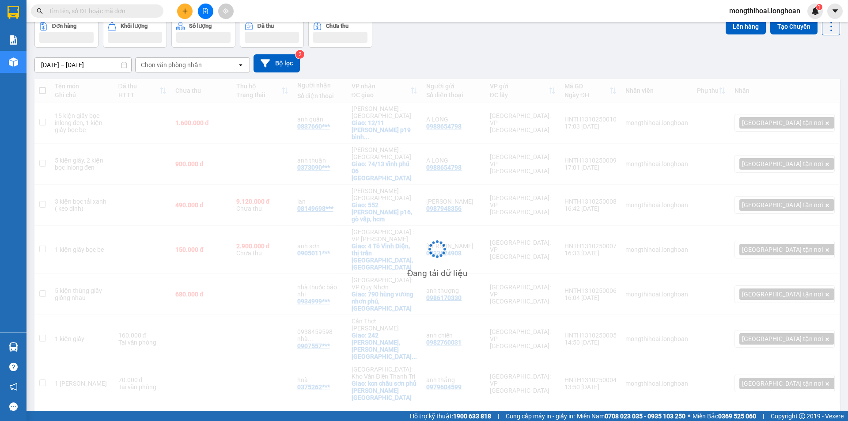
scroll to position [41, 0]
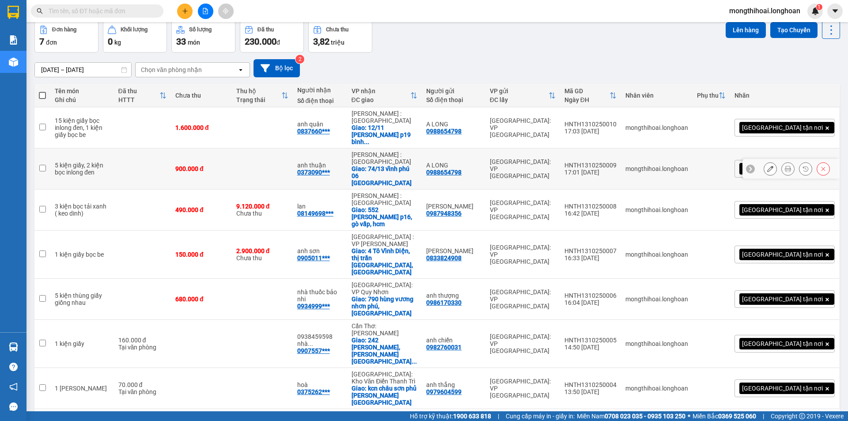
click at [781, 161] on button at bounding box center [787, 168] width 12 height 15
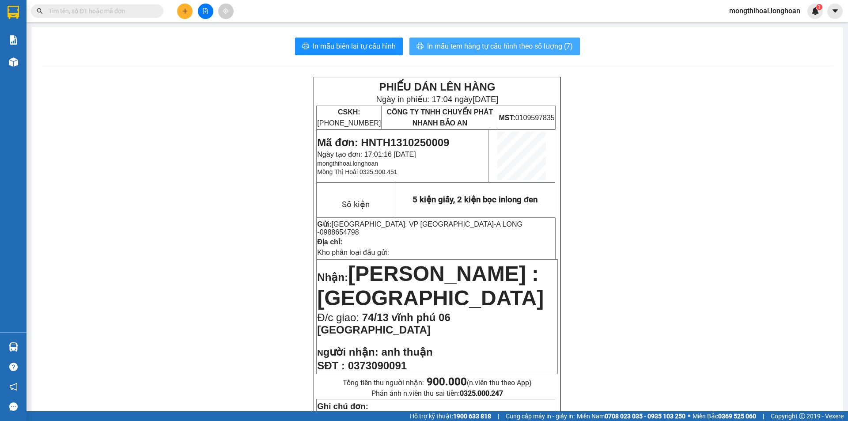
drag, startPoint x: 499, startPoint y: 43, endPoint x: 535, endPoint y: 43, distance: 36.2
click at [500, 43] on span "In mẫu tem hàng tự cấu hình theo số lượng (7)" at bounding box center [500, 46] width 146 height 11
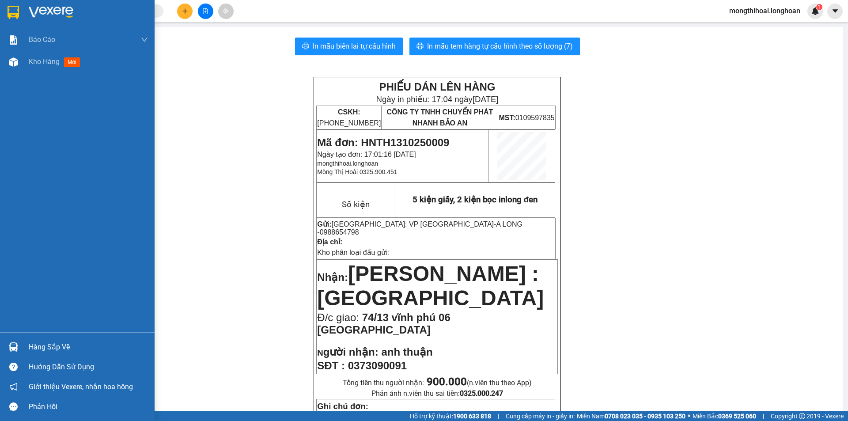
click at [5, 11] on div at bounding box center [77, 14] width 155 height 29
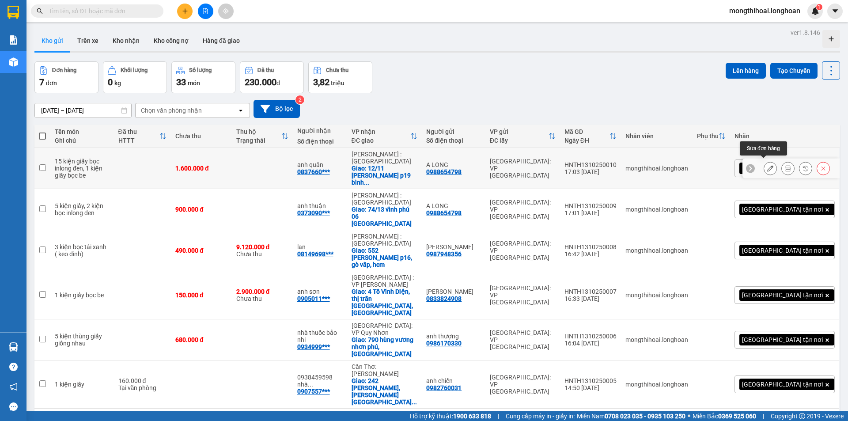
click at [781, 161] on button at bounding box center [787, 168] width 12 height 15
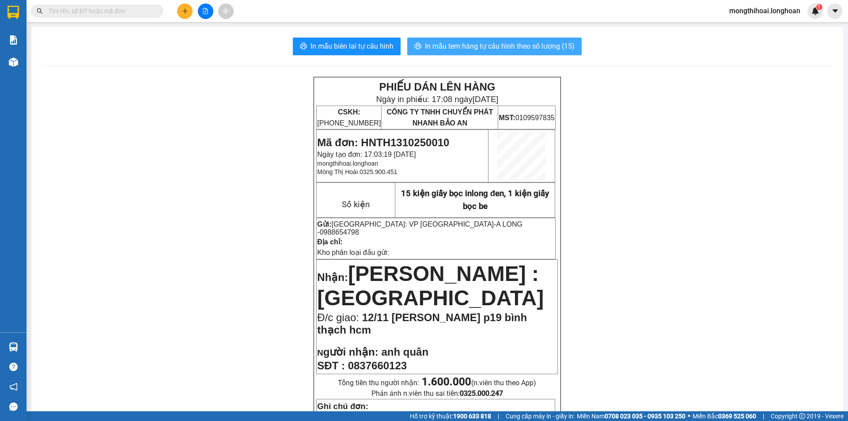
click at [482, 44] on span "In mẫu tem hàng tự cấu hình theo số lượng (15)" at bounding box center [500, 46] width 150 height 11
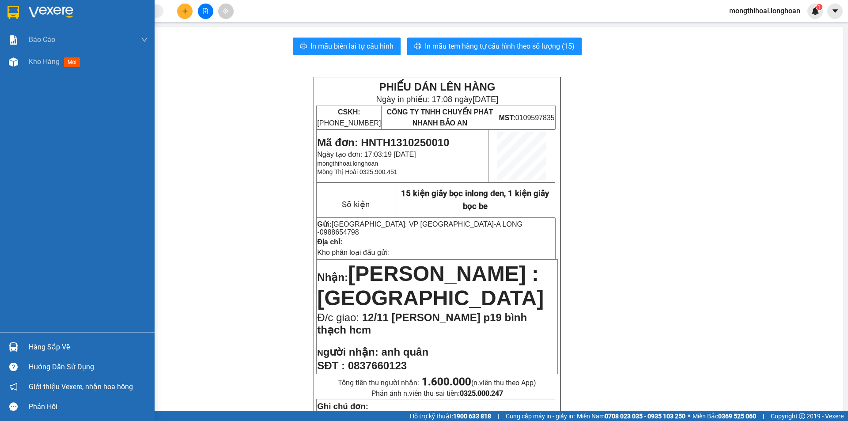
click at [1, 9] on div at bounding box center [77, 14] width 155 height 29
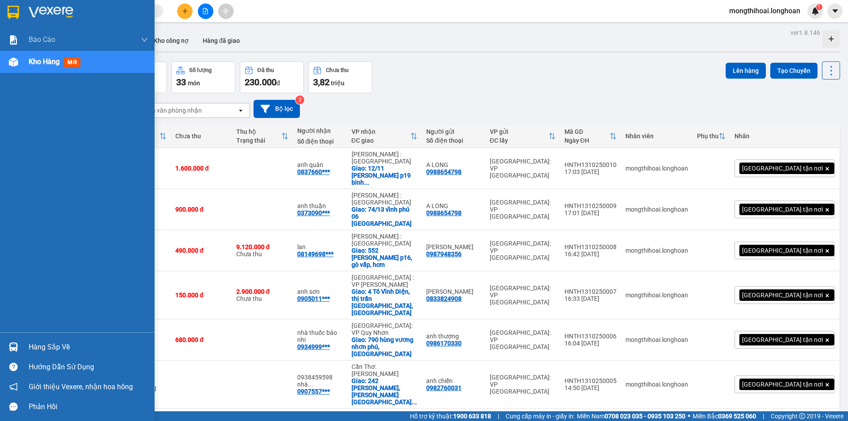
click at [1, 10] on div at bounding box center [77, 14] width 155 height 29
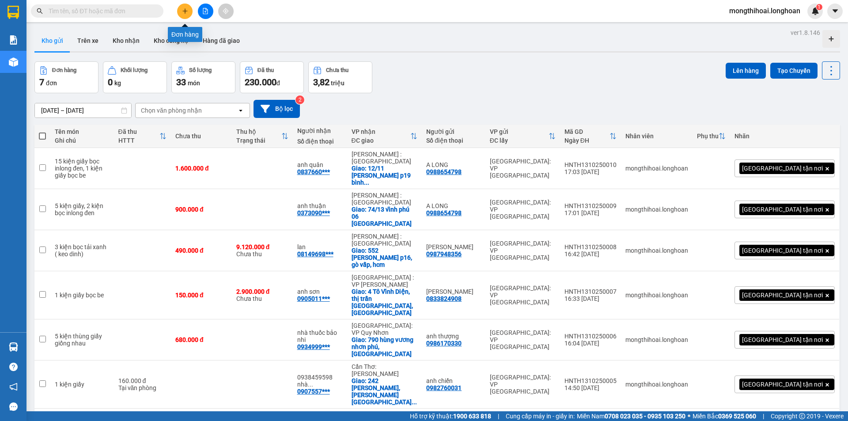
click at [186, 8] on button at bounding box center [184, 11] width 15 height 15
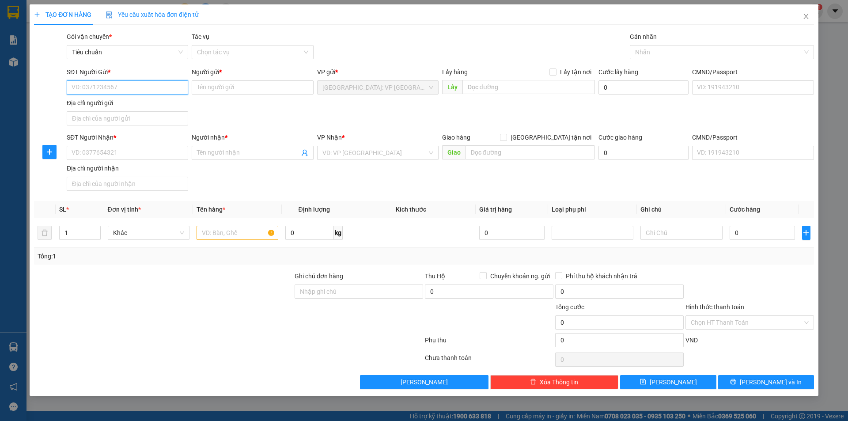
click at [179, 83] on input "SĐT Người Gửi *" at bounding box center [127, 87] width 121 height 14
click at [134, 83] on input "SĐT Người Gửi *" at bounding box center [127, 87] width 121 height 14
drag, startPoint x: 116, startPoint y: 101, endPoint x: 156, endPoint y: 113, distance: 41.4
click at [121, 103] on div "0833824908 - liêm chung" at bounding box center [127, 105] width 111 height 10
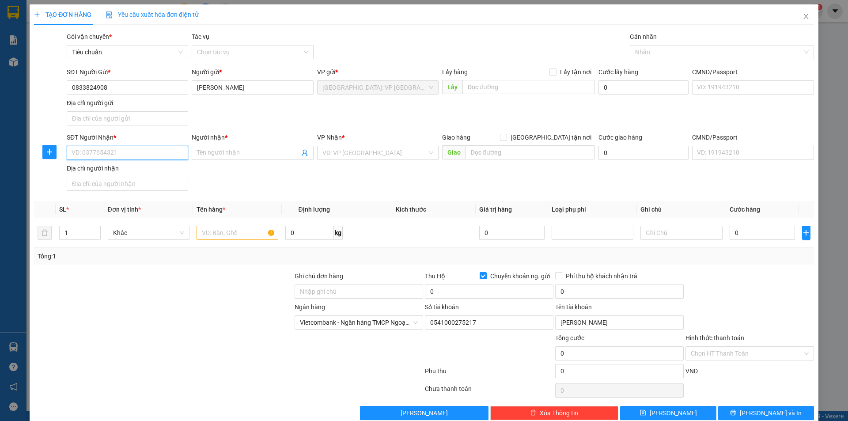
click at [166, 156] on input "SĐT Người Nhận *" at bounding box center [127, 153] width 121 height 14
click at [168, 152] on input "SĐT Người Nhận *" at bounding box center [127, 153] width 121 height 14
paste input "0377207533"
click at [168, 152] on input "0377207533" at bounding box center [127, 153] width 121 height 14
click at [208, 151] on input "Người nhận *" at bounding box center [248, 153] width 102 height 10
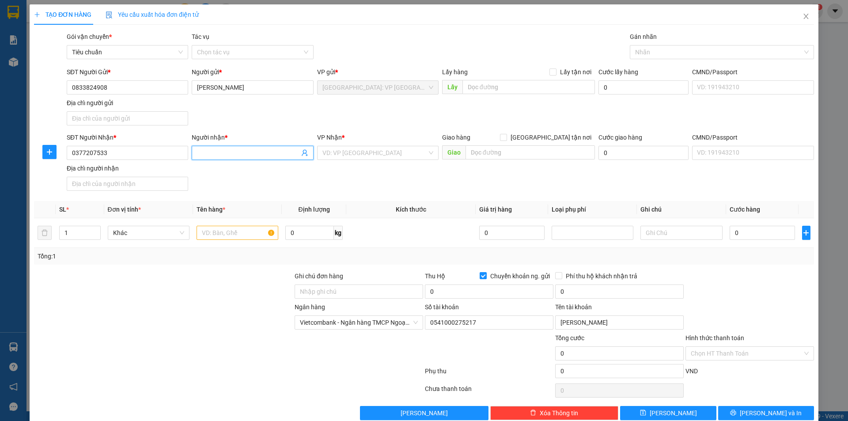
click at [212, 151] on input "Người nhận *" at bounding box center [248, 153] width 102 height 10
click at [392, 153] on input "search" at bounding box center [374, 152] width 105 height 13
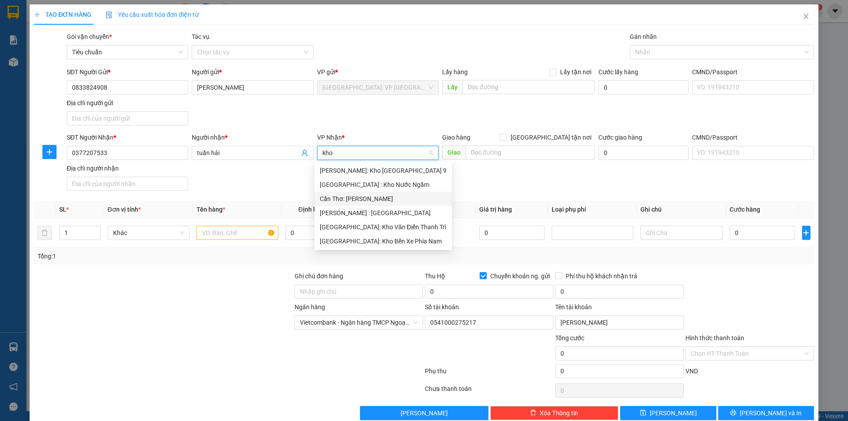
click at [356, 204] on div "Cần Thơ: [PERSON_NAME]" at bounding box center [382, 199] width 137 height 14
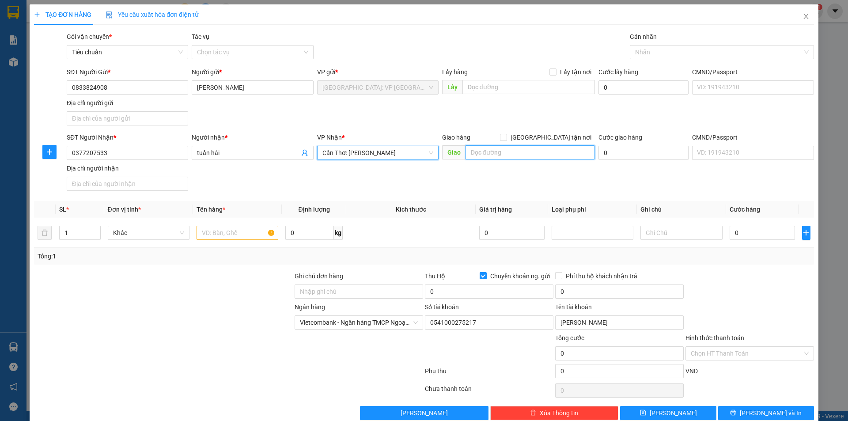
click at [511, 155] on input "text" at bounding box center [529, 152] width 129 height 14
click at [484, 155] on input "text" at bounding box center [529, 152] width 129 height 14
paste input "tạp hoá huỳnh như cây xăng 8 tân, ấp láng hầm c xã thạnh xuân, huyện châu A hậu…"
drag, startPoint x: 542, startPoint y: 137, endPoint x: 564, endPoint y: 118, distance: 29.1
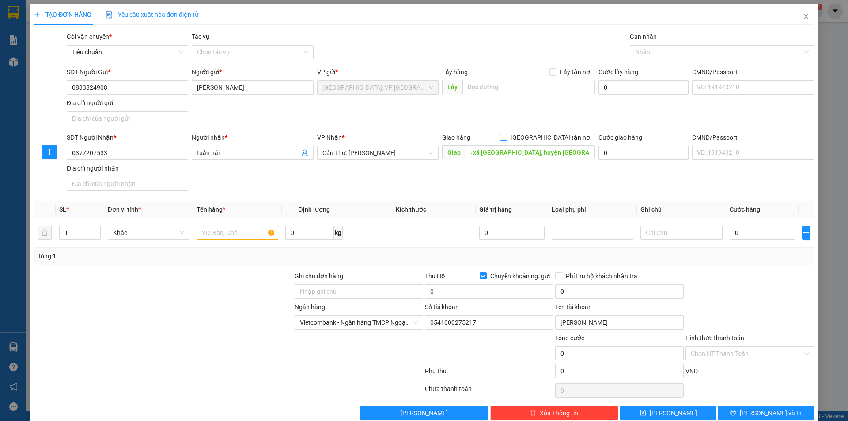
click at [506, 136] on input "[GEOGRAPHIC_DATA] tận nơi" at bounding box center [503, 137] width 6 height 6
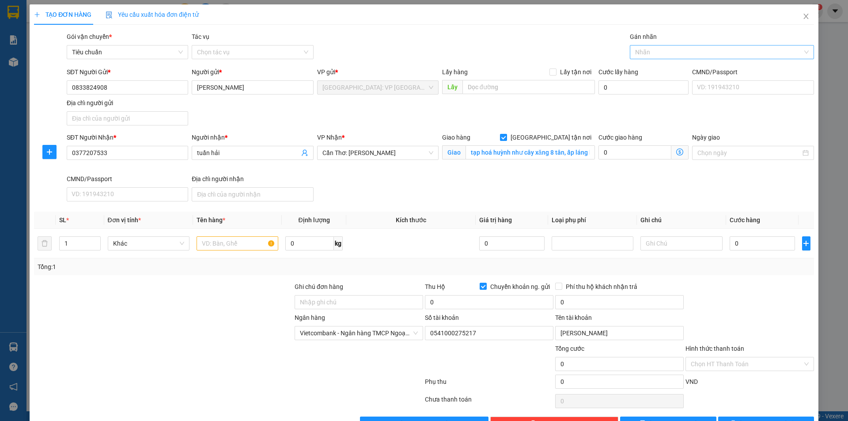
click at [637, 48] on div at bounding box center [717, 52] width 171 height 11
click at [653, 71] on div "[GEOGRAPHIC_DATA] tận nơi" at bounding box center [716, 70] width 172 height 10
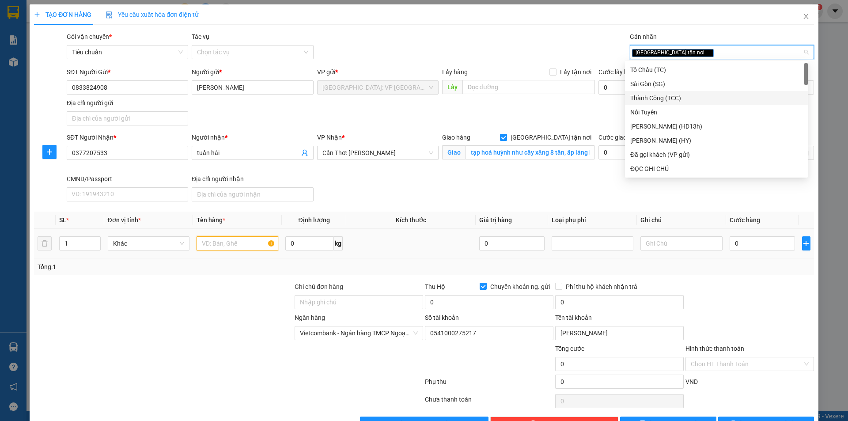
click at [240, 243] on input "text" at bounding box center [237, 243] width 82 height 14
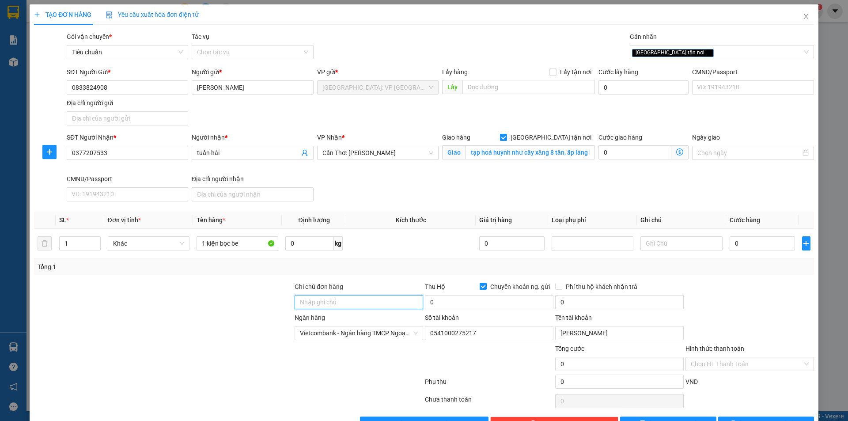
click at [369, 301] on input "Ghi chú đơn hàng" at bounding box center [358, 302] width 128 height 14
click at [470, 304] on input "0" at bounding box center [489, 302] width 128 height 14
click at [457, 302] on input "0" at bounding box center [489, 302] width 128 height 14
click at [563, 298] on input "0" at bounding box center [619, 302] width 128 height 14
click at [609, 300] on input "0" at bounding box center [619, 302] width 128 height 14
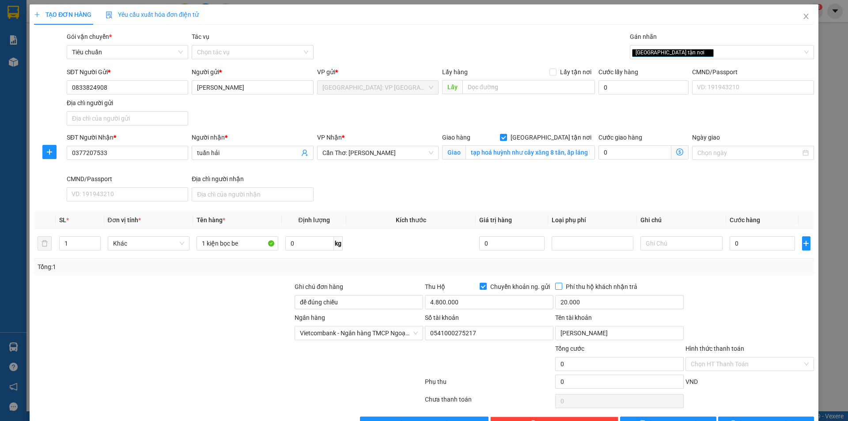
click at [555, 285] on input "Phí thu hộ khách nhận trả" at bounding box center [558, 286] width 6 height 6
click at [750, 238] on input "0" at bounding box center [762, 243] width 66 height 14
click at [739, 242] on input "0" at bounding box center [762, 243] width 66 height 14
click at [763, 243] on input "0" at bounding box center [762, 243] width 66 height 14
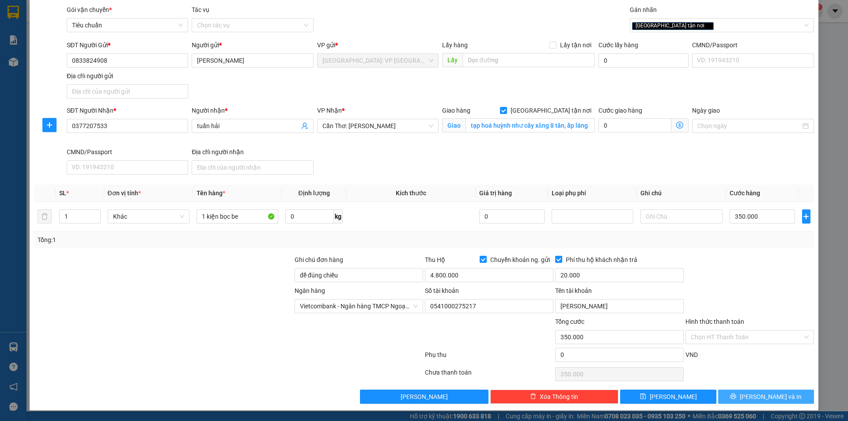
drag, startPoint x: 749, startPoint y: 393, endPoint x: 700, endPoint y: 365, distance: 56.3
click at [749, 392] on button "Lưu và In" at bounding box center [766, 396] width 96 height 14
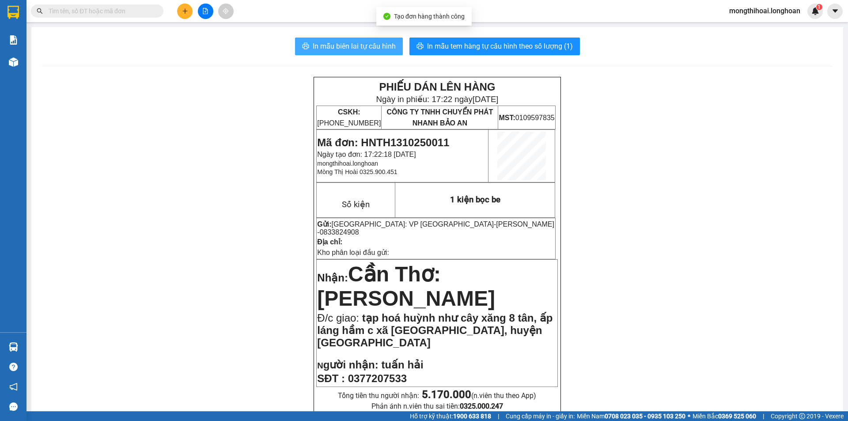
click at [359, 49] on span "In mẫu biên lai tự cấu hình" at bounding box center [354, 46] width 83 height 11
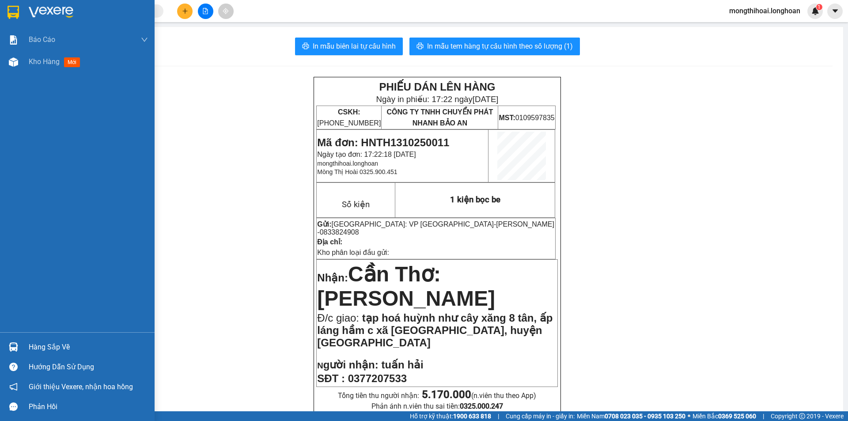
click at [0, 9] on div at bounding box center [77, 14] width 155 height 29
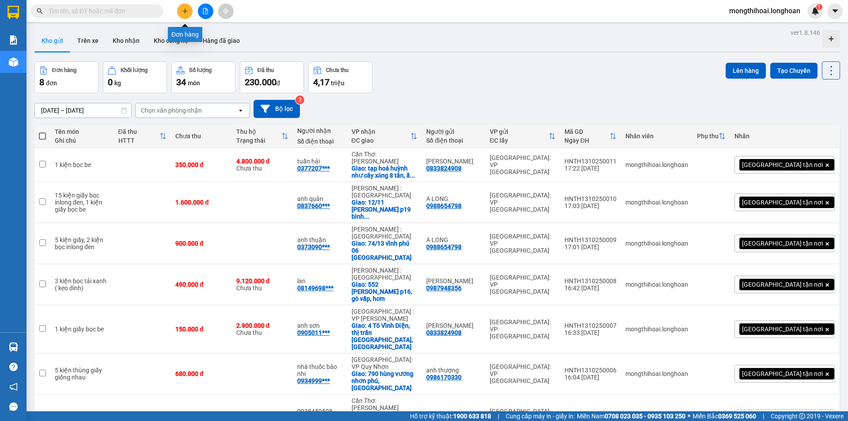
click at [182, 10] on icon "plus" at bounding box center [185, 11] width 6 height 6
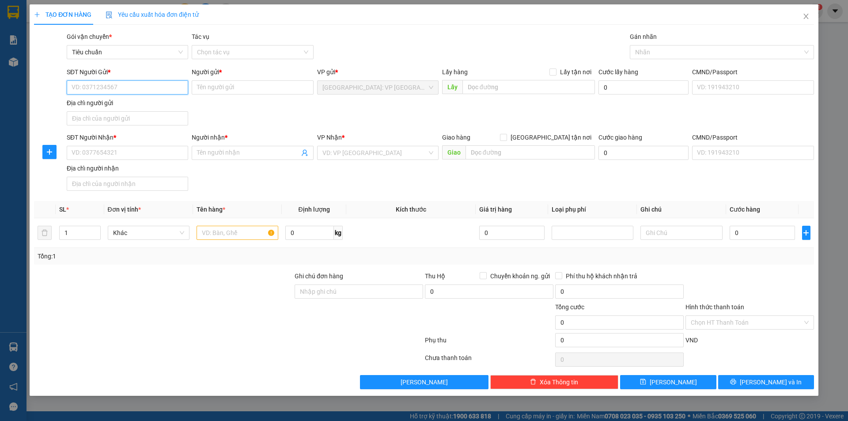
click at [176, 88] on input "SĐT Người Gửi *" at bounding box center [127, 87] width 121 height 14
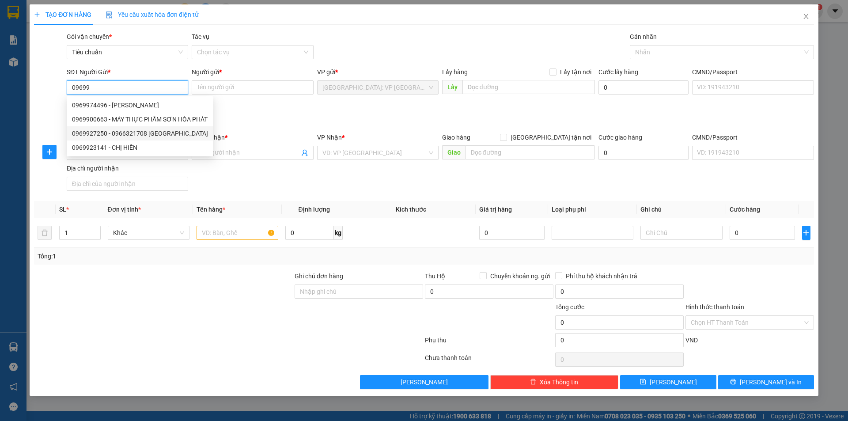
click at [158, 131] on div "0969927250 - 0966321708 Hải Nam" at bounding box center [140, 133] width 136 height 10
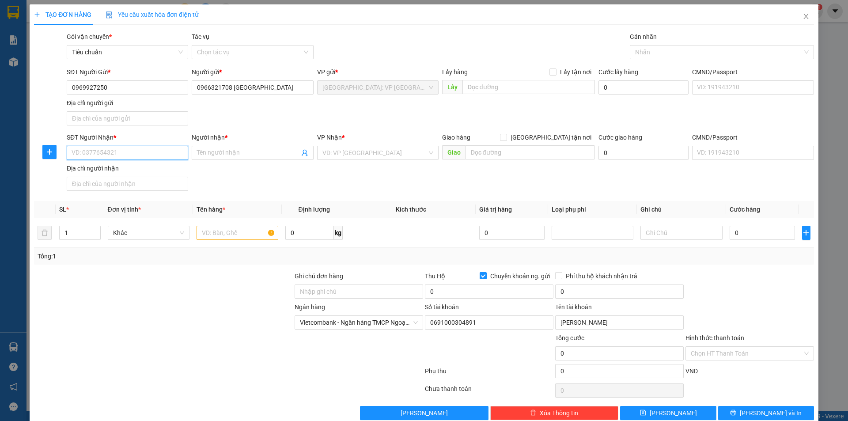
click at [174, 154] on input "SĐT Người Nhận *" at bounding box center [127, 153] width 121 height 14
drag, startPoint x: 137, startPoint y: 199, endPoint x: 177, endPoint y: 192, distance: 41.2
click at [137, 199] on div "0921888765 - C Oanh" at bounding box center [127, 199] width 110 height 10
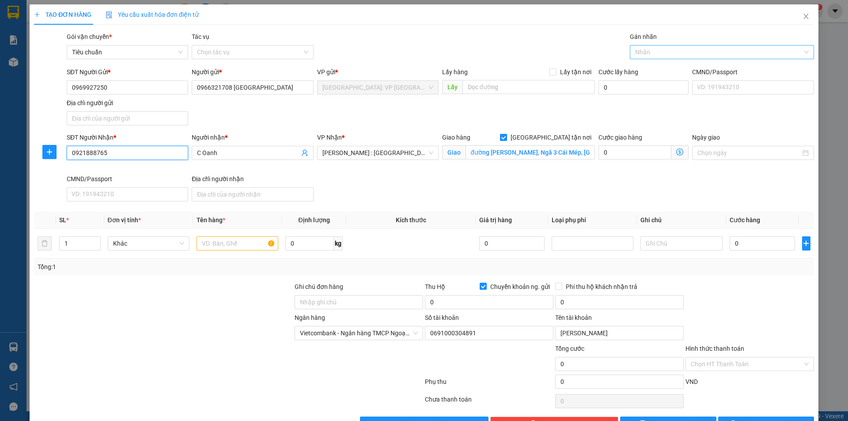
click at [671, 53] on div at bounding box center [717, 52] width 171 height 11
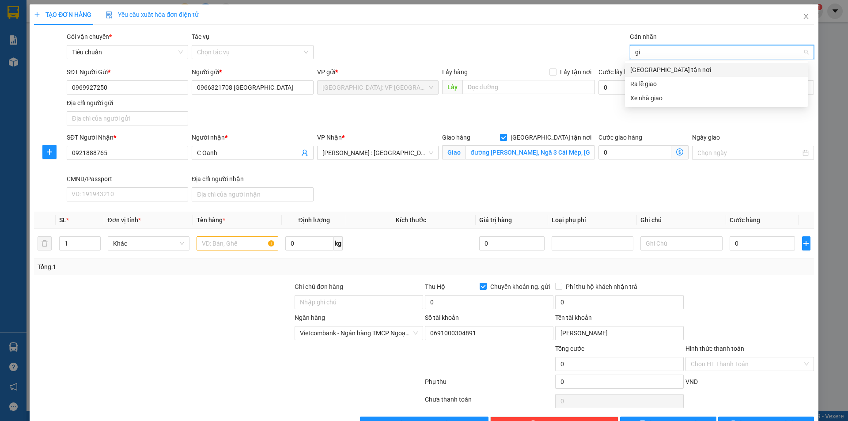
click at [664, 67] on div "[GEOGRAPHIC_DATA] tận nơi" at bounding box center [716, 70] width 172 height 10
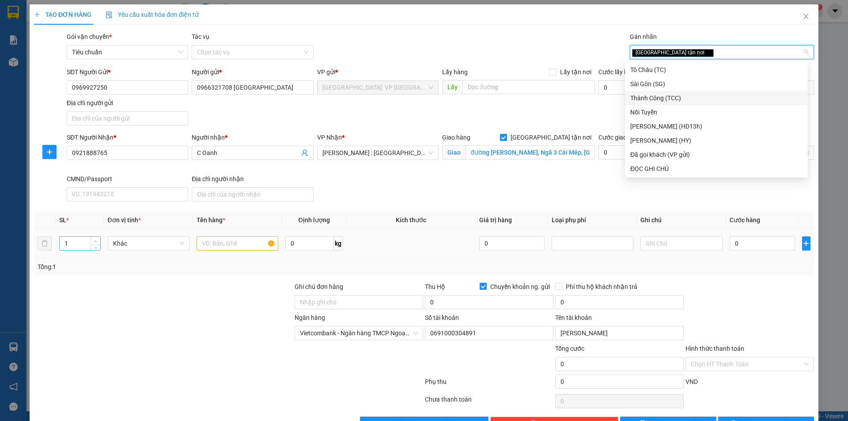
click at [95, 241] on icon "up" at bounding box center [95, 241] width 3 height 3
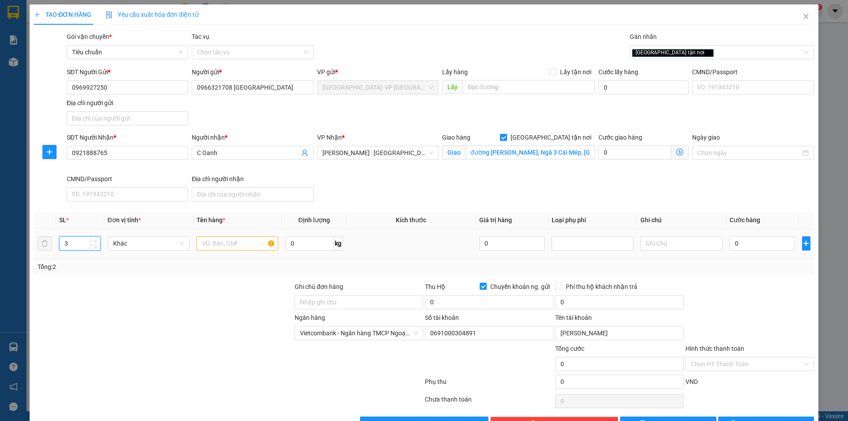
click at [95, 241] on icon "up" at bounding box center [95, 241] width 3 height 3
click at [216, 239] on input "text" at bounding box center [237, 243] width 82 height 14
click at [538, 151] on input "đường Lê Thánh Tông, Ngã 3 Cái Mép, Tân Phước, Phú Mỹ, Bà Rịa Vũng Tàu" at bounding box center [529, 152] width 129 height 14
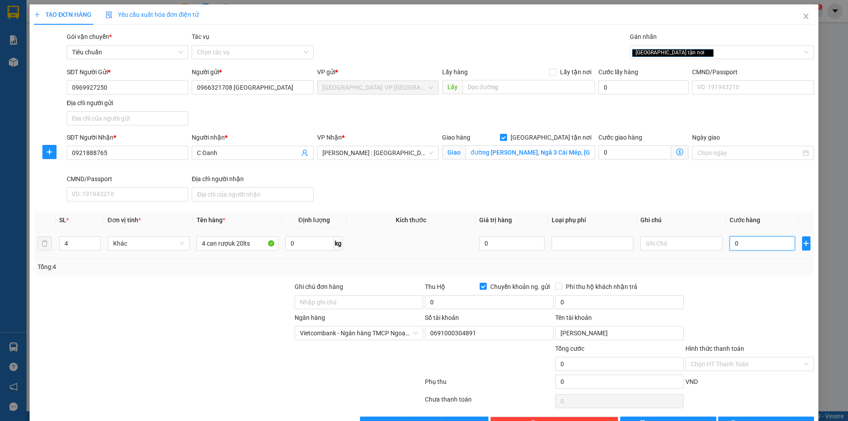
click at [743, 238] on input "0" at bounding box center [762, 243] width 66 height 14
click at [483, 292] on div "Thu Hộ Chuyển khoản ng. gửi" at bounding box center [489, 288] width 128 height 13
click at [479, 298] on input "0" at bounding box center [489, 302] width 128 height 14
click at [574, 298] on input "0" at bounding box center [619, 302] width 128 height 14
click at [784, 242] on input "570.000" at bounding box center [762, 243] width 66 height 14
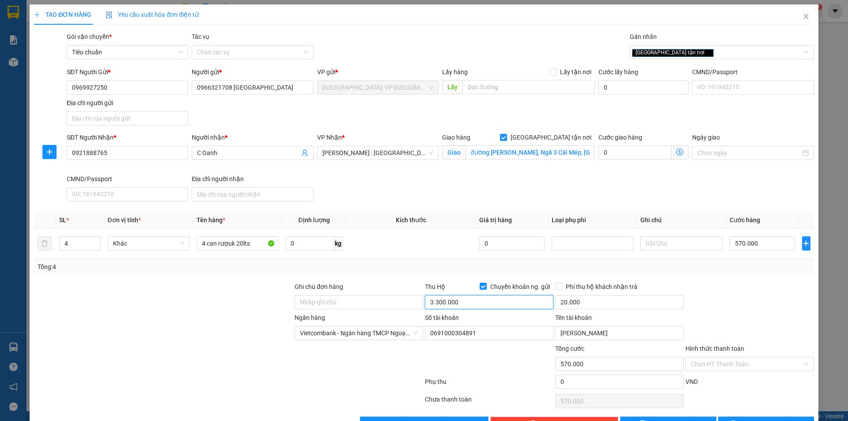
click at [474, 298] on input "3.300.000" at bounding box center [489, 302] width 128 height 14
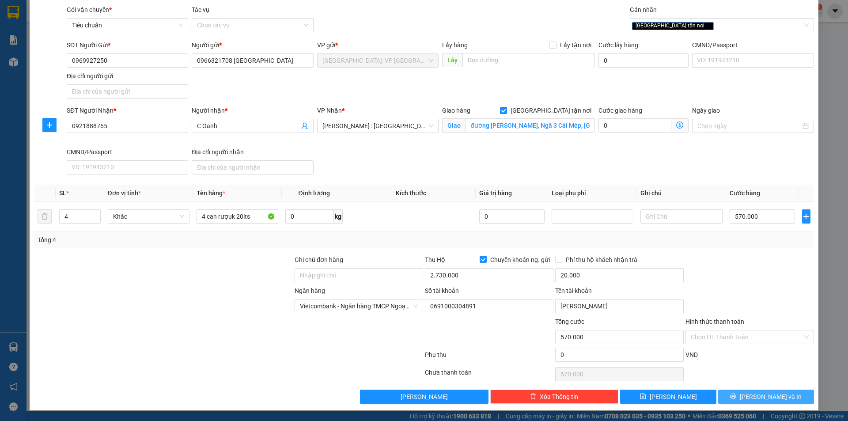
click at [749, 394] on button "Lưu và In" at bounding box center [766, 396] width 96 height 14
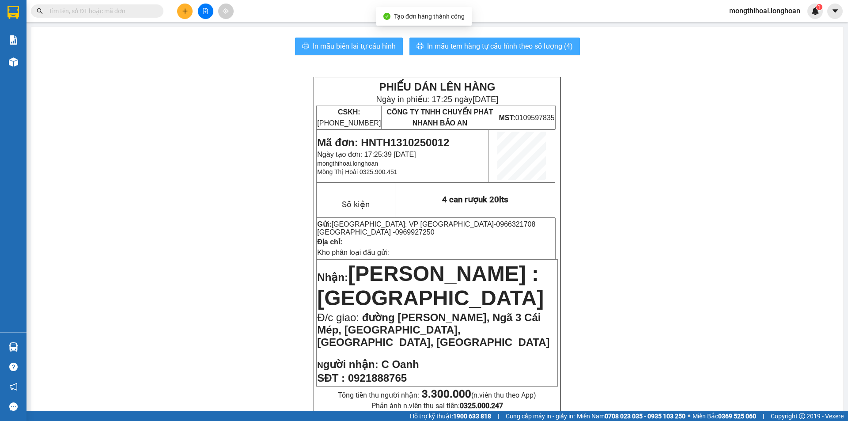
click at [375, 45] on span "In mẫu biên lai tự cấu hình" at bounding box center [354, 46] width 83 height 11
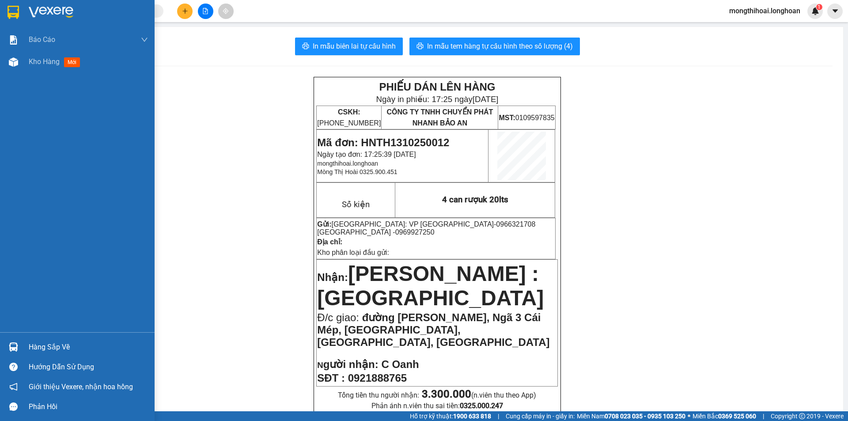
click at [0, 3] on div at bounding box center [77, 14] width 155 height 29
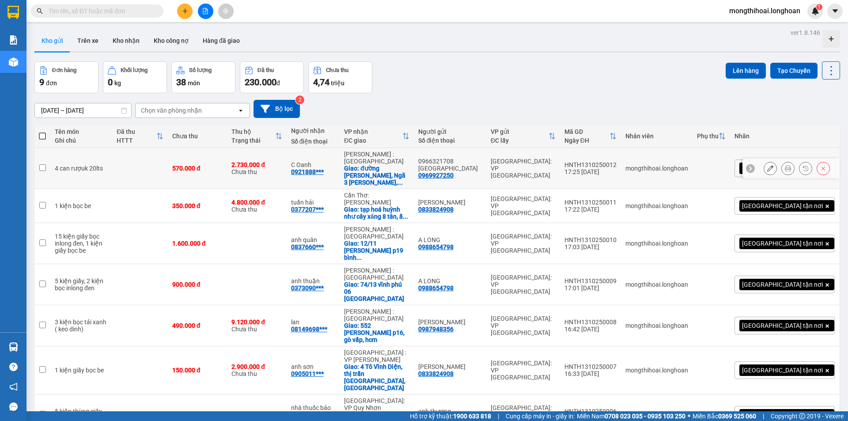
click at [767, 165] on icon at bounding box center [770, 168] width 6 height 6
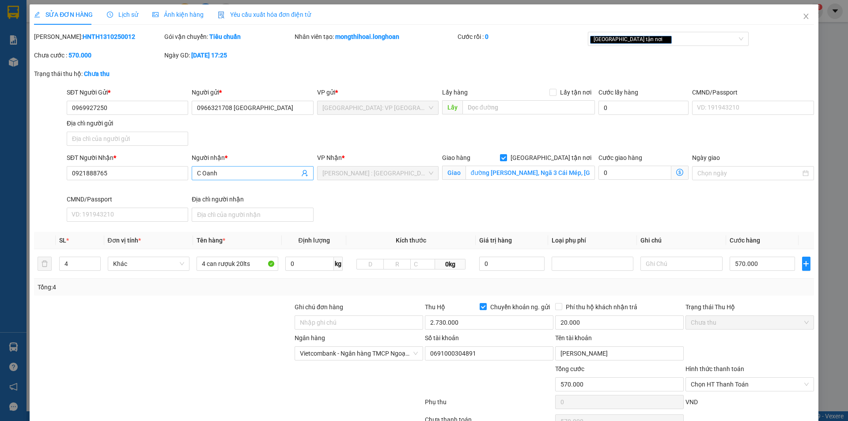
click at [256, 174] on input "C Oanh" at bounding box center [248, 173] width 102 height 10
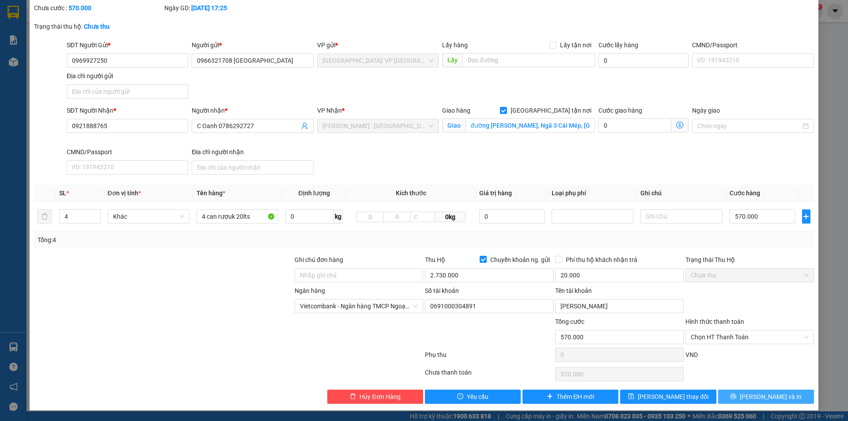
click at [736, 393] on icon "printer" at bounding box center [733, 396] width 6 height 6
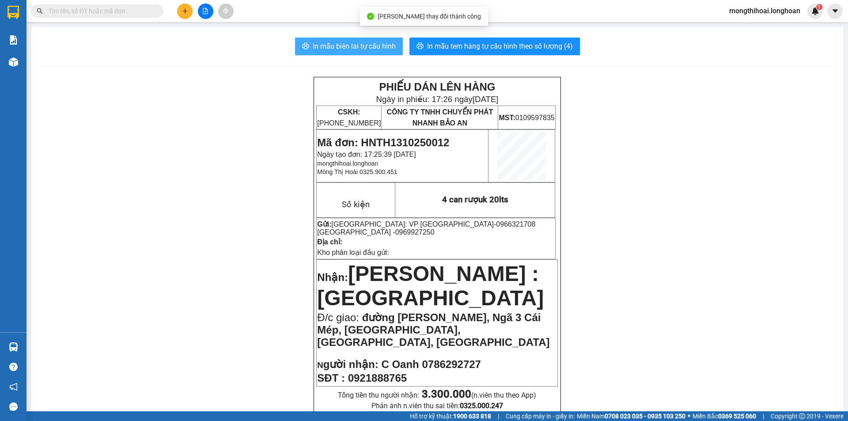
click at [380, 42] on span "In mẫu biên lai tự cấu hình" at bounding box center [354, 46] width 83 height 11
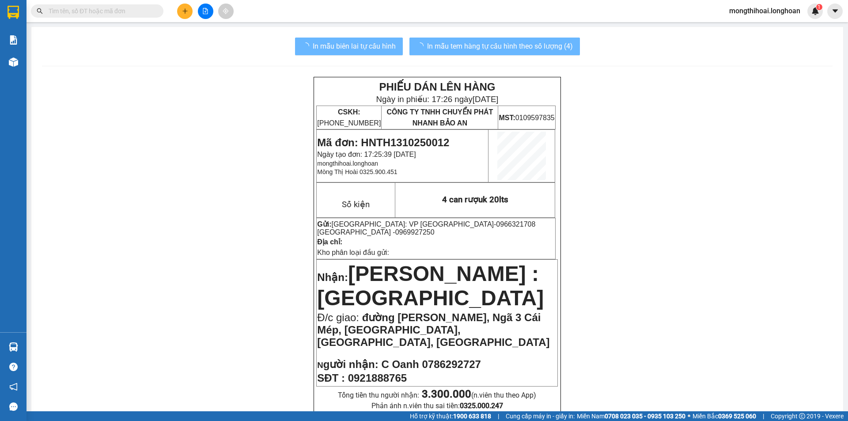
scroll to position [88, 0]
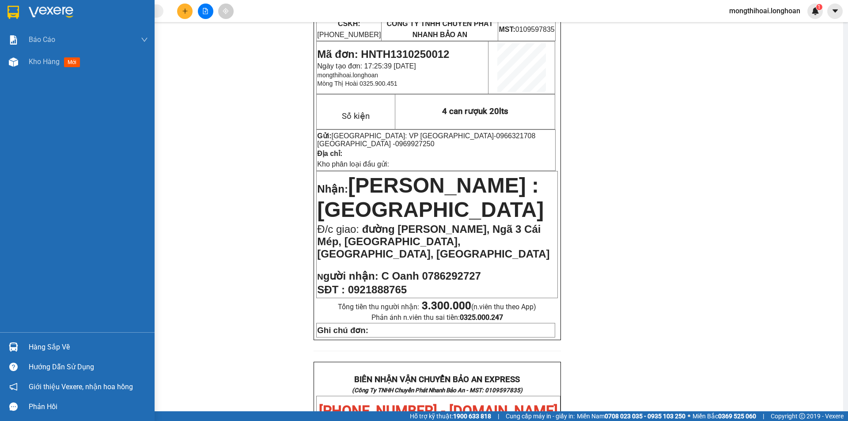
click at [12, 14] on img at bounding box center [13, 12] width 11 height 13
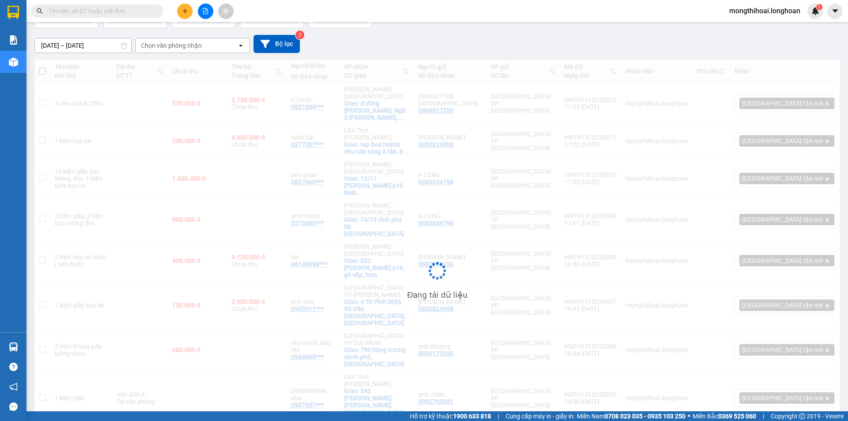
scroll to position [65, 0]
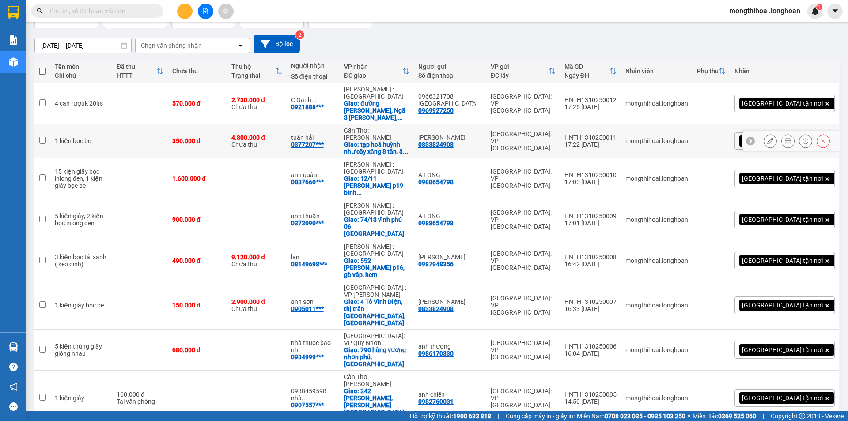
click at [784, 138] on icon at bounding box center [787, 141] width 6 height 6
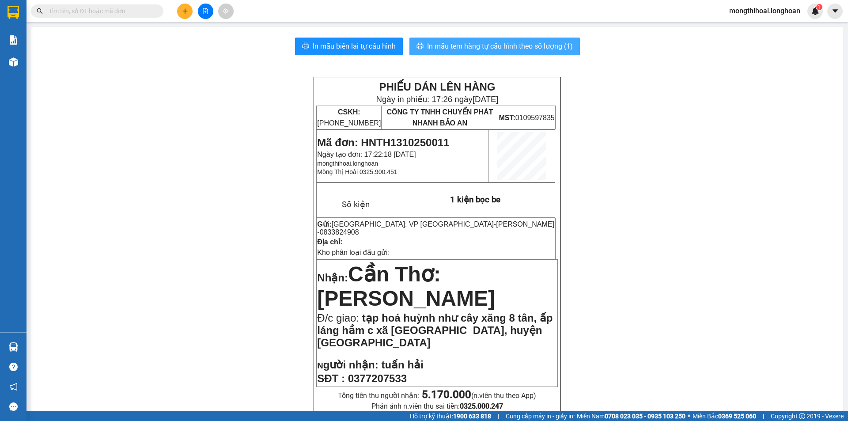
click at [542, 45] on span "In mẫu tem hàng tự cấu hình theo số lượng (1)" at bounding box center [500, 46] width 146 height 11
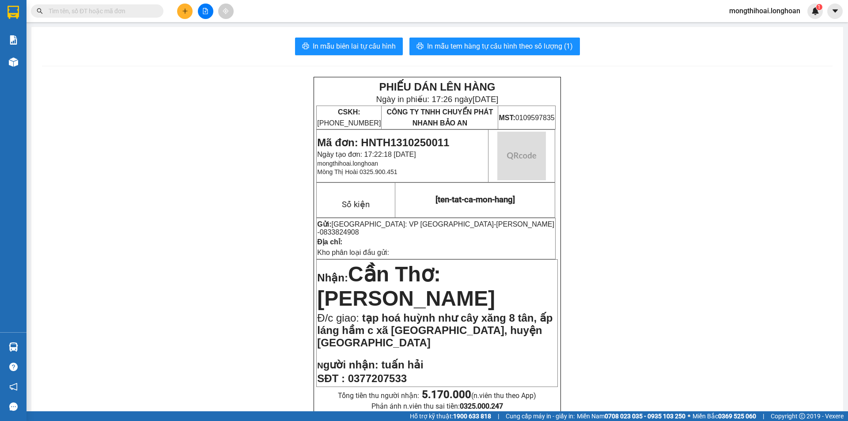
scroll to position [132, 0]
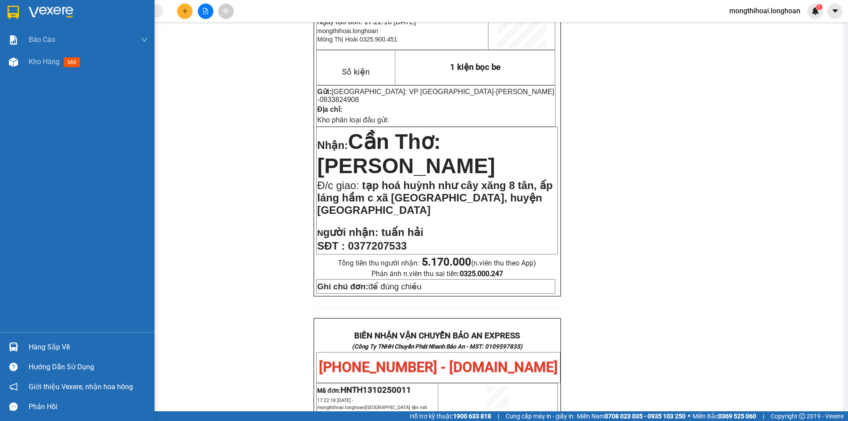
click at [1, 5] on div at bounding box center [77, 14] width 155 height 29
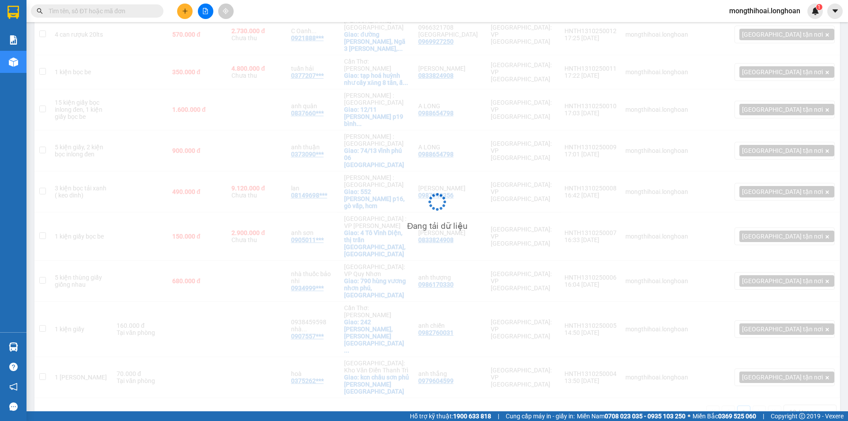
scroll to position [64, 0]
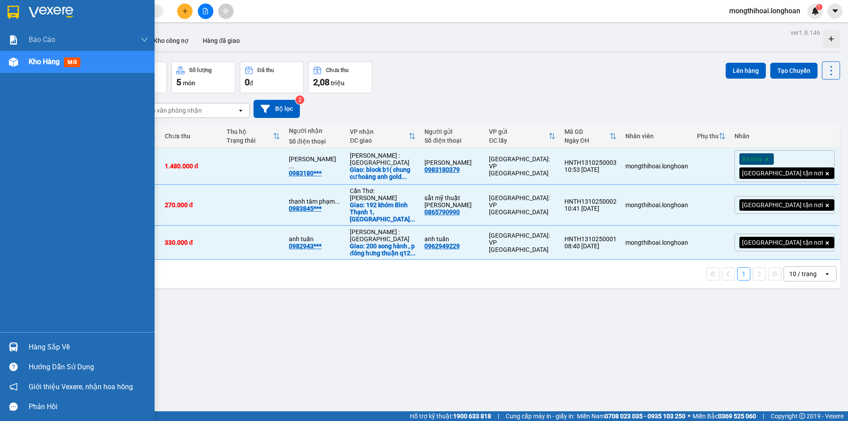
drag, startPoint x: 0, startPoint y: 9, endPoint x: 847, endPoint y: 207, distance: 869.9
click at [1, 9] on div at bounding box center [77, 14] width 155 height 29
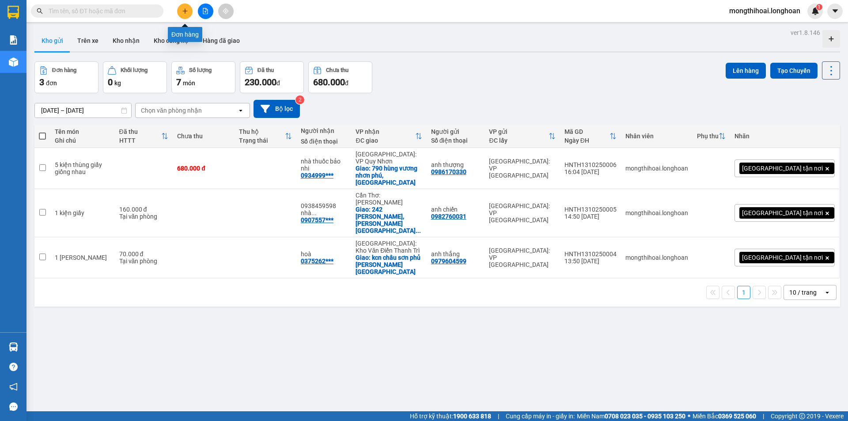
click at [183, 10] on icon "plus" at bounding box center [185, 11] width 6 height 6
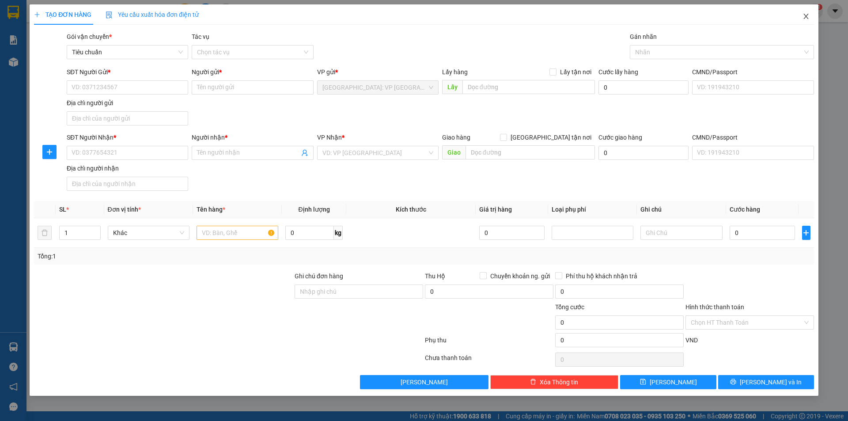
click at [803, 17] on icon "close" at bounding box center [805, 16] width 7 height 7
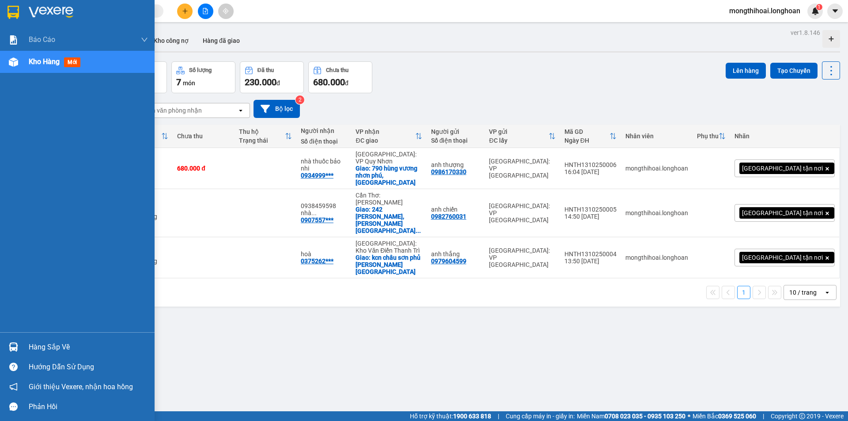
click at [0, 15] on div at bounding box center [77, 14] width 155 height 29
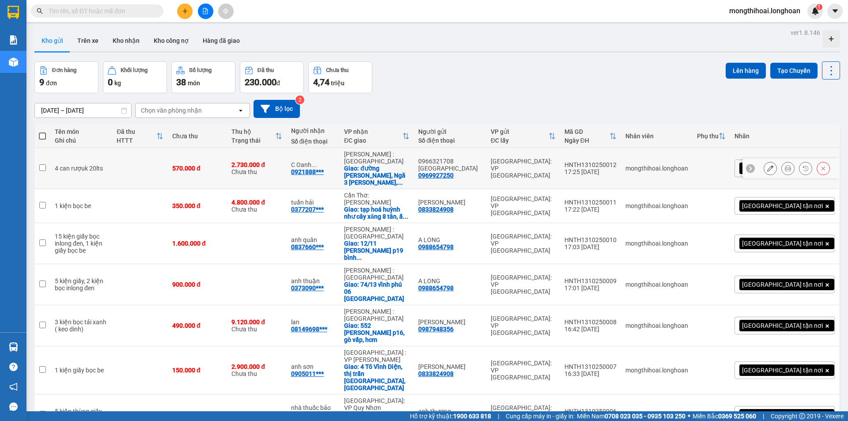
scroll to position [65, 0]
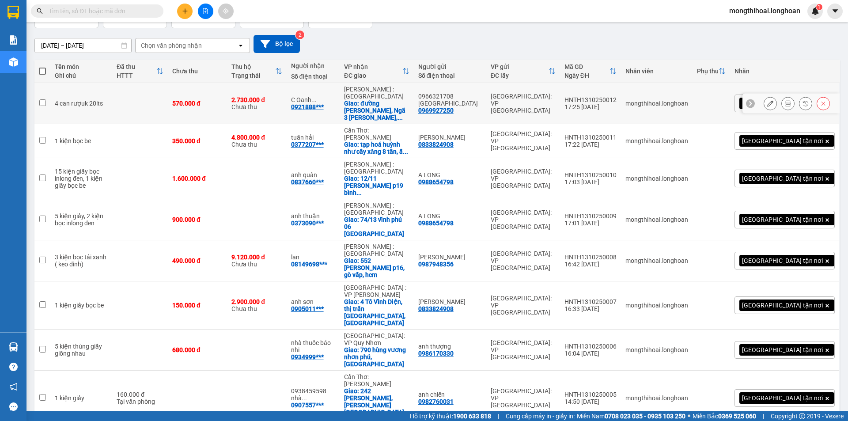
click at [781, 96] on button at bounding box center [787, 103] width 12 height 15
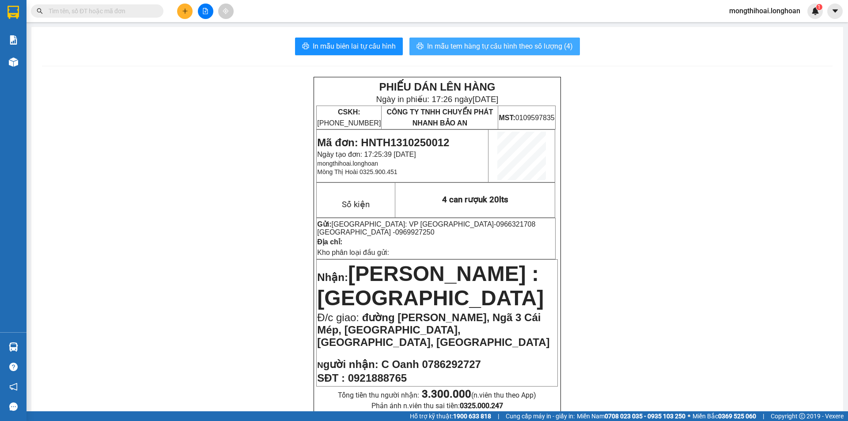
drag, startPoint x: 509, startPoint y: 46, endPoint x: 617, endPoint y: 62, distance: 108.9
click at [510, 46] on span "In mẫu tem hàng tự cấu hình theo số lượng (4)" at bounding box center [500, 46] width 146 height 11
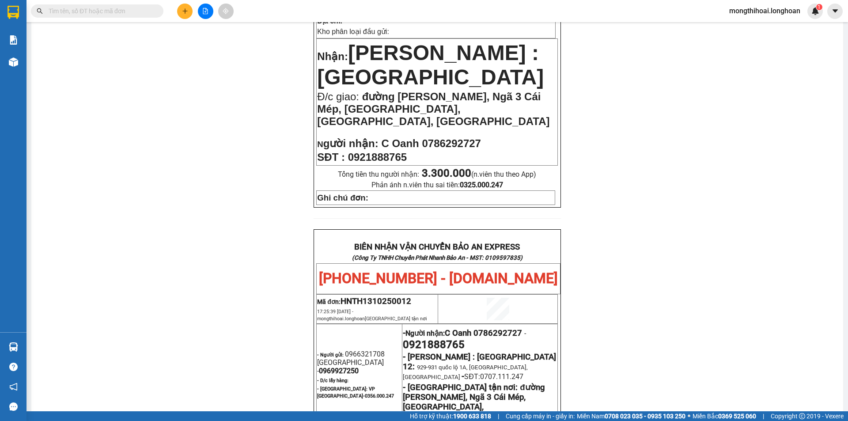
scroll to position [353, 0]
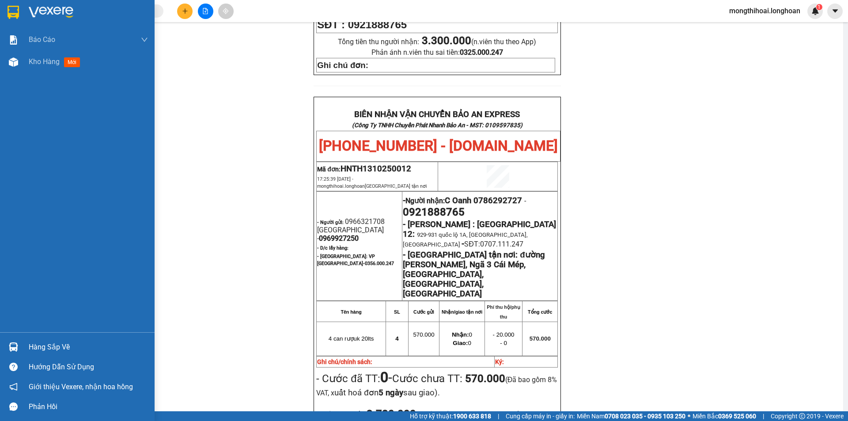
click at [0, 9] on div at bounding box center [77, 14] width 155 height 29
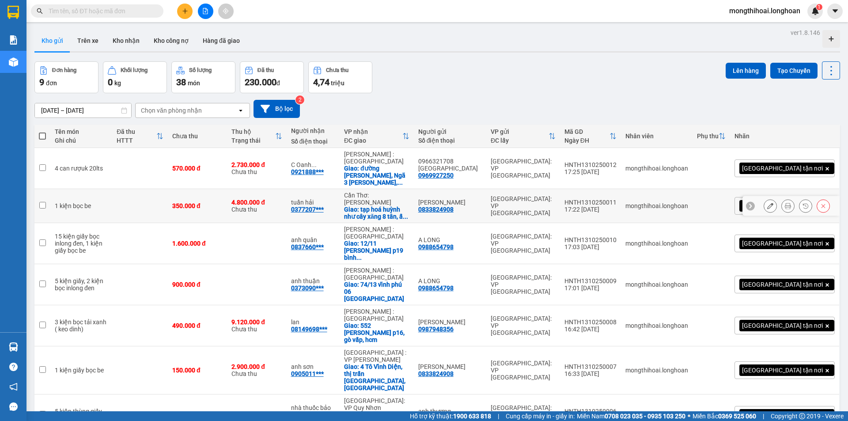
scroll to position [65, 0]
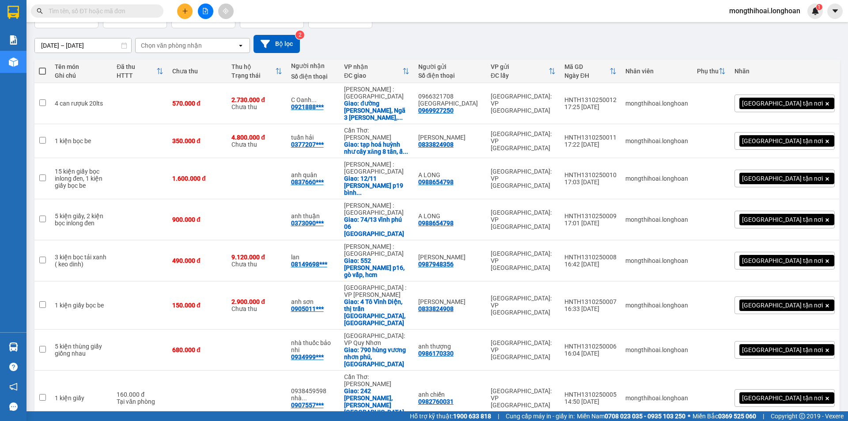
drag, startPoint x: 657, startPoint y: 351, endPoint x: 604, endPoint y: 354, distance: 53.0
checkbox input "true"
copy div "HNTH1310250004"
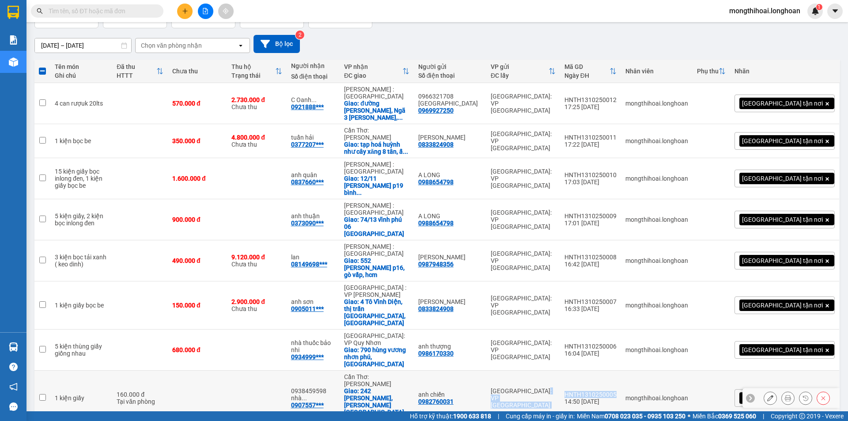
drag, startPoint x: 656, startPoint y: 313, endPoint x: 596, endPoint y: 320, distance: 60.8
click at [596, 370] on tr "1 kiện giấy 160.000 đ Tại văn phòng 0938459598 nhà ... 0907557*** Cần Thơ: Kho …" at bounding box center [436, 397] width 805 height 55
checkbox input "true"
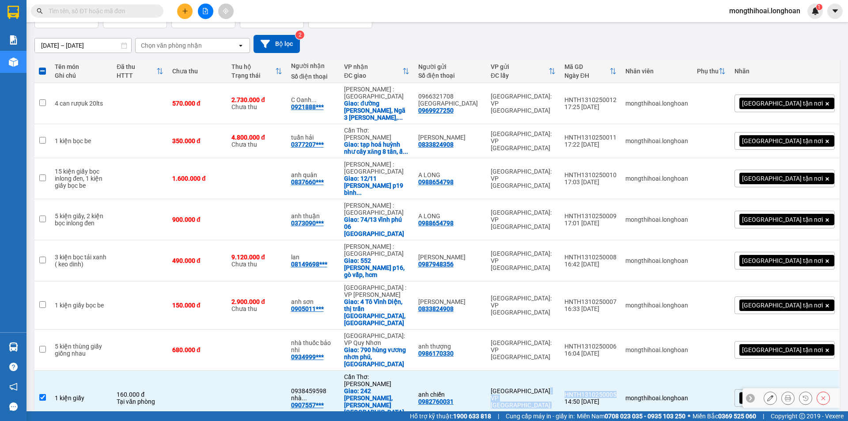
copy tr "Hà Nội: VP Tây Hồ HNTH1310250005"
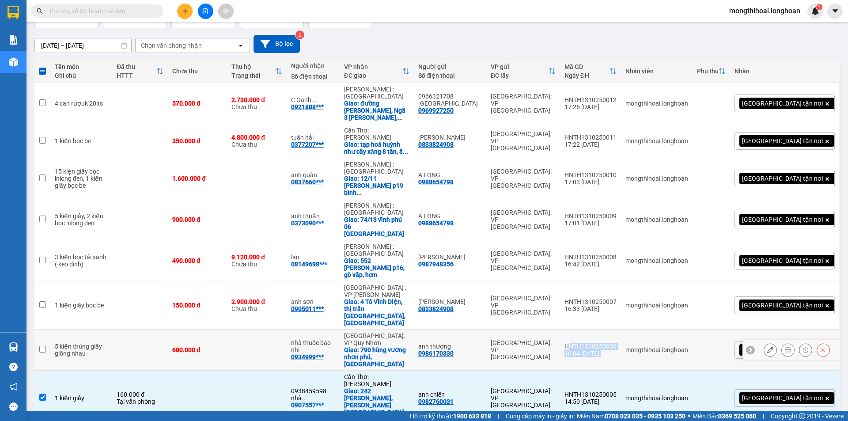
drag, startPoint x: 662, startPoint y: 286, endPoint x: 611, endPoint y: 289, distance: 50.8
click at [611, 329] on tr "5 kiện thùng giấy giống nhau 680.000 đ nhà thuốc bảo nhi 0934999*** Bình Định: …" at bounding box center [436, 349] width 805 height 41
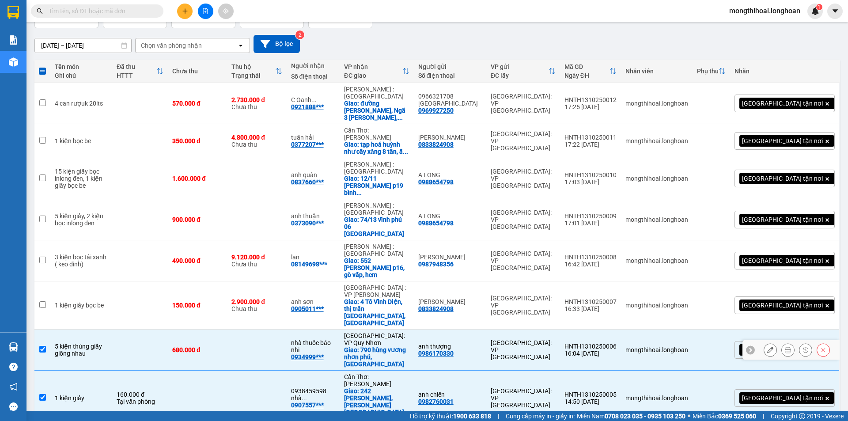
click at [560, 329] on td "[GEOGRAPHIC_DATA]: VP [GEOGRAPHIC_DATA]" at bounding box center [523, 349] width 74 height 41
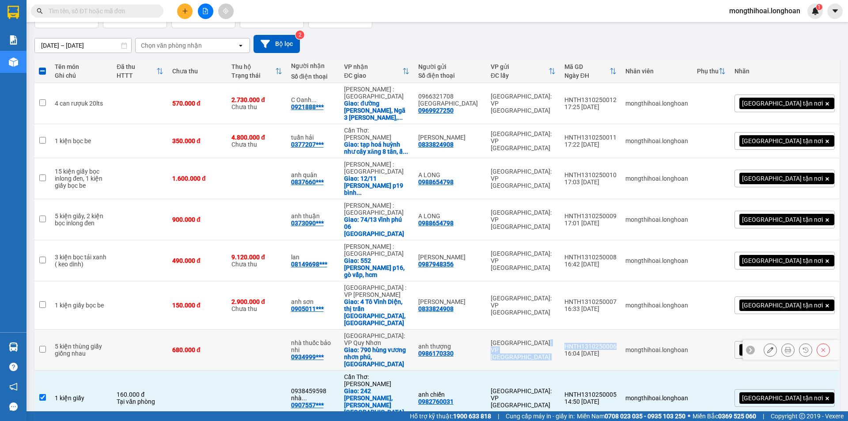
drag, startPoint x: 602, startPoint y: 285, endPoint x: 660, endPoint y: 289, distance: 58.0
click at [660, 329] on tr "5 kiện thùng giấy giống nhau 680.000 đ nhà thuốc bảo nhi 0934999*** Bình Định: …" at bounding box center [436, 349] width 805 height 41
checkbox input "true"
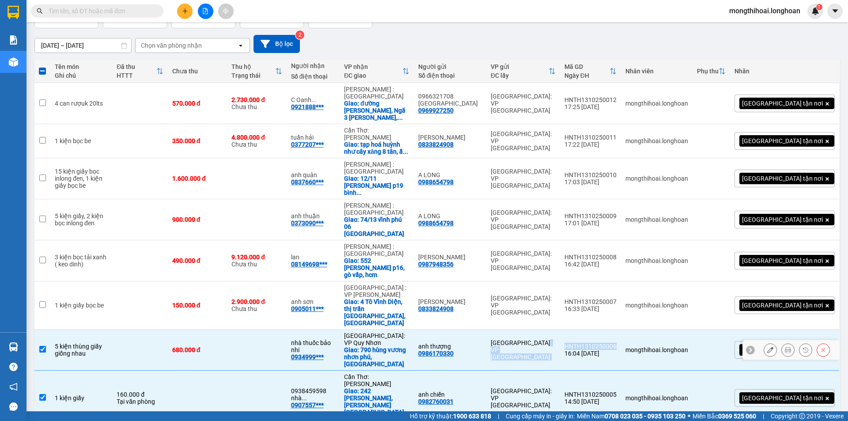
copy tr "Hà Nội: VP Tây Hồ HNTH1310250006"
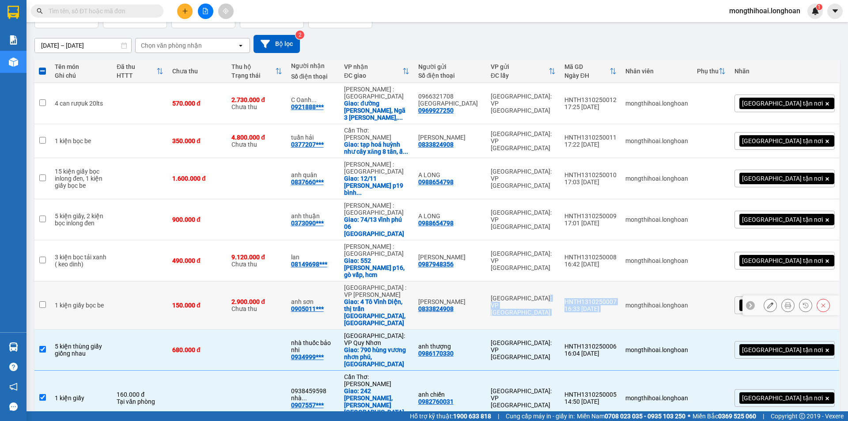
drag, startPoint x: 661, startPoint y: 256, endPoint x: 602, endPoint y: 260, distance: 59.7
click at [602, 281] on tr "1 kiện giấy bọc be 150.000 đ 2.900.000 đ Chưa thu anh sơn 0905011*** Đà Nẵng : …" at bounding box center [436, 305] width 805 height 48
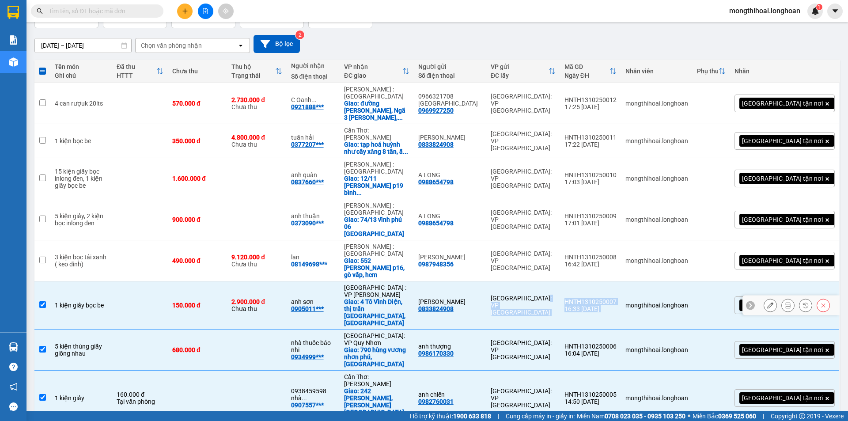
click at [560, 281] on td "[GEOGRAPHIC_DATA]: VP [GEOGRAPHIC_DATA]" at bounding box center [523, 305] width 74 height 48
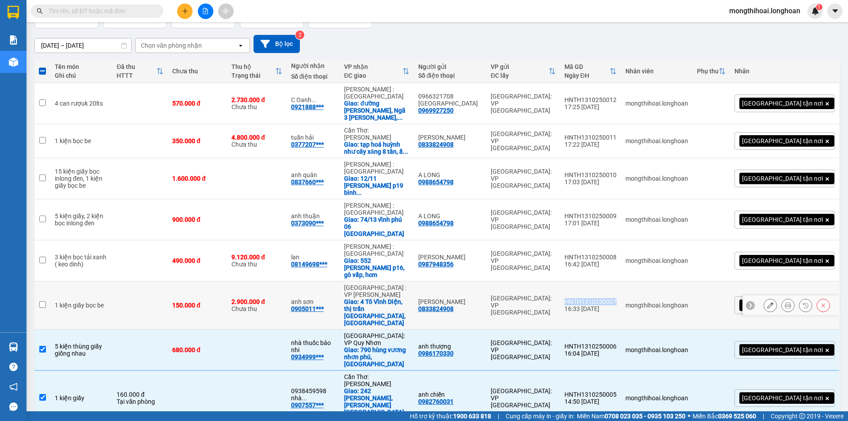
drag, startPoint x: 604, startPoint y: 260, endPoint x: 658, endPoint y: 261, distance: 54.3
click at [621, 281] on td "HNTH1310250007 16:33 13/10" at bounding box center [590, 305] width 61 height 48
checkbox input "true"
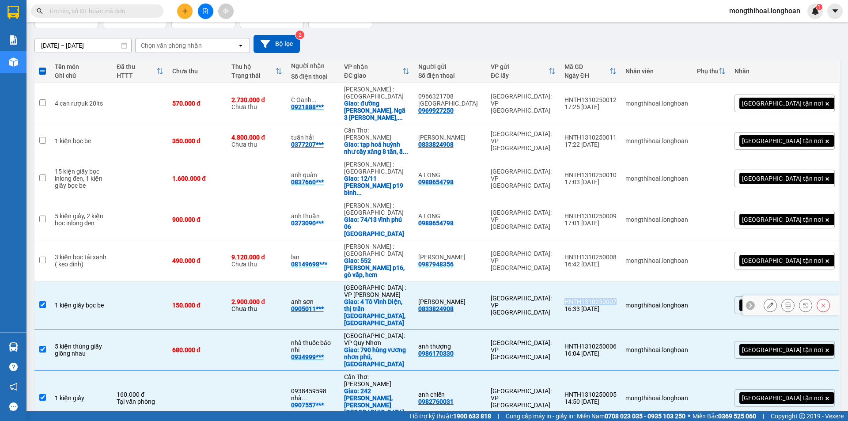
copy div "HNTH1310250007"
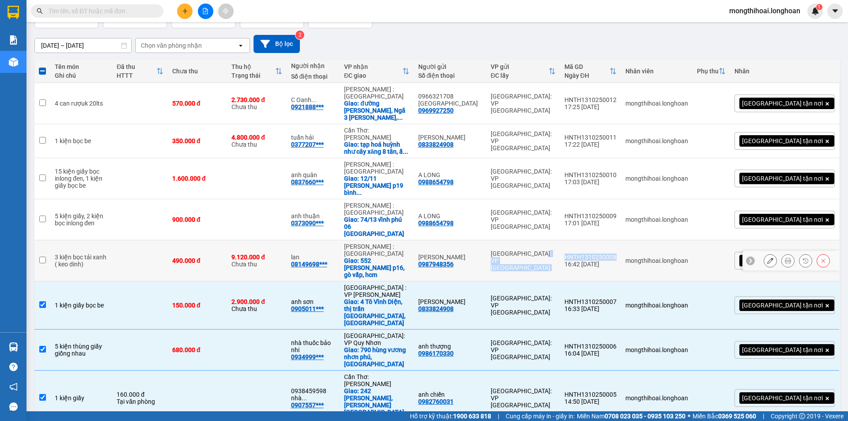
drag, startPoint x: 658, startPoint y: 227, endPoint x: 595, endPoint y: 231, distance: 62.8
click at [595, 240] on tr "3 kiện bọc tải xanh ( keo dinh) 490.000 đ 9.120.000 đ Chưa thu lan 08149698*** …" at bounding box center [436, 260] width 805 height 41
checkbox input "true"
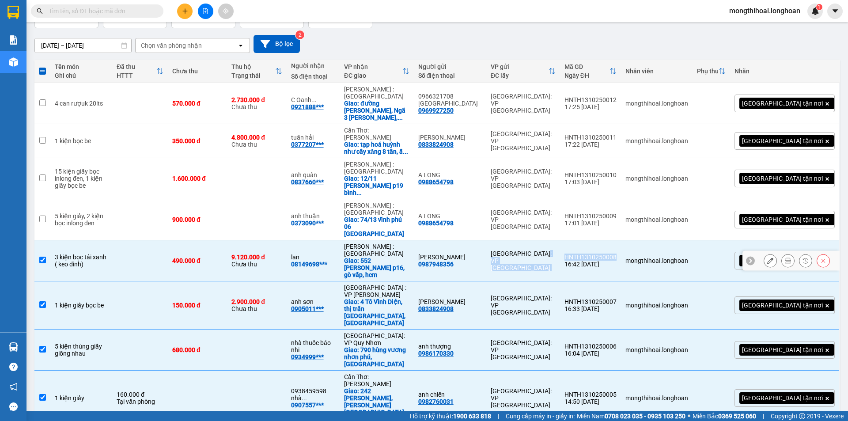
copy tr "Hà Nội: VP Tây Hồ HNTH1310250008"
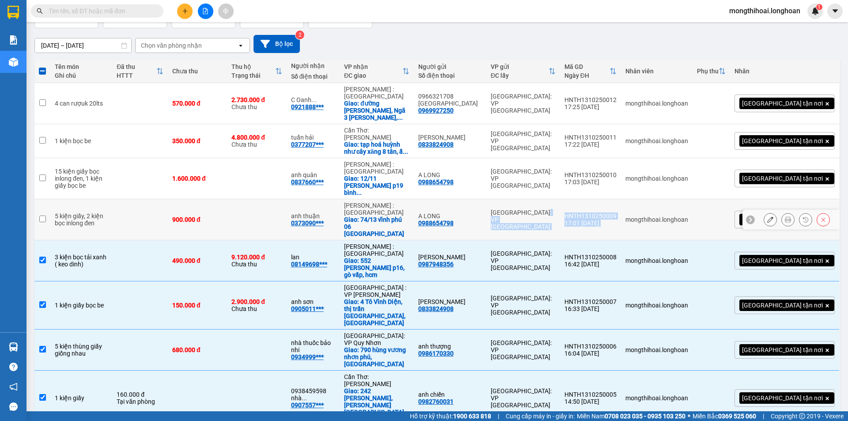
drag, startPoint x: 661, startPoint y: 188, endPoint x: 594, endPoint y: 192, distance: 67.2
click at [594, 199] on tr "5 kiện giấy, 2 kiện bọc inlong đen 900.000 đ anh thuận 0373090*** Hồ Chí Minh :…" at bounding box center [436, 219] width 805 height 41
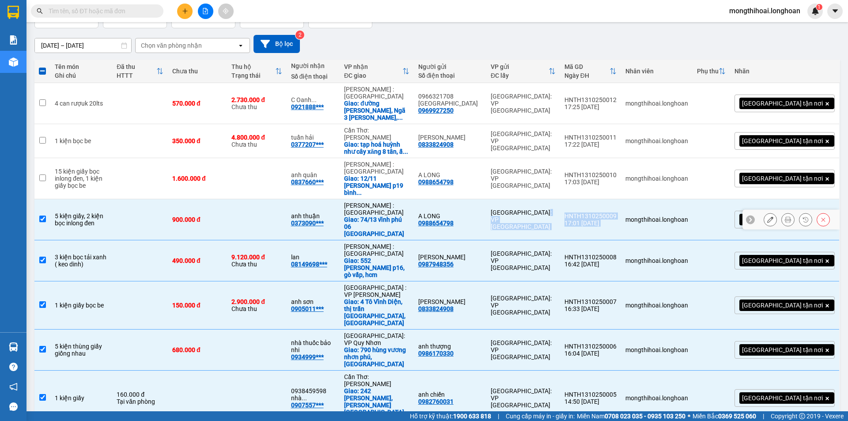
drag, startPoint x: 596, startPoint y: 192, endPoint x: 603, endPoint y: 191, distance: 7.6
click at [560, 199] on td "[GEOGRAPHIC_DATA]: VP [GEOGRAPHIC_DATA]" at bounding box center [523, 219] width 74 height 41
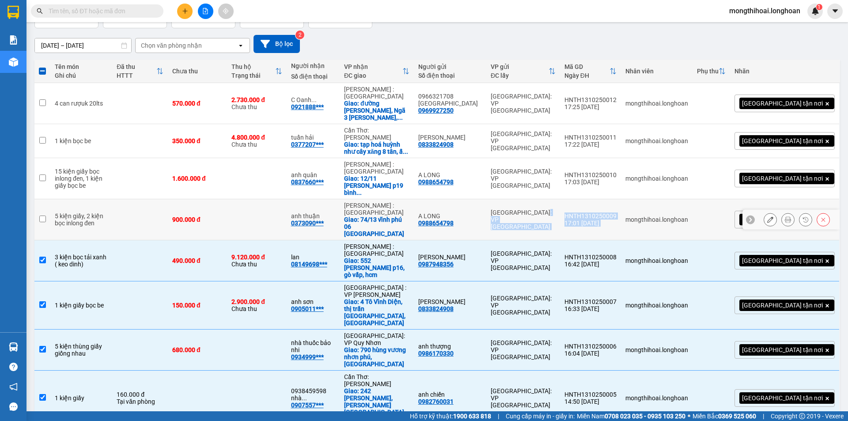
click at [605, 199] on td "HNTH1310250009 17:01 13/10" at bounding box center [590, 219] width 61 height 41
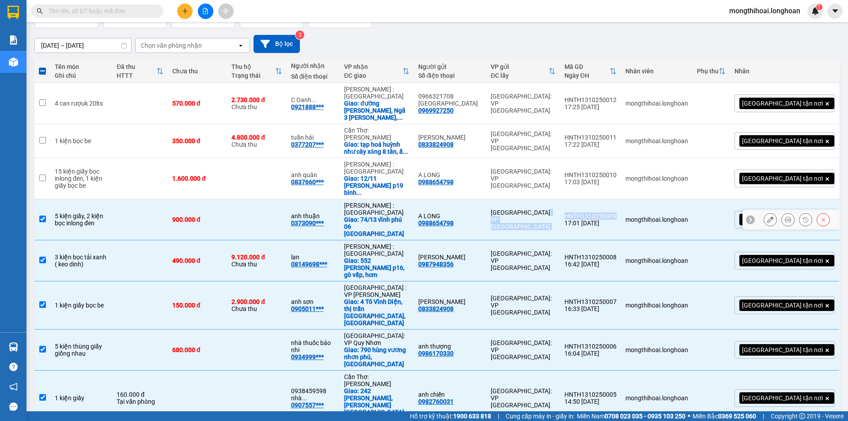
drag, startPoint x: 596, startPoint y: 186, endPoint x: 659, endPoint y: 192, distance: 63.0
click at [659, 199] on tr "5 kiện giấy, 2 kiện bọc inlong đen 900.000 đ anh thuận 0373090*** Hồ Chí Minh :…" at bounding box center [436, 219] width 805 height 41
checkbox input "false"
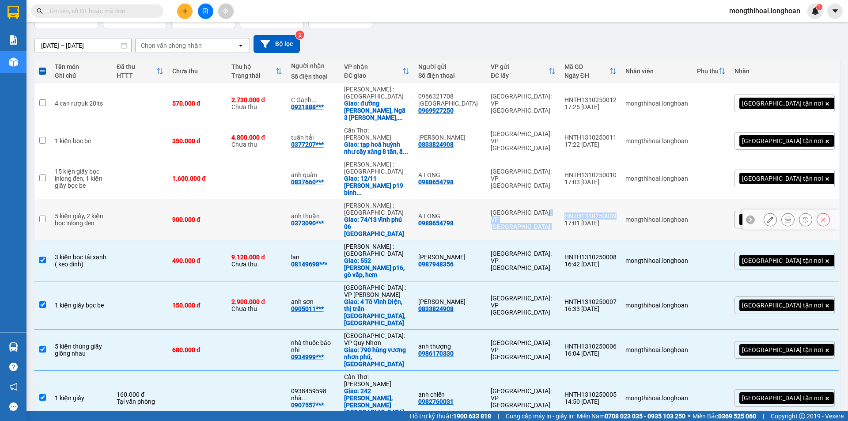
copy tr "Hà Nội: VP Tây Hồ HNTH1310250009"
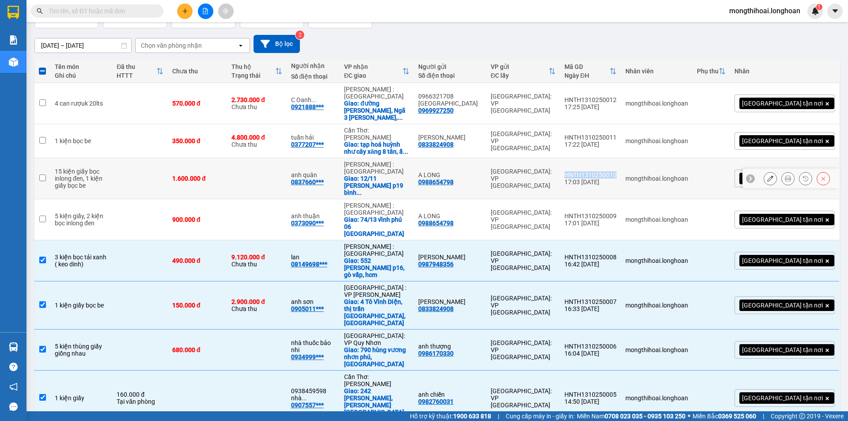
drag, startPoint x: 657, startPoint y: 151, endPoint x: 606, endPoint y: 151, distance: 50.8
click at [606, 158] on td "HNTH1310250010 17:03 13/10" at bounding box center [590, 178] width 61 height 41
checkbox input "true"
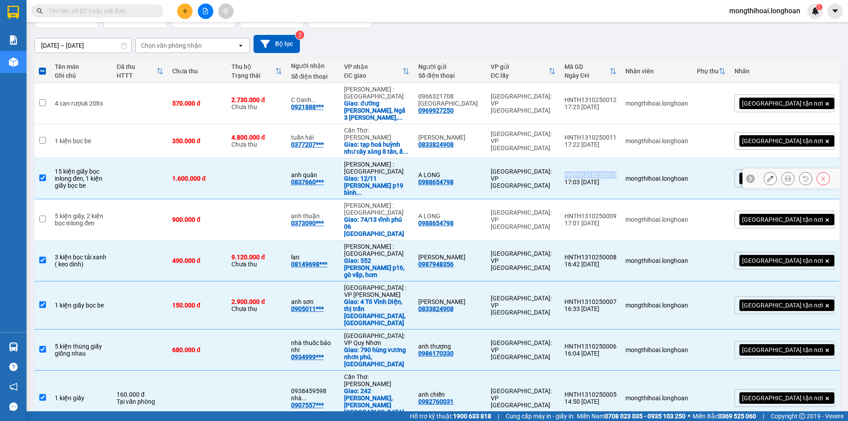
copy div "HNTH1310250010"
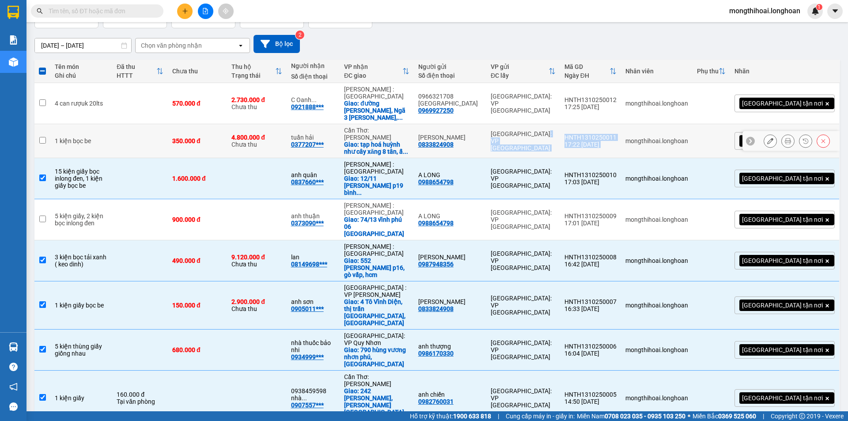
drag, startPoint x: 661, startPoint y: 122, endPoint x: 598, endPoint y: 131, distance: 63.8
click at [598, 133] on tr "1 kiện bọc be 350.000 đ 4.800.000 đ Chưa thu tuấn hải 0377207*** Cần Thơ: Kho N…" at bounding box center [436, 141] width 805 height 34
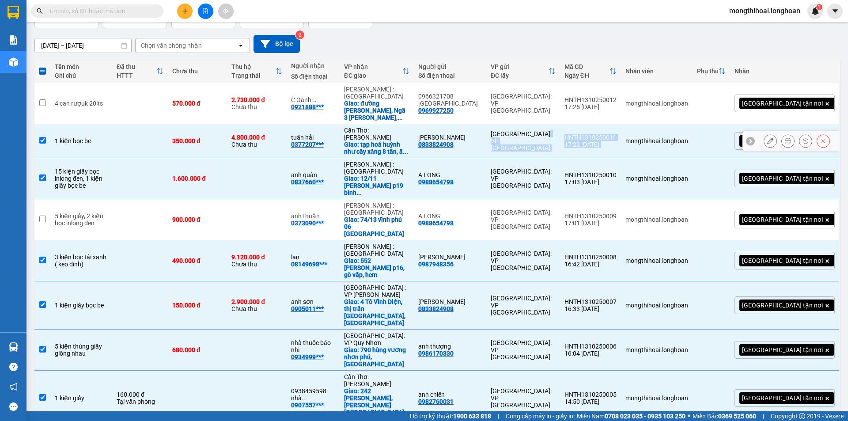
click at [555, 130] on div "[GEOGRAPHIC_DATA]: VP [GEOGRAPHIC_DATA]" at bounding box center [522, 140] width 65 height 21
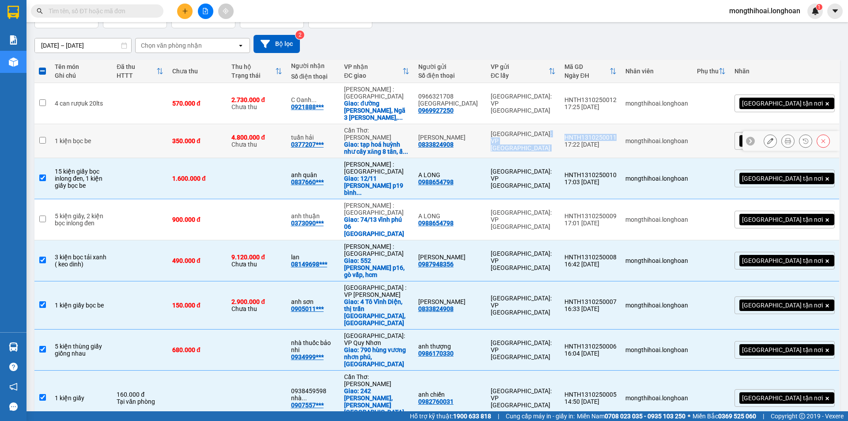
drag, startPoint x: 602, startPoint y: 123, endPoint x: 659, endPoint y: 121, distance: 57.0
click at [659, 124] on tr "1 kiện bọc be 350.000 đ 4.800.000 đ Chưa thu tuấn hải 0377207*** Cần Thơ: Kho N…" at bounding box center [436, 141] width 805 height 34
checkbox input "true"
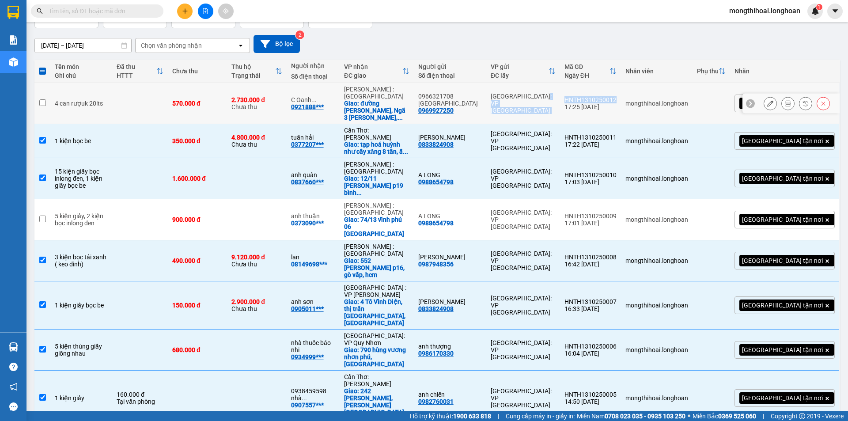
drag, startPoint x: 660, startPoint y: 91, endPoint x: 602, endPoint y: 90, distance: 57.8
click at [602, 90] on tr "4 can rượuk 20lts 570.000 đ 2.730.000 đ Chưa thu C Oanh ... 0921888*** Hồ Chí M…" at bounding box center [436, 103] width 805 height 41
checkbox input "true"
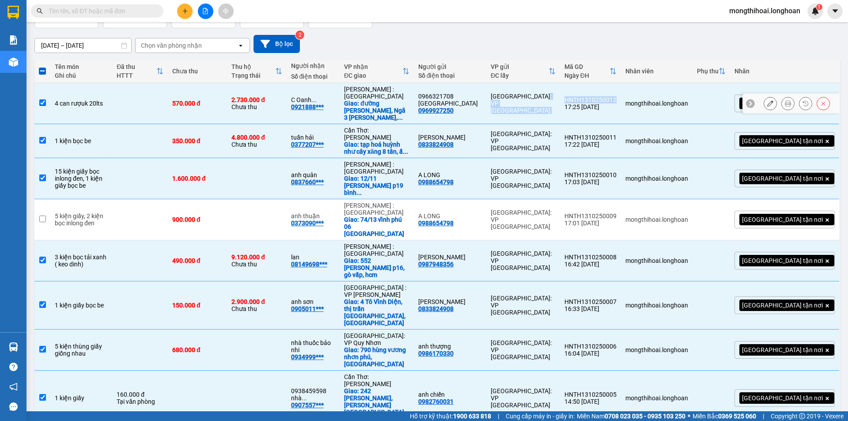
copy tr "Hà Nội: VP Tây Hồ HNTH1310250012"
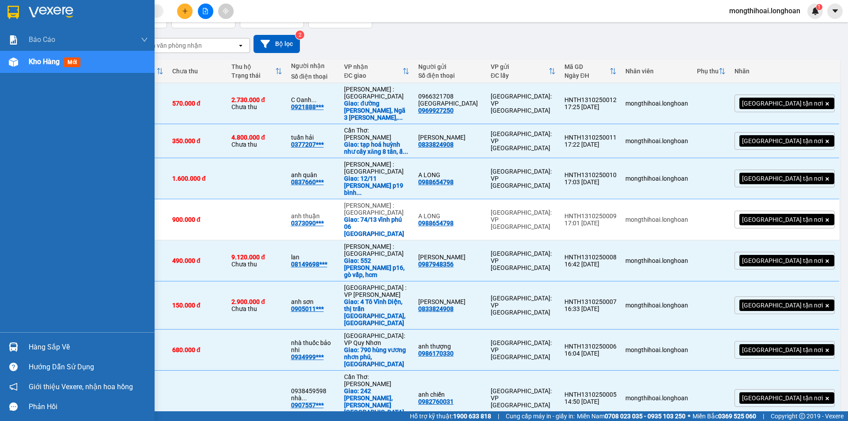
drag, startPoint x: 0, startPoint y: 11, endPoint x: 19, endPoint y: 0, distance: 21.4
click at [1, 8] on div at bounding box center [77, 14] width 155 height 29
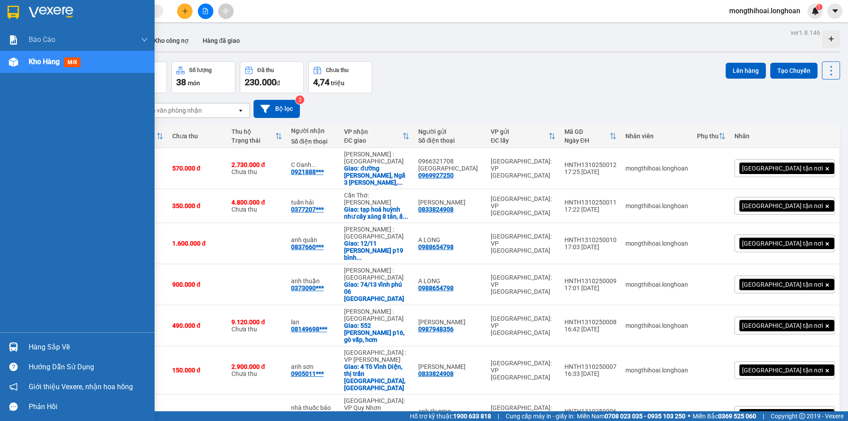
click at [0, 11] on div at bounding box center [77, 14] width 155 height 29
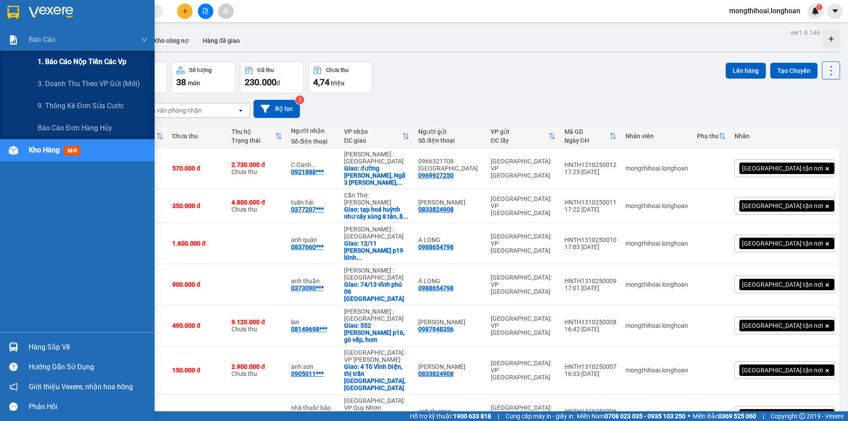
click at [82, 55] on div "1. Báo cáo nộp tiền các vp" at bounding box center [93, 62] width 110 height 22
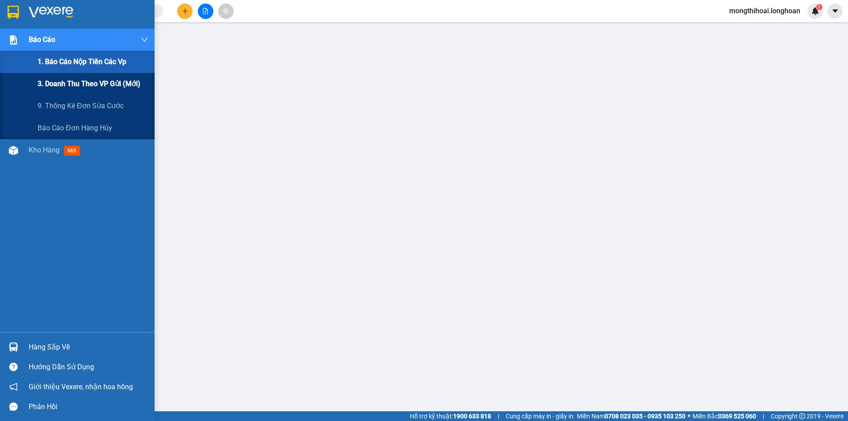
click at [85, 82] on span "3. Doanh Thu theo VP Gửi (mới)" at bounding box center [89, 83] width 103 height 11
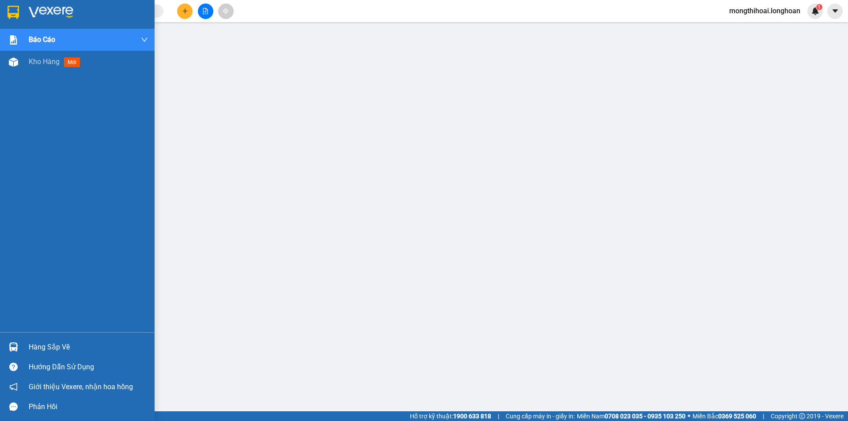
click at [2, 8] on div at bounding box center [77, 14] width 155 height 29
